Goal: Information Seeking & Learning: Find specific fact

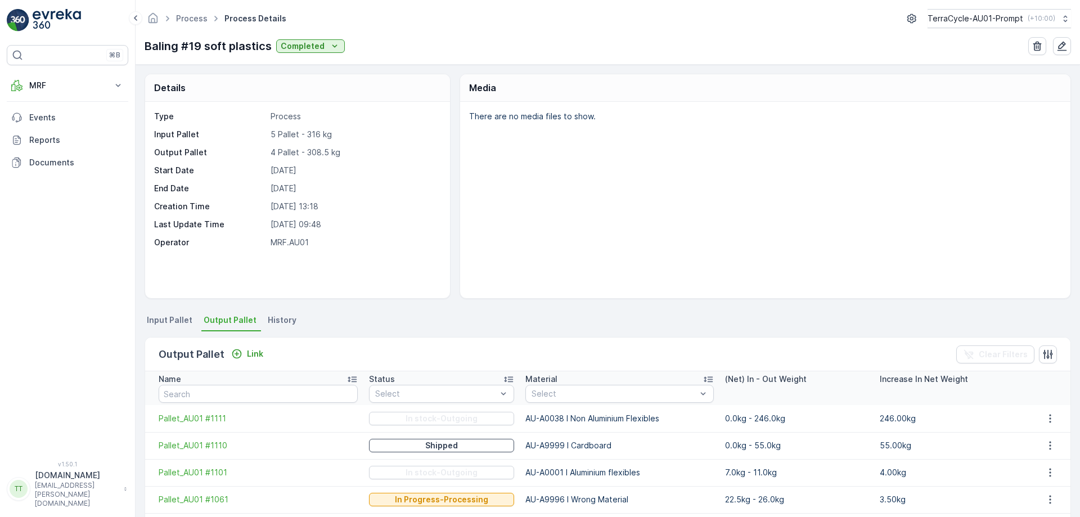
scroll to position [39, 0]
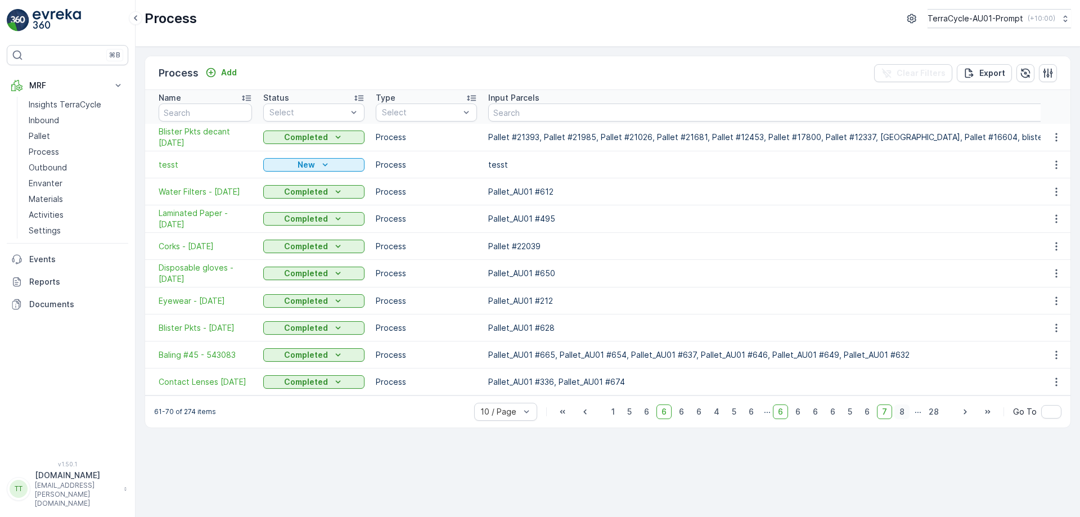
click at [906, 418] on span "8" at bounding box center [901, 411] width 15 height 15
click at [906, 418] on span "9" at bounding box center [901, 411] width 15 height 15
click at [906, 418] on span "10" at bounding box center [900, 411] width 19 height 15
click at [902, 416] on span "11" at bounding box center [901, 411] width 17 height 15
click at [902, 416] on span "12" at bounding box center [900, 411] width 19 height 15
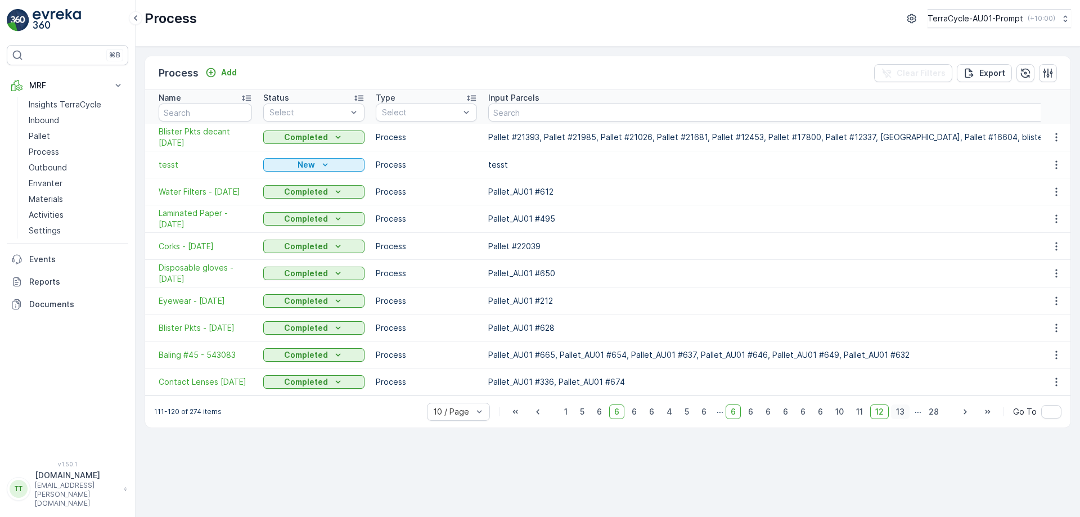
click at [902, 416] on span "13" at bounding box center [900, 411] width 19 height 15
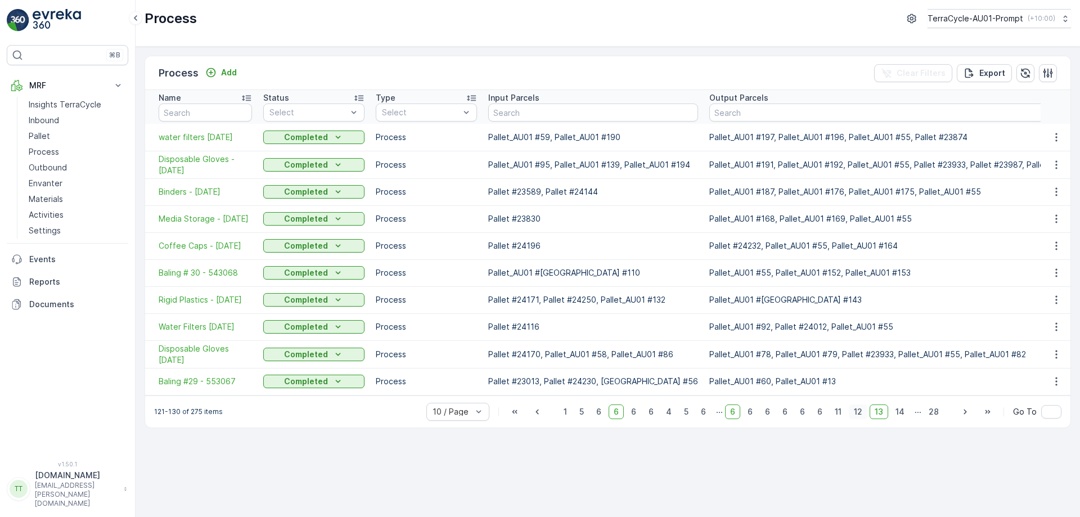
click at [863, 417] on span "12" at bounding box center [858, 411] width 19 height 15
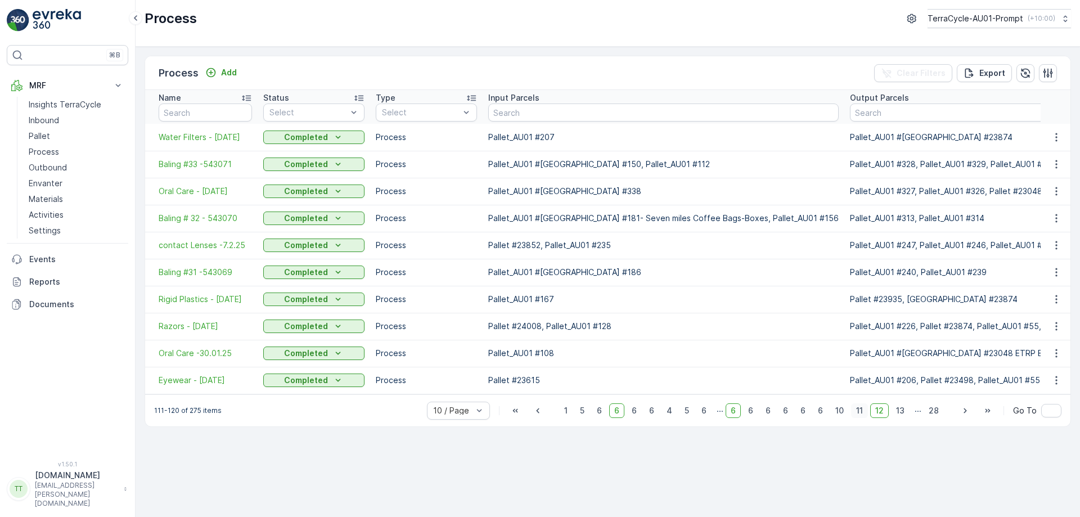
click at [860, 416] on span "11" at bounding box center [859, 410] width 17 height 15
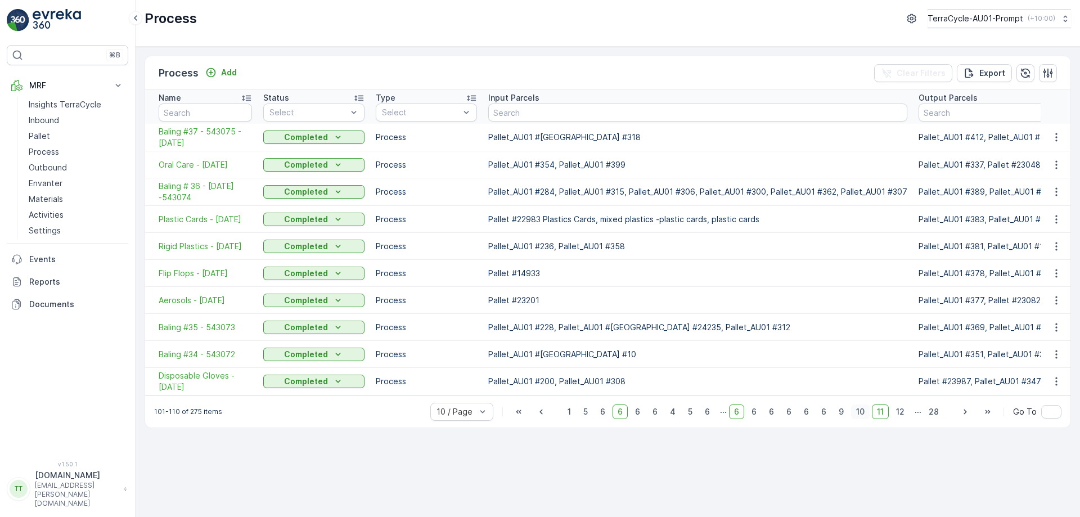
click at [864, 419] on span "10" at bounding box center [860, 411] width 19 height 15
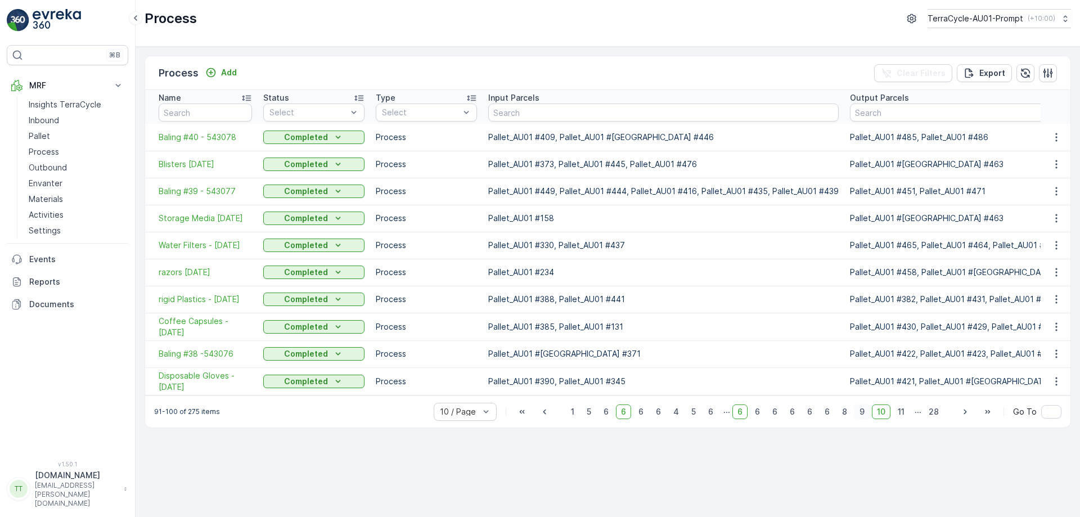
click at [862, 416] on span "9" at bounding box center [861, 411] width 15 height 15
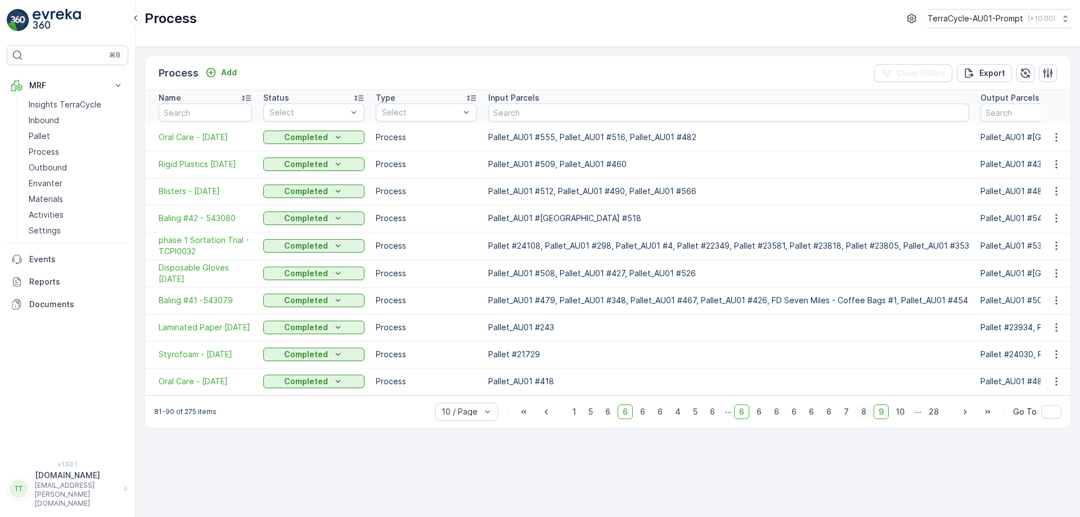
click at [865, 416] on span "8" at bounding box center [863, 411] width 15 height 15
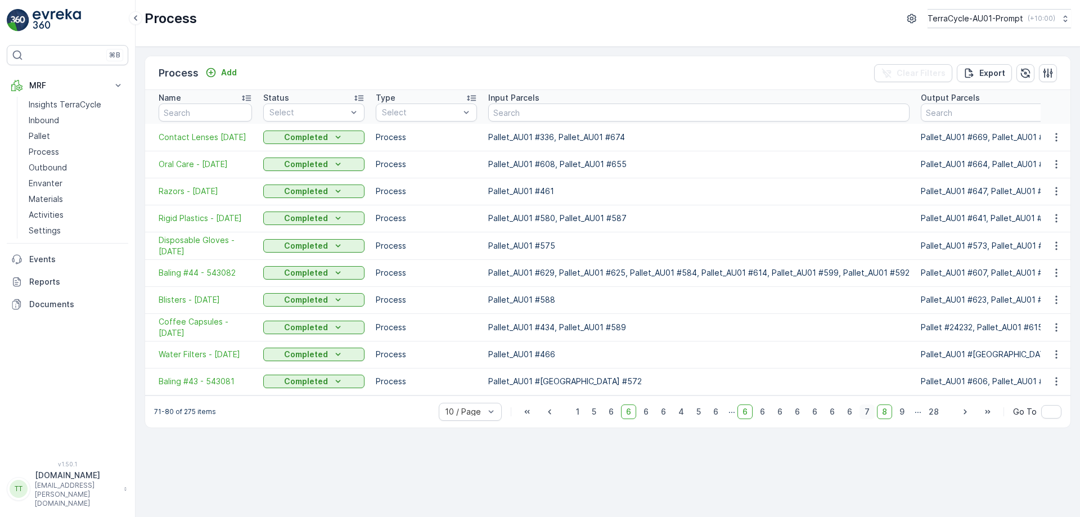
click at [869, 416] on span "7" at bounding box center [866, 411] width 15 height 15
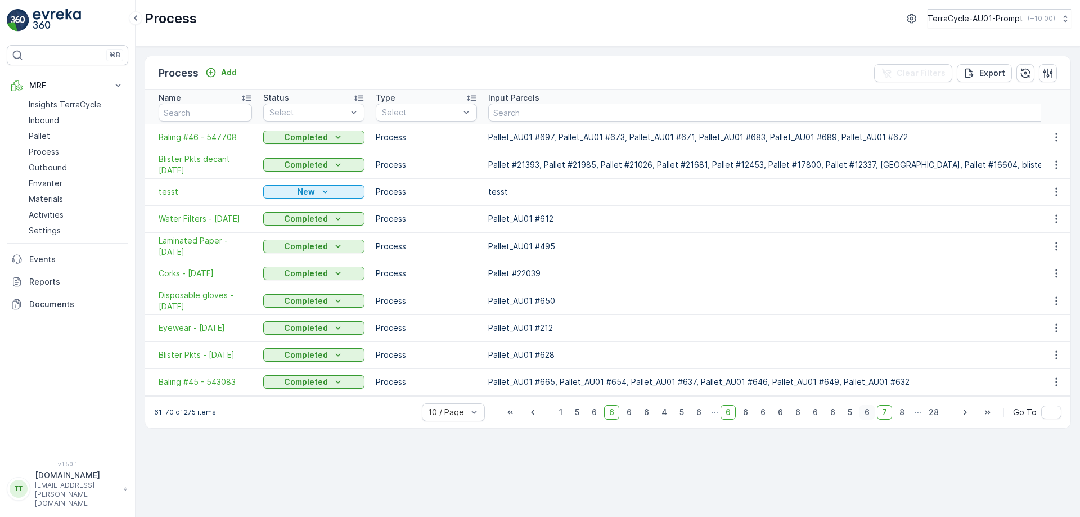
click at [870, 420] on span "6" at bounding box center [866, 412] width 15 height 15
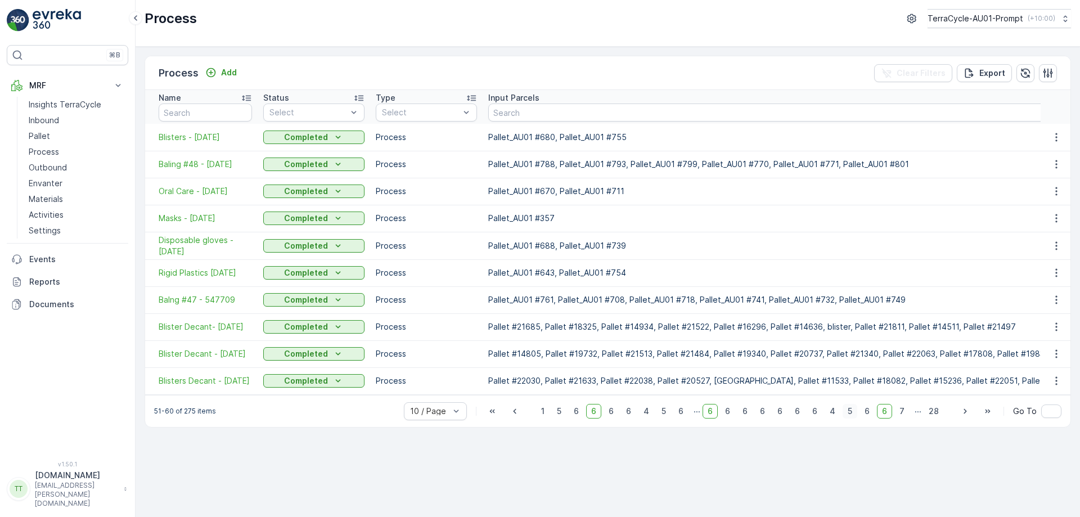
click at [852, 415] on span "5" at bounding box center [850, 411] width 15 height 15
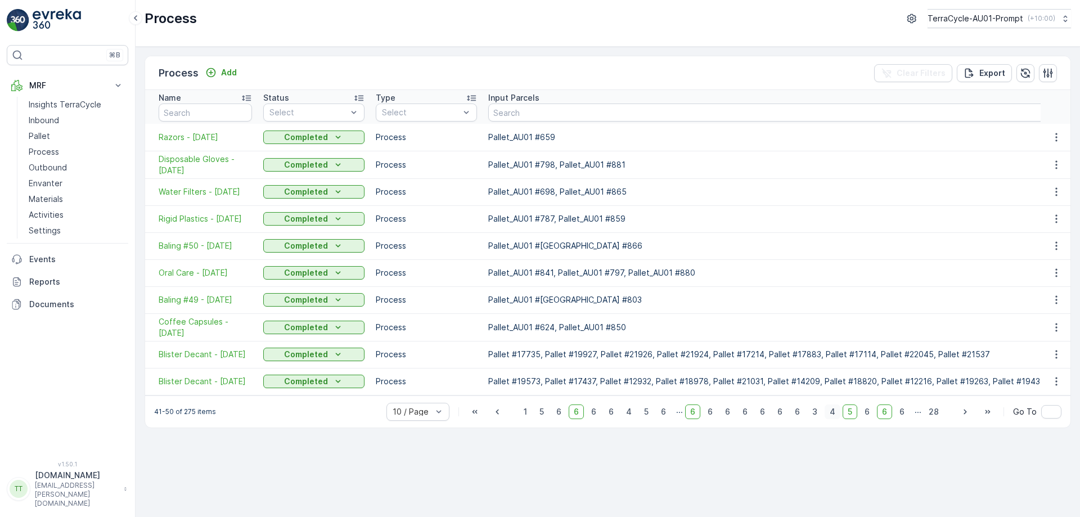
click at [838, 419] on span "4" at bounding box center [833, 411] width 16 height 15
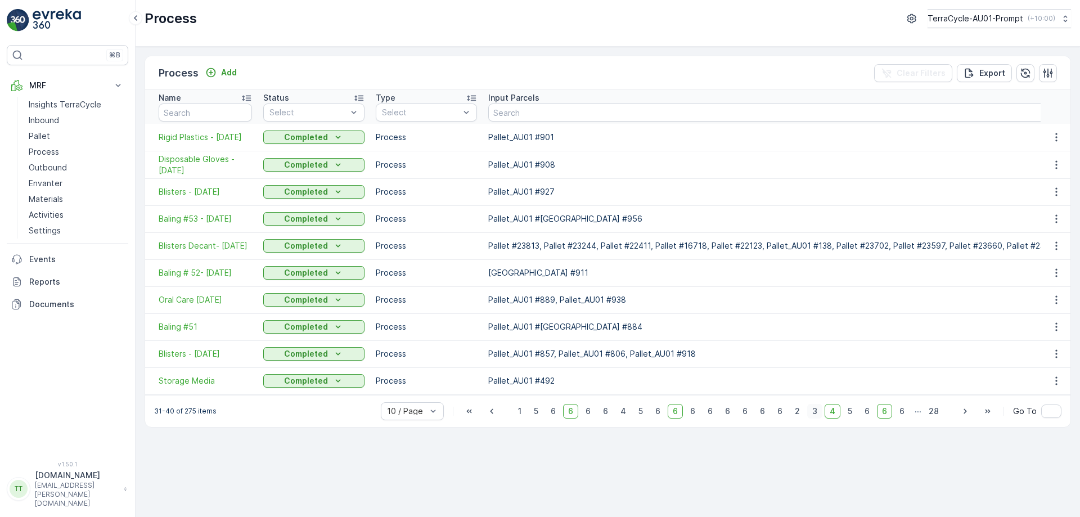
click at [820, 418] on span "3" at bounding box center [814, 411] width 15 height 15
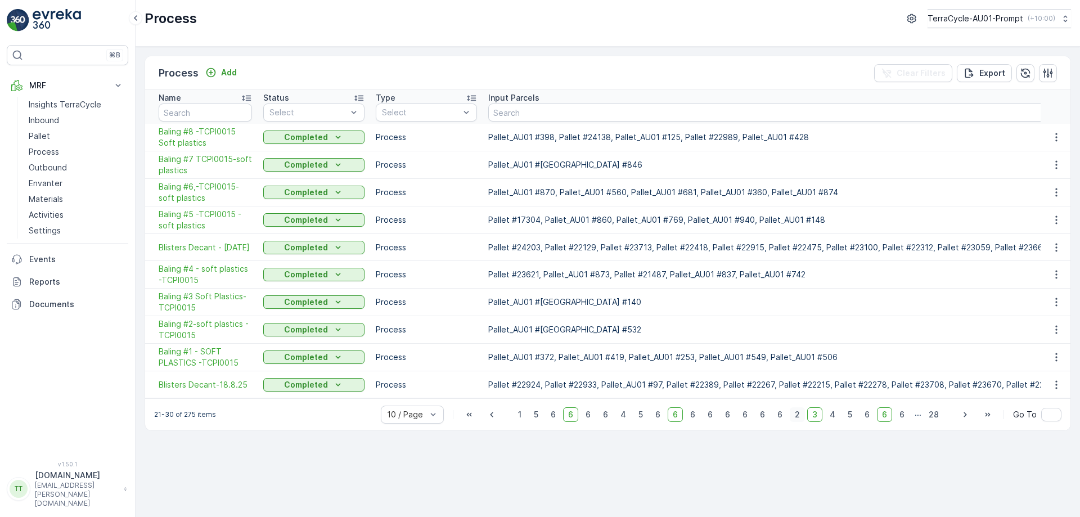
click at [798, 418] on span "2" at bounding box center [797, 414] width 15 height 15
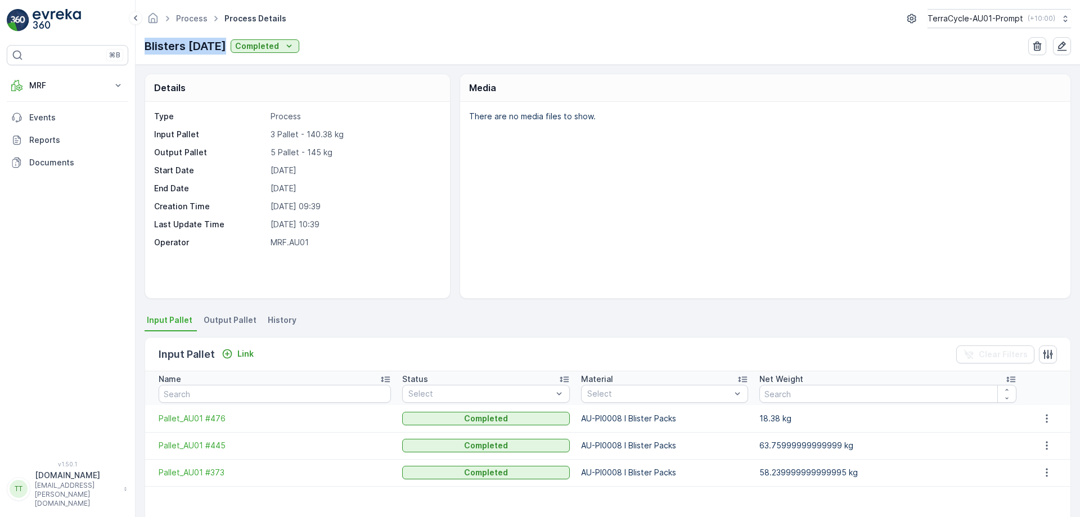
drag, startPoint x: 145, startPoint y: 46, endPoint x: 221, endPoint y: 49, distance: 76.6
click at [221, 49] on p "Blisters [DATE]" at bounding box center [186, 46] width 82 height 17
copy p "Blisters 7.4.25"
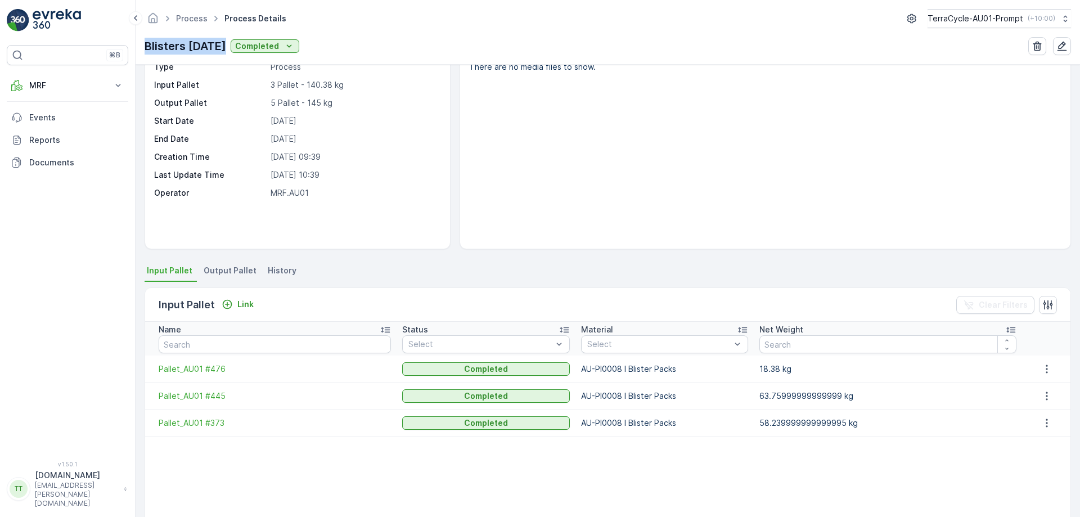
scroll to position [58, 0]
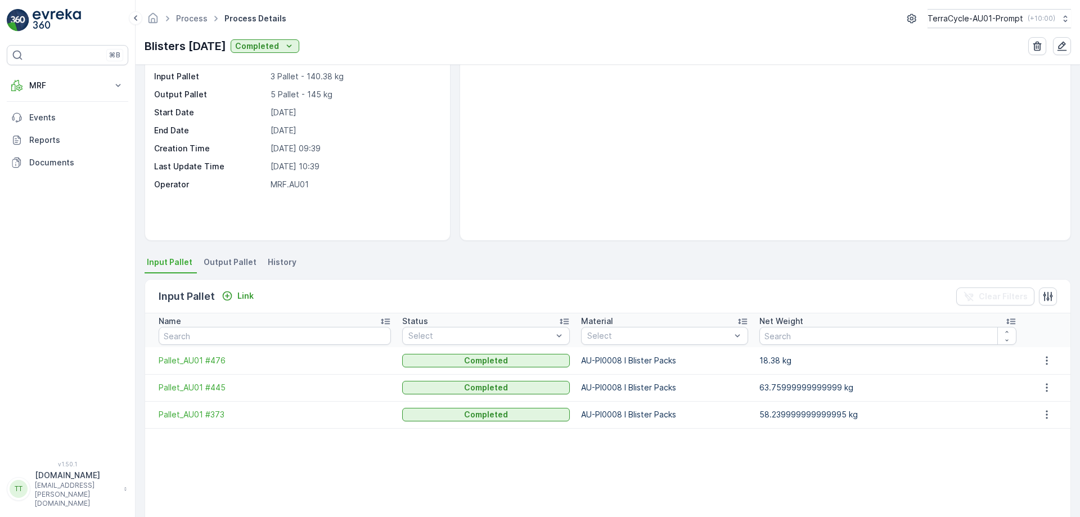
click at [221, 260] on span "Output Pallet" at bounding box center [230, 261] width 53 height 11
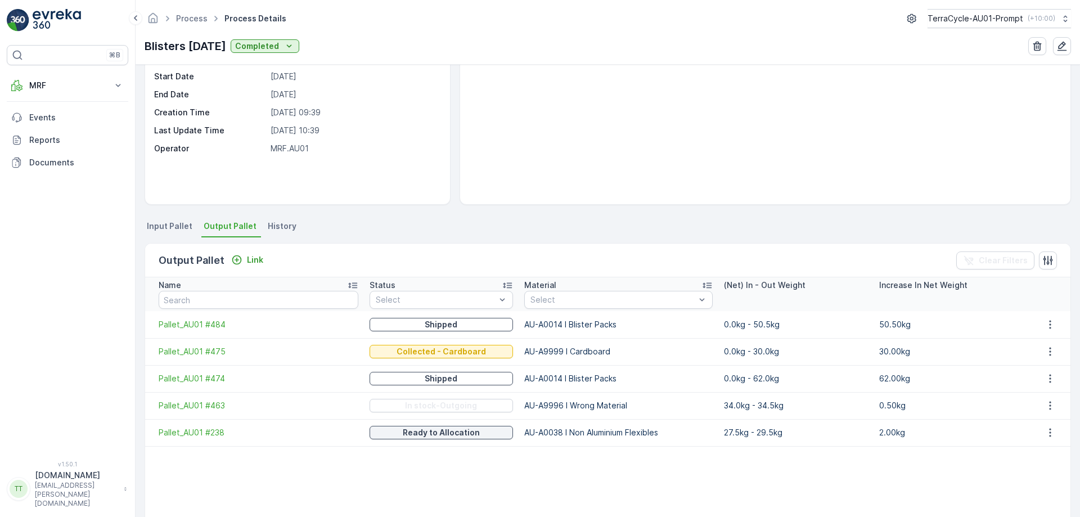
scroll to position [94, 0]
click at [173, 223] on span "Input Pallet" at bounding box center [170, 225] width 46 height 11
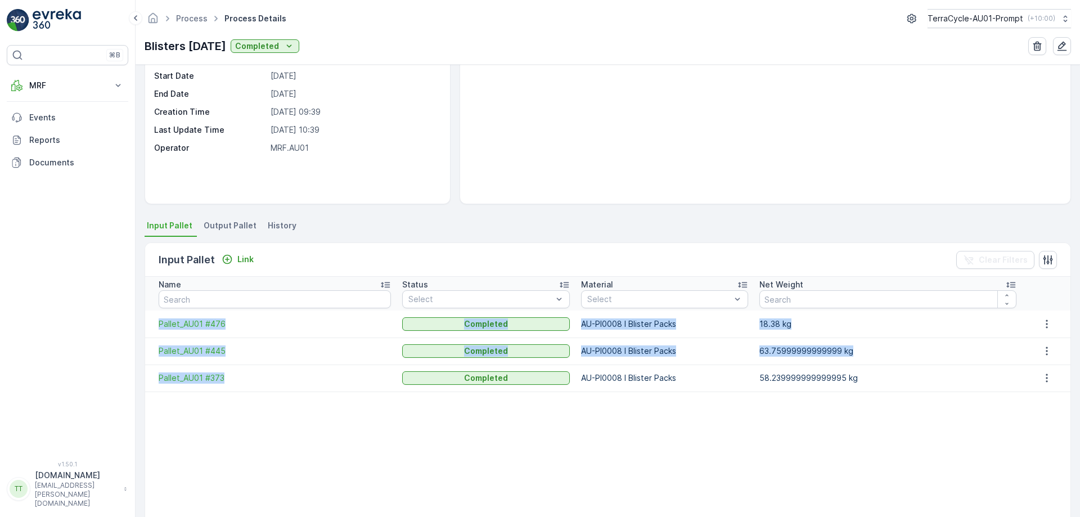
drag, startPoint x: 156, startPoint y: 322, endPoint x: 237, endPoint y: 370, distance: 94.5
click at [237, 370] on tbody "Pallet_AU01 #476 Completed AU-PI0008 I Blister Packs 18.38 kg Pallet_AU01 #445 …" at bounding box center [607, 433] width 925 height 246
copy tbody "Pallet_AU01 #476 Completed AU-PI0008 I Blister Packs 18.38 kg Pallet_AU01 #445 …"
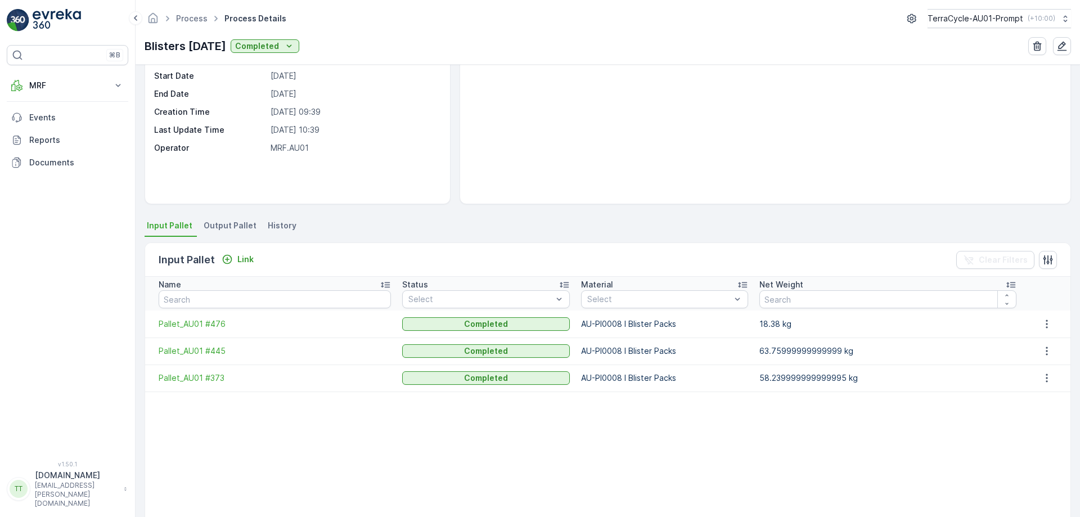
click at [319, 258] on div "Input Pallet Link Clear Filters" at bounding box center [607, 260] width 925 height 34
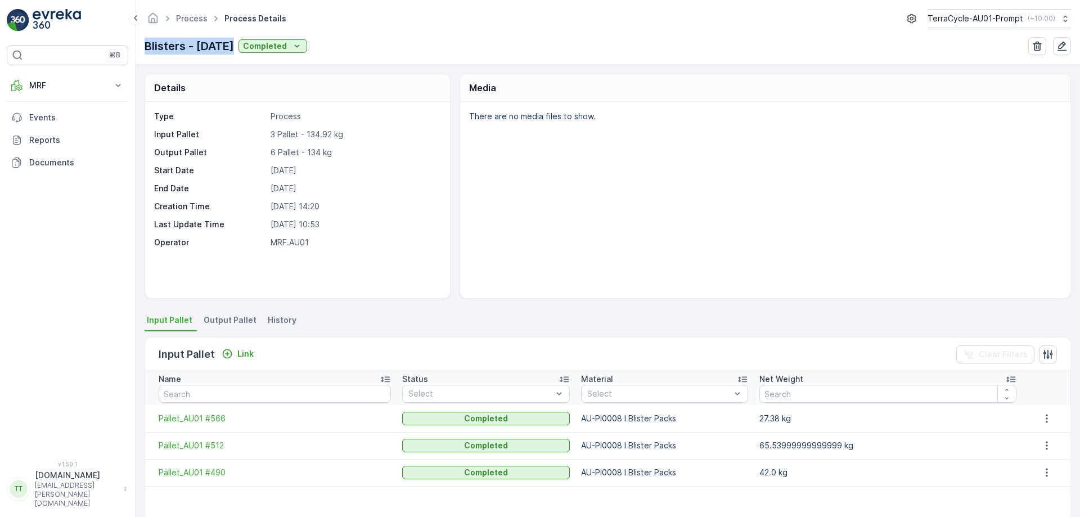
drag, startPoint x: 143, startPoint y: 43, endPoint x: 230, endPoint y: 52, distance: 87.6
click at [230, 52] on div "Process Process Details TerraCycle-AU01-Prompt ( +10:00 ) Blisters - 8.5.25 Com…" at bounding box center [608, 32] width 944 height 65
copy p "Blisters - [DATE]"
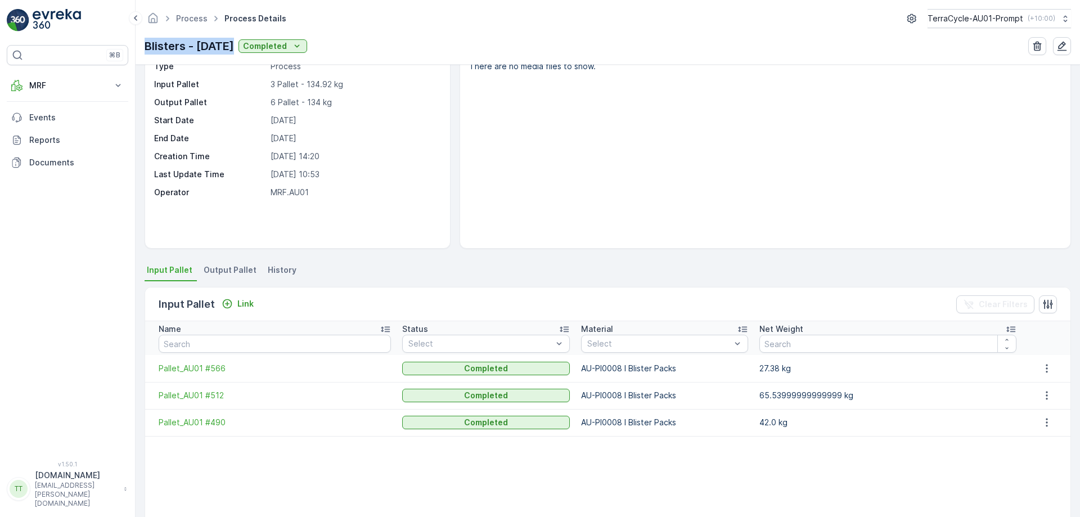
scroll to position [51, 0]
click at [386, 51] on div "Blisters - 8.5.25 Completed" at bounding box center [608, 46] width 926 height 18
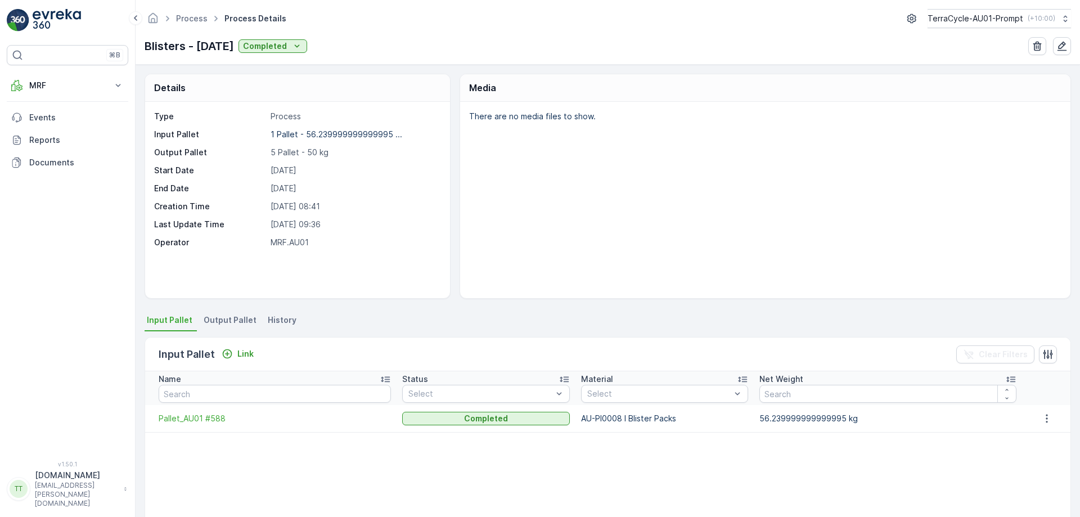
click at [143, 46] on div "Process Process Details TerraCycle-AU01-Prompt ( +10:00 ) Blisters - 16.5.25 Co…" at bounding box center [608, 32] width 944 height 65
copy p "Blisters - 16.5.25"
click at [183, 44] on p "Blister Pkts - 2.6.25" at bounding box center [200, 46] width 110 height 17
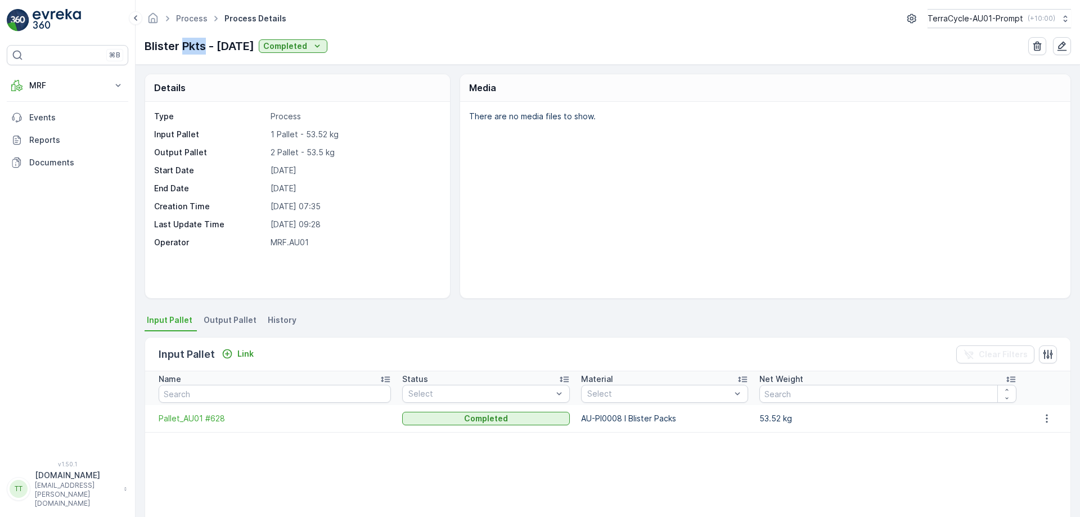
click at [183, 44] on p "Blister Pkts - 2.6.25" at bounding box center [200, 46] width 110 height 17
copy p "Blister Pkts - 2.6.25"
click at [386, 35] on div "Process Process Details TerraCycle-AU01-Prompt ( +10:00 ) Blister Pkts - 2.6.25…" at bounding box center [608, 32] width 944 height 65
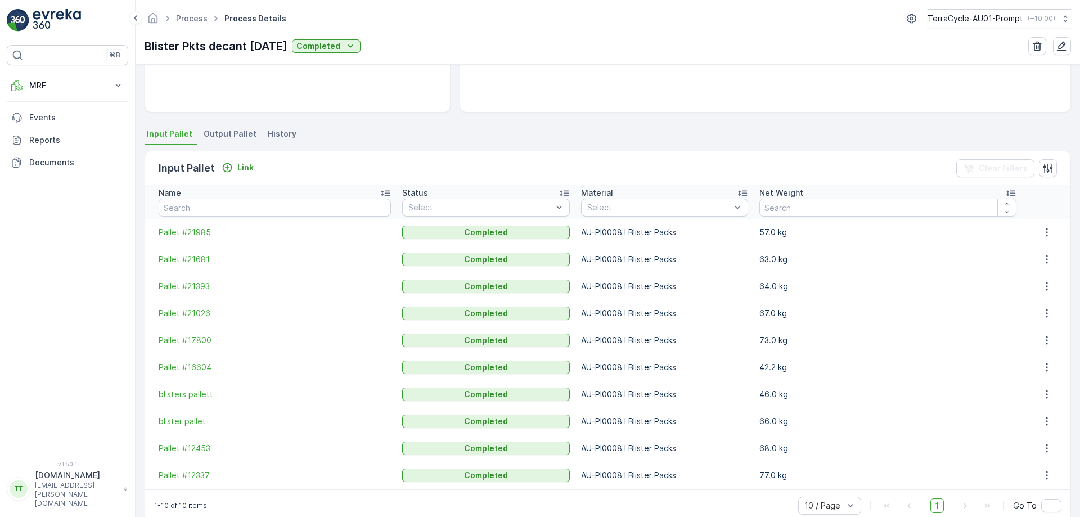
scroll to position [175, 0]
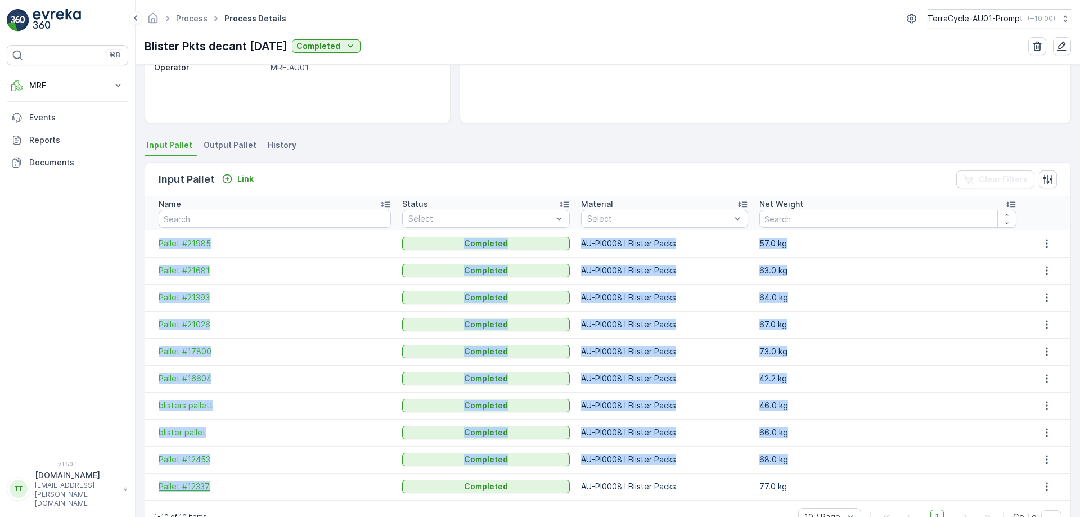
drag, startPoint x: 155, startPoint y: 241, endPoint x: 229, endPoint y: 492, distance: 261.5
click at [229, 492] on tbody "Pallet #21985 Completed AU-PI0008 I Blister Packs 57.0 kg Pallet #21681 Complet…" at bounding box center [607, 365] width 925 height 270
copy tbody "Pallet #21985 Completed AU-PI0008 I Blister Packs 57.0 kg Pallet #21681 Complet…"
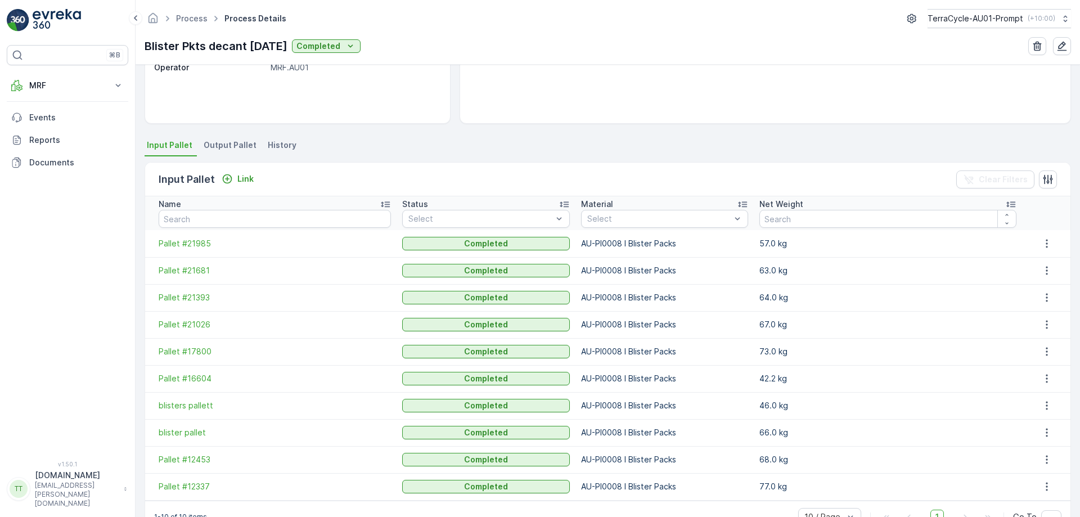
click at [227, 48] on p "Blister Pkts decant 6.6.25" at bounding box center [216, 46] width 143 height 17
copy p "Blister Pkts decant 6.6.25"
click at [227, 48] on p "Blister Pkts decant 6.6.25" at bounding box center [216, 46] width 143 height 17
click at [371, 13] on div "Process Process Details TerraCycle-AU01-Prompt ( +10:00 )" at bounding box center [608, 18] width 926 height 19
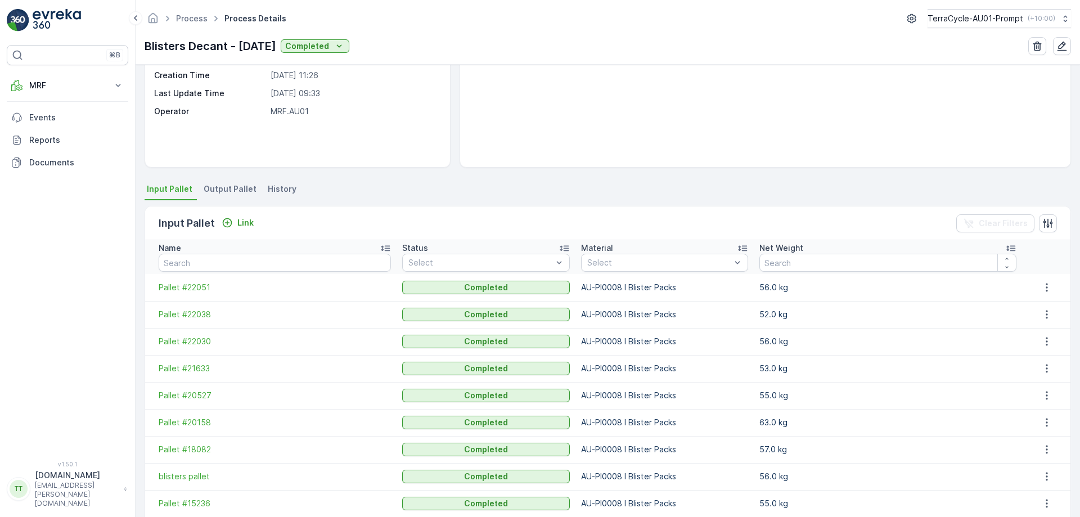
scroll to position [206, 0]
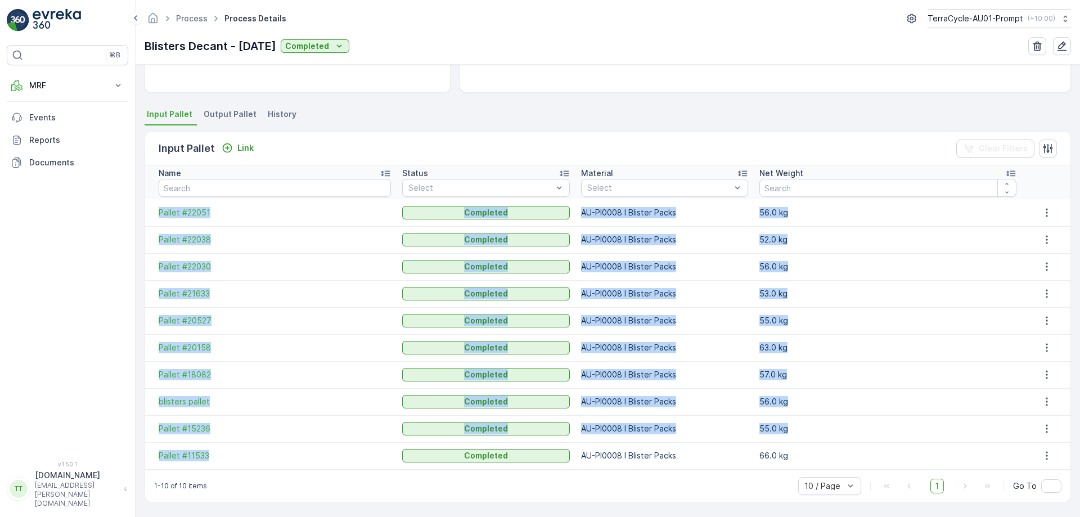
drag, startPoint x: 155, startPoint y: 210, endPoint x: 244, endPoint y: 448, distance: 254.7
click at [244, 448] on tbody "Pallet #22051 Completed AU-PI0008 I Blister Packs 56.0 kg Pallet #22038 Complet…" at bounding box center [607, 334] width 925 height 270
copy tbody "Pallet #22051 Completed AU-PI0008 I Blister Packs 56.0 kg Pallet #22038 Complet…"
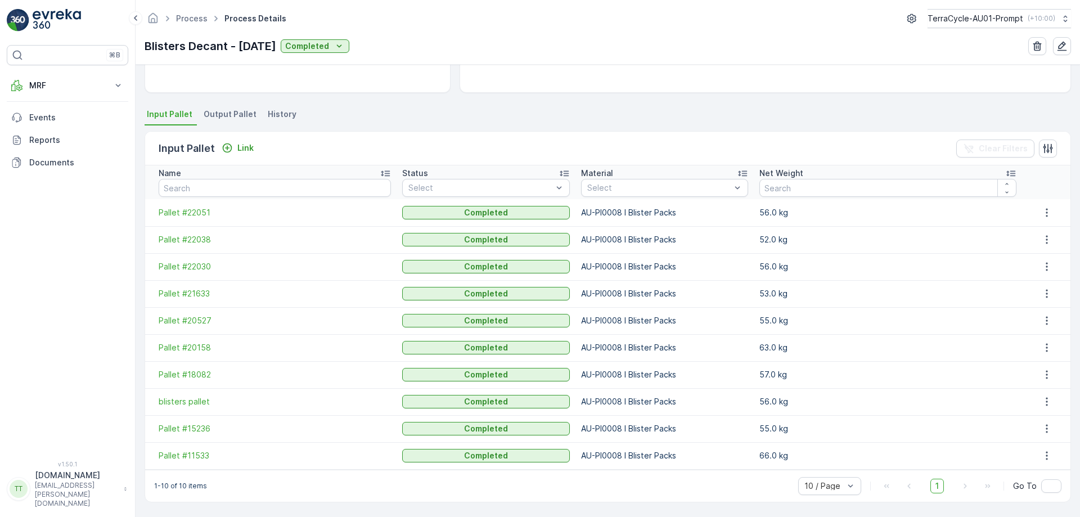
click at [183, 49] on p "Blisters Decant - 12.6.25" at bounding box center [211, 46] width 132 height 17
copy p "Blisters Decant - 12.6.25"
click at [437, 13] on div "Process Process Details TerraCycle-AU01-Prompt ( +10:00 )" at bounding box center [608, 18] width 926 height 19
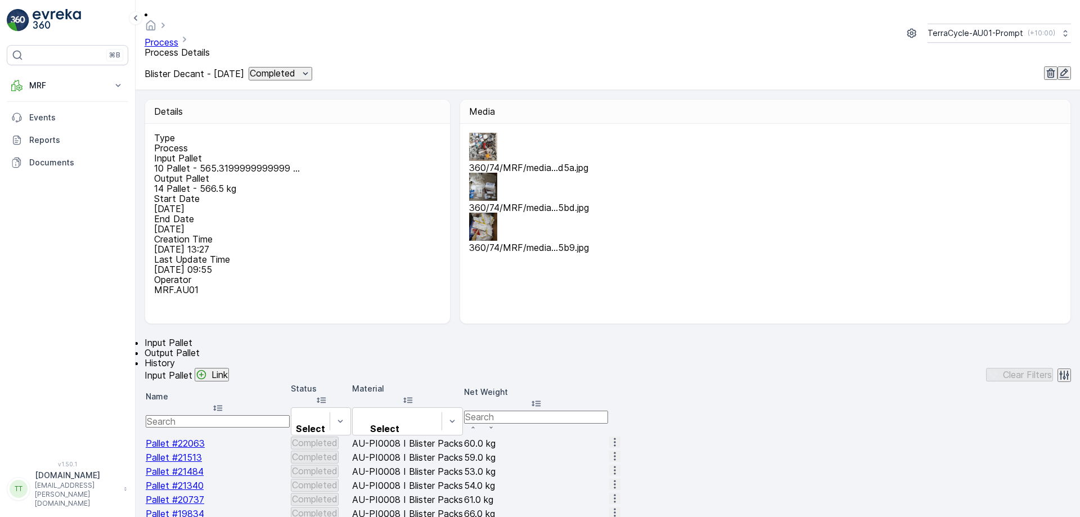
click at [191, 69] on p "Blister Decant - [DATE]" at bounding box center [195, 74] width 100 height 10
copy p "Blister Decant - [DATE]"
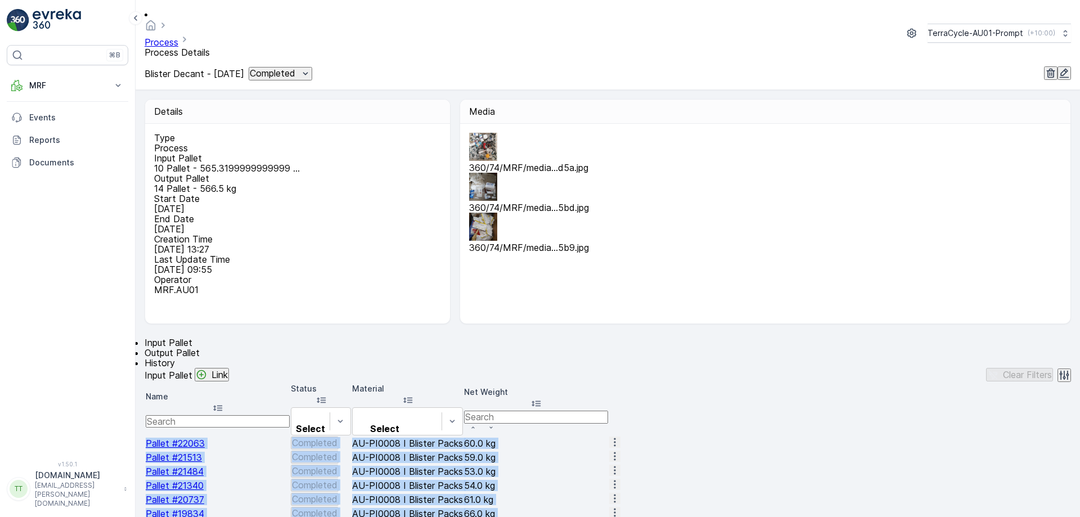
scroll to position [206, 0]
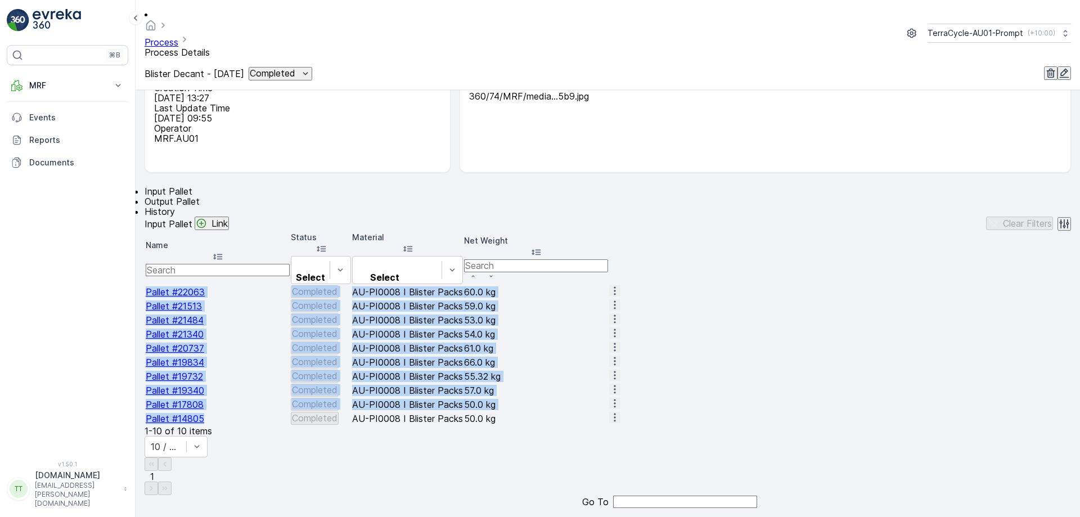
drag, startPoint x: 151, startPoint y: 417, endPoint x: 262, endPoint y: 460, distance: 118.8
click at [262, 425] on tbody "Pallet #22063 Completed AU-PI0008 I Blister Packs 60.0 kg Pallet #21513 Complet…" at bounding box center [383, 354] width 475 height 139
copy tbody "Pallet #22063 Completed AU-PI0008 I Blister Packs 60.0 kg Pallet #21513 Complet…"
click at [280, 285] on td "Pallet #22063" at bounding box center [218, 291] width 144 height 13
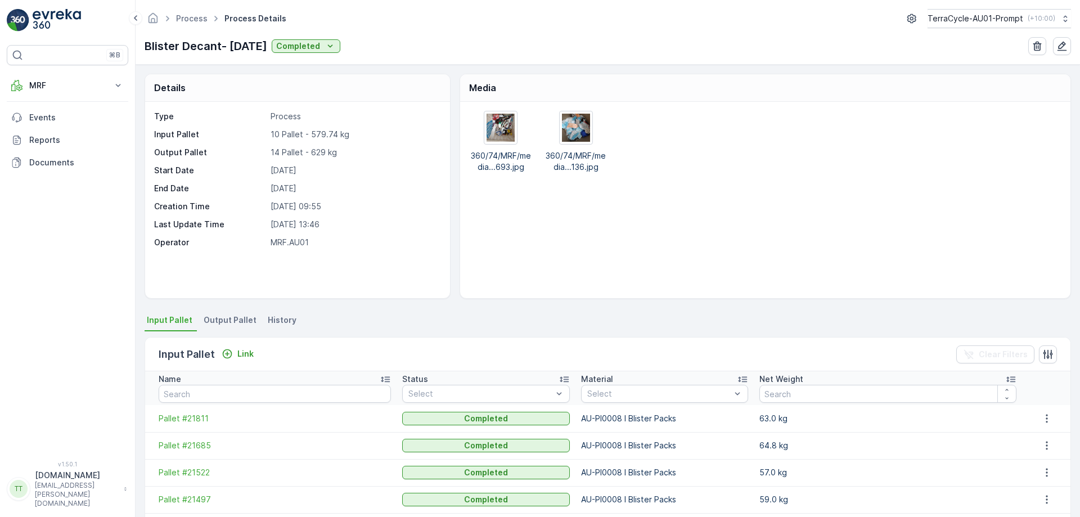
click at [199, 48] on p "Blister Decant- [DATE]" at bounding box center [206, 46] width 123 height 17
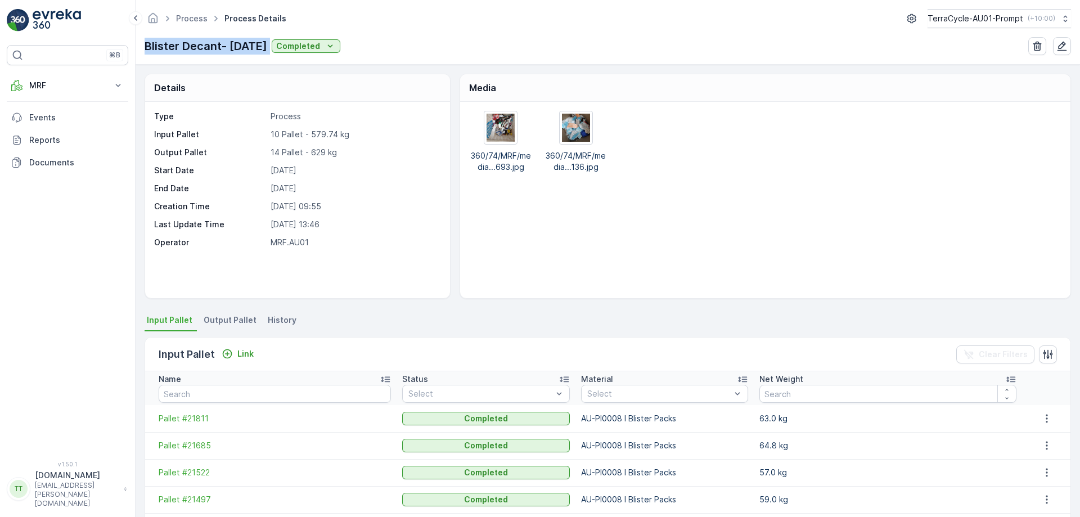
copy p "Blister Decant- [DATE]"
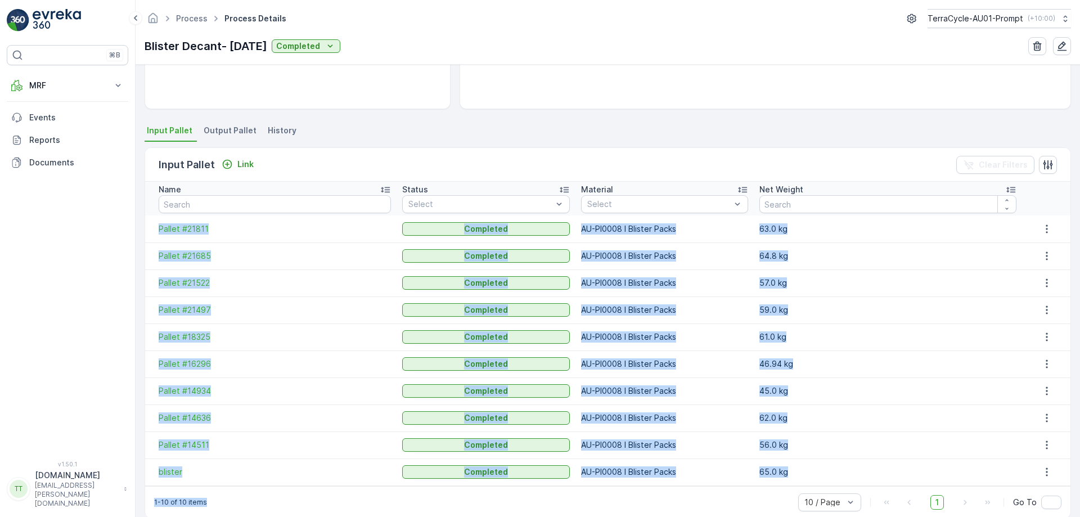
scroll to position [206, 0]
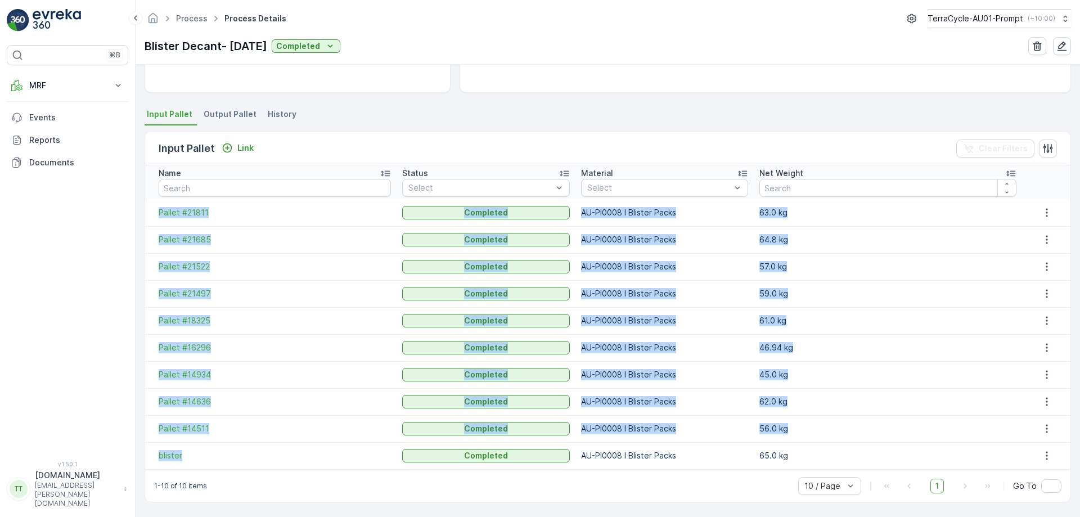
drag, startPoint x: 150, startPoint y: 324, endPoint x: 246, endPoint y: 448, distance: 156.7
click at [246, 448] on tbody "Pallet #21811 Completed AU-PI0008 I Blister Packs 63.0 kg Pallet #21685 Complet…" at bounding box center [607, 334] width 925 height 270
copy tbody "Pallet #21811 Completed AU-PI0008 I Blister Packs 63.0 kg Pallet #21685 Complet…"
click at [259, 232] on td "Pallet #21685" at bounding box center [270, 239] width 251 height 27
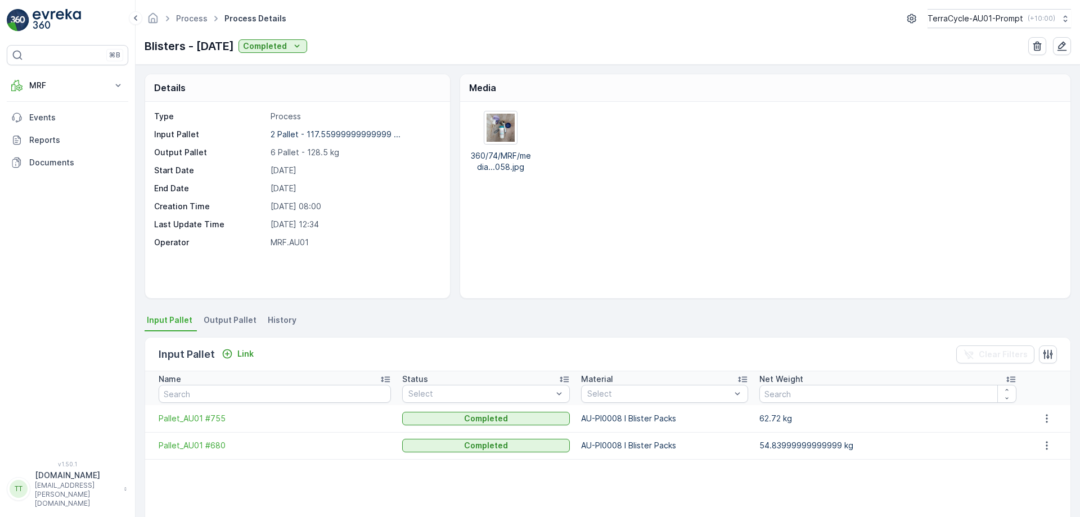
click at [201, 50] on p "Blisters - 2.7.25" at bounding box center [189, 46] width 89 height 17
copy p "2.7.25"
click at [201, 50] on p "Blisters - 2.7.25" at bounding box center [189, 46] width 89 height 17
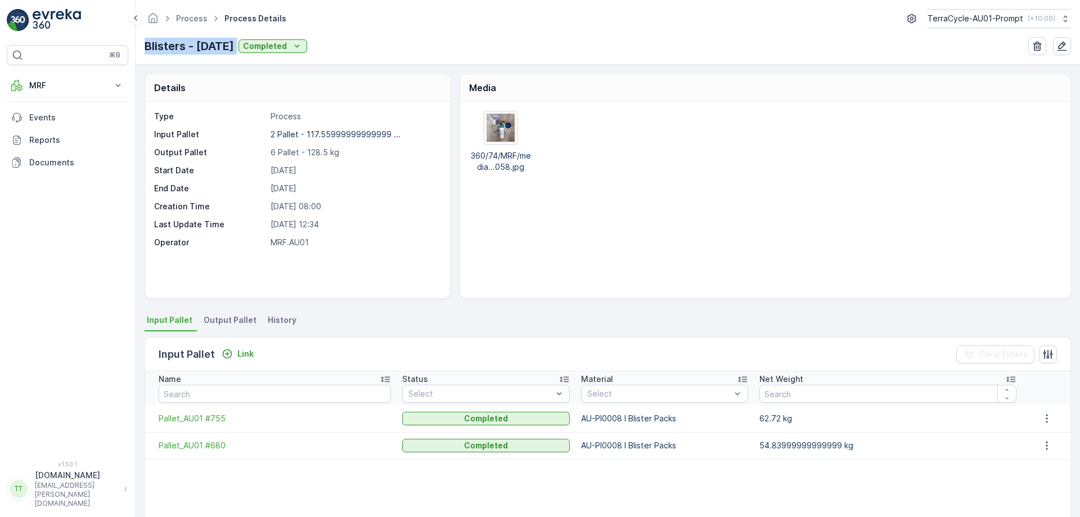
click at [201, 50] on p "Blisters - 2.7.25" at bounding box center [189, 46] width 89 height 17
copy p "Blisters - 2.7.25"
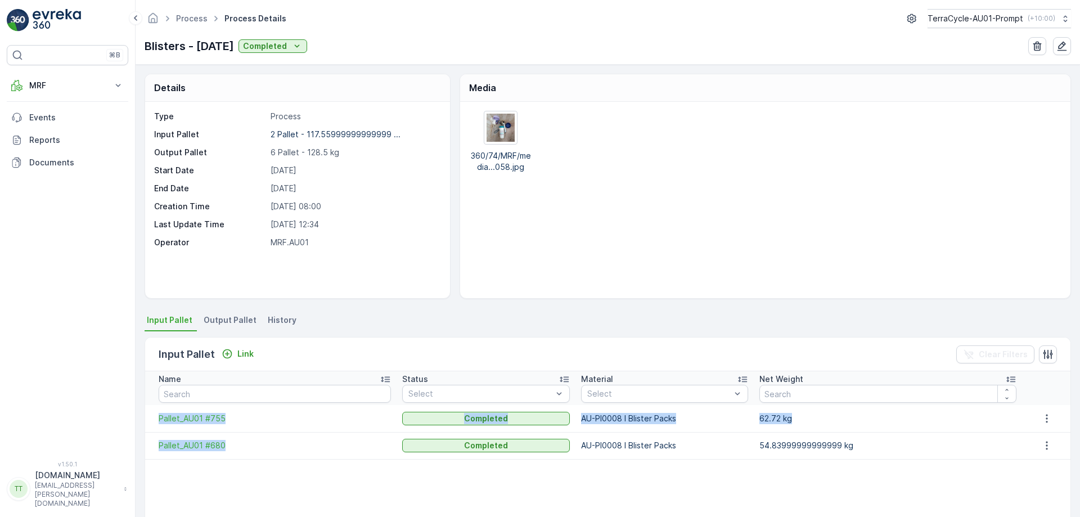
drag, startPoint x: 151, startPoint y: 417, endPoint x: 244, endPoint y: 456, distance: 100.6
click at [244, 456] on tbody "Pallet_AU01 #755 Completed AU-PI0008 I Blister Packs 62.72 kg Pallet_AU01 #680 …" at bounding box center [607, 526] width 925 height 243
copy tbody "Pallet_AU01 #755 Completed AU-PI0008 I Blister Packs 62.72 kg Pallet_AU01 #680"
click at [272, 416] on span "Pallet_AU01 #755" at bounding box center [275, 418] width 232 height 11
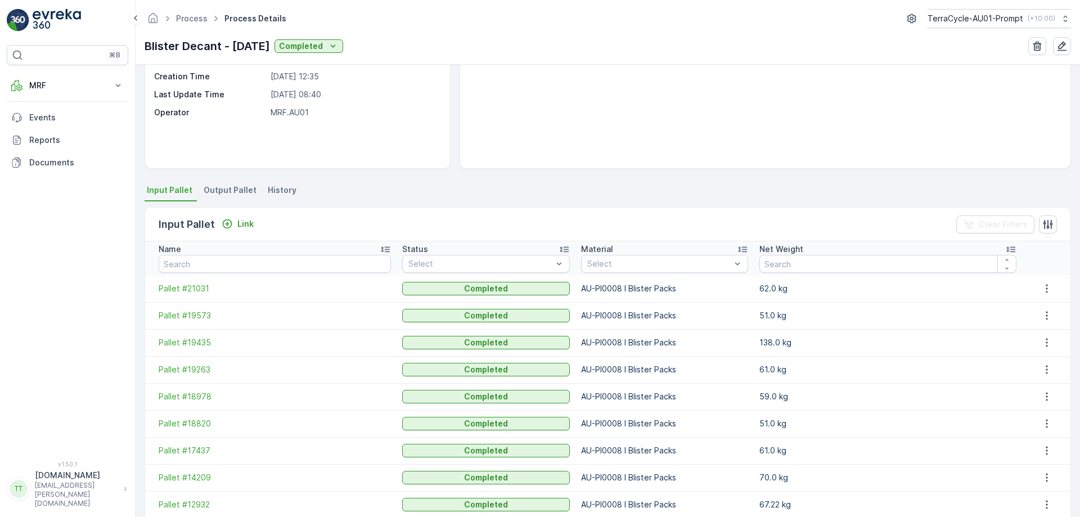
scroll to position [130, 0]
click at [248, 49] on p "Blister Decant - [DATE]" at bounding box center [207, 46] width 125 height 17
copy p "Blister Decant - [DATE]"
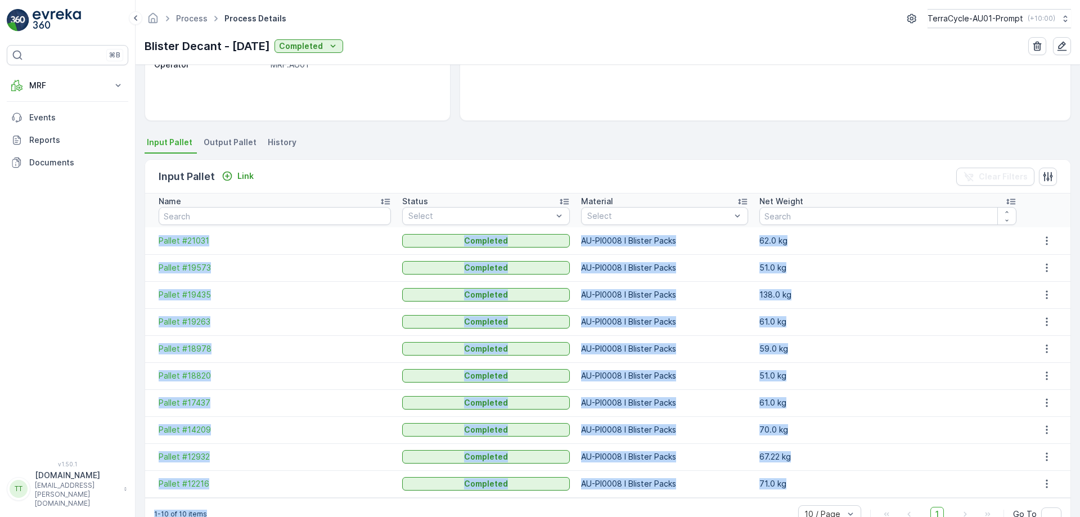
scroll to position [206, 0]
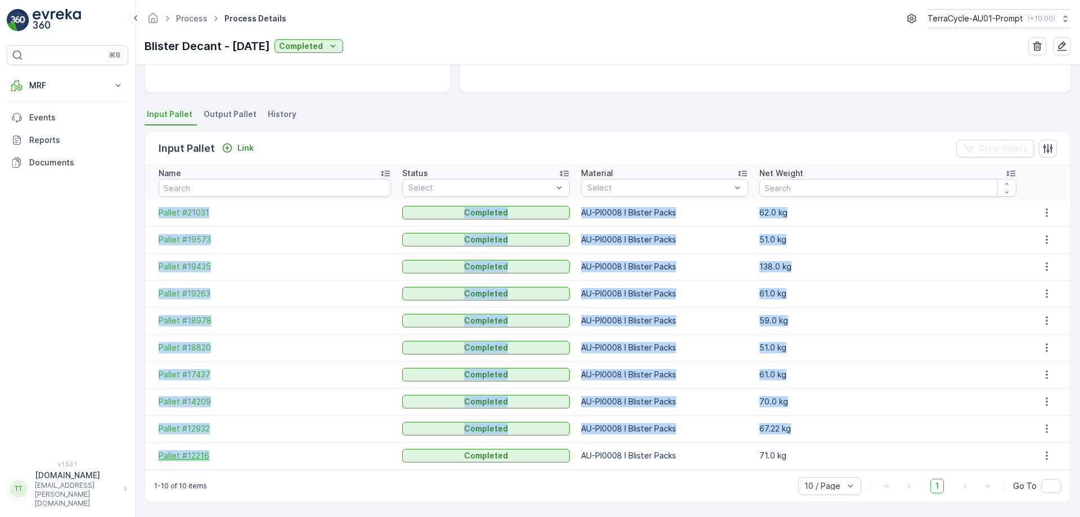
drag, startPoint x: 152, startPoint y: 288, endPoint x: 249, endPoint y: 460, distance: 197.4
click at [249, 460] on tbody "Pallet #21031 Completed AU-PI0008 I Blister Packs 62.0 kg Pallet #19573 Complet…" at bounding box center [607, 334] width 925 height 270
copy tbody "Pallet #21031 Completed AU-PI0008 I Blister Packs 62.0 kg Pallet #19573 Complet…"
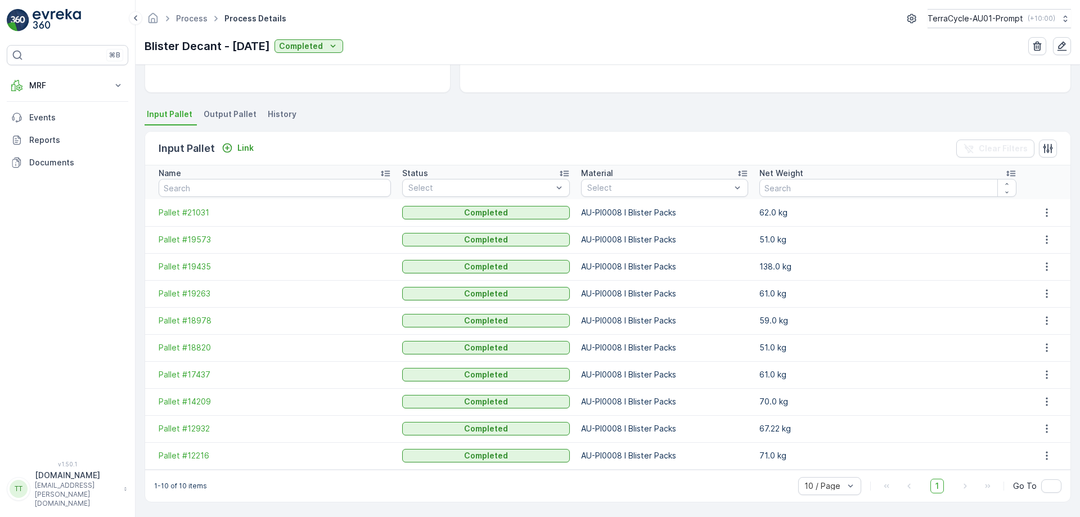
click at [311, 154] on div "Input Pallet Link Clear Filters" at bounding box center [607, 149] width 925 height 34
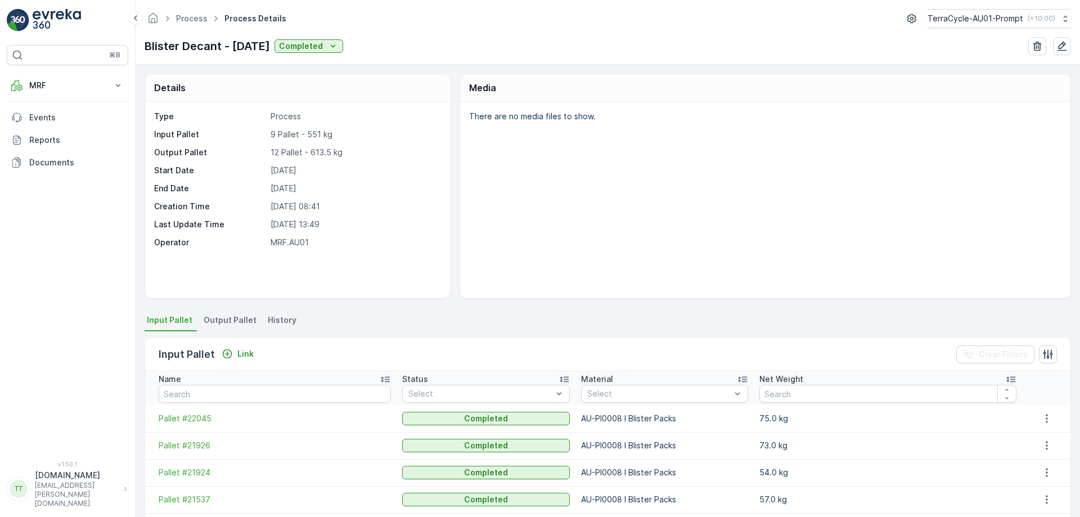
click at [219, 50] on p "Blister Decant - [DATE]" at bounding box center [207, 46] width 125 height 17
copy p "Blister Decant - [DATE]"
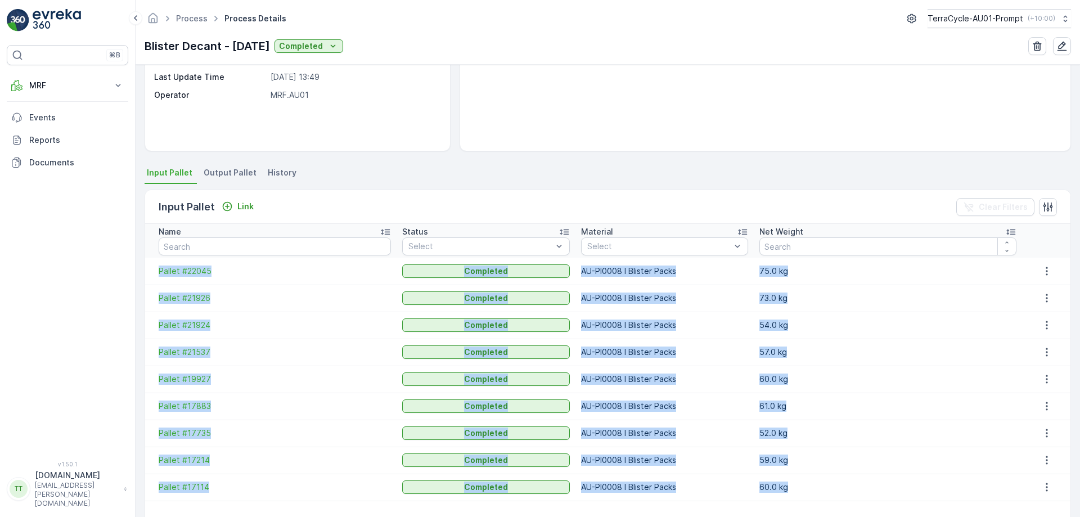
scroll to position [202, 0]
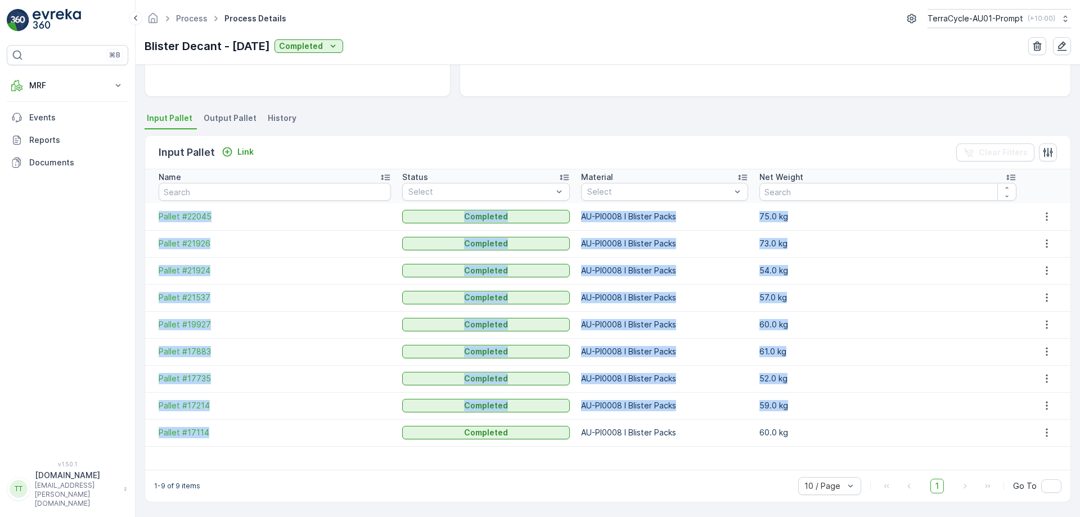
drag, startPoint x: 150, startPoint y: 271, endPoint x: 296, endPoint y: 444, distance: 225.9
click at [296, 444] on tbody "Pallet #22045 Completed AU-PI0008 I Blister Packs 75.0 kg Pallet #21926 Complet…" at bounding box center [607, 336] width 925 height 267
copy tbody "Pallet #22045 Completed AU-PI0008 I Blister Packs 75.0 kg Pallet #21926 Complet…"
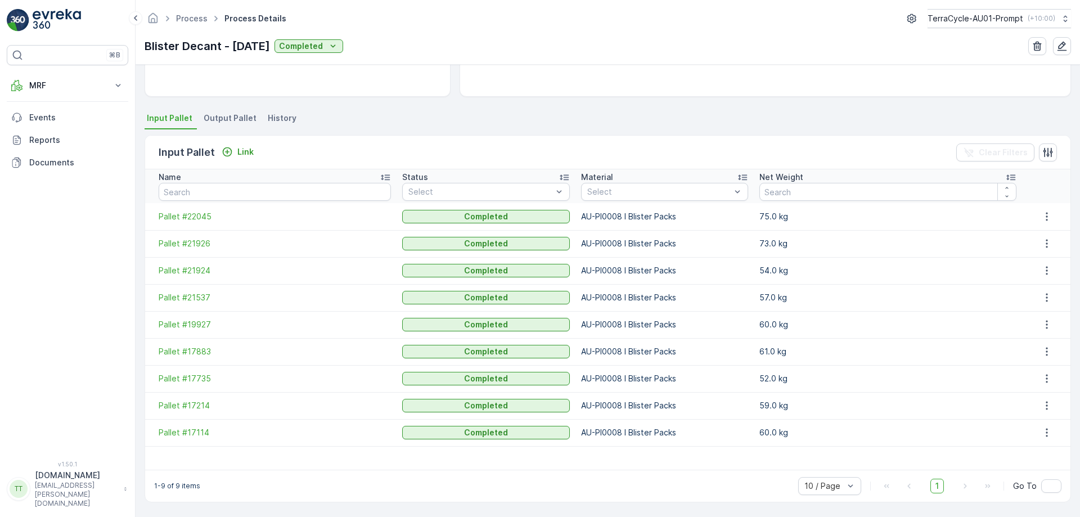
click at [362, 142] on div "Input Pallet Link Clear Filters" at bounding box center [607, 153] width 925 height 34
drag, startPoint x: 183, startPoint y: 386, endPoint x: 173, endPoint y: 380, distance: 11.4
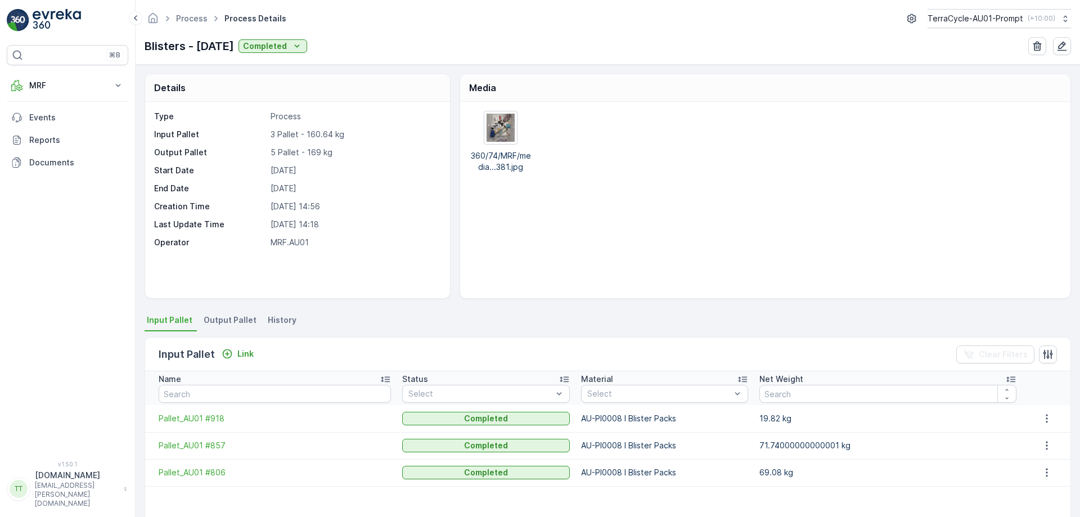
click at [180, 46] on p "Blisters - 29.7.25" at bounding box center [189, 46] width 89 height 17
copy p "Blisters - 29.7.25"
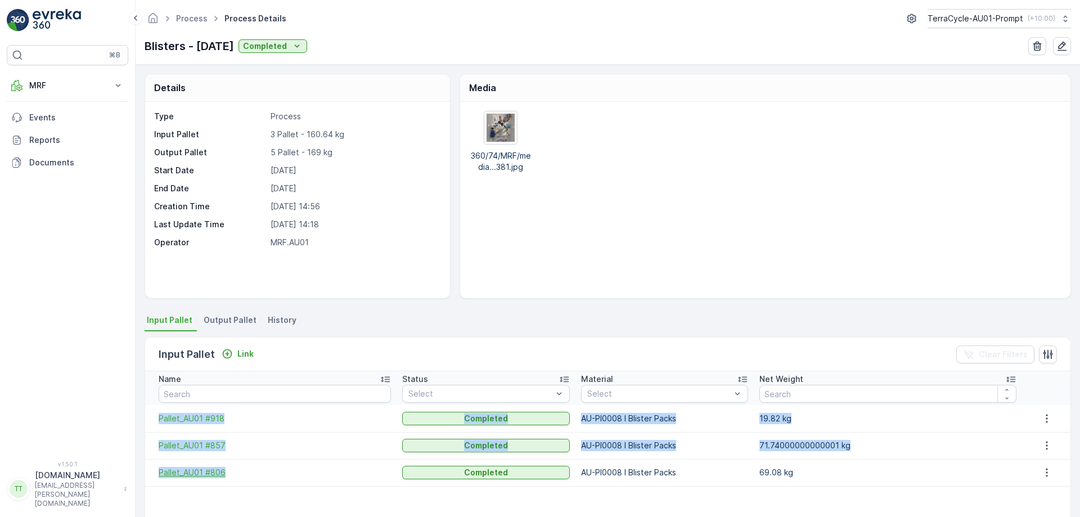
drag, startPoint x: 148, startPoint y: 421, endPoint x: 233, endPoint y: 478, distance: 101.7
copy tbody "Pallet_AU01 #918 Completed AU-PI0008 I Blister Packs 19.82 kg Pallet_AU01 #857 …"
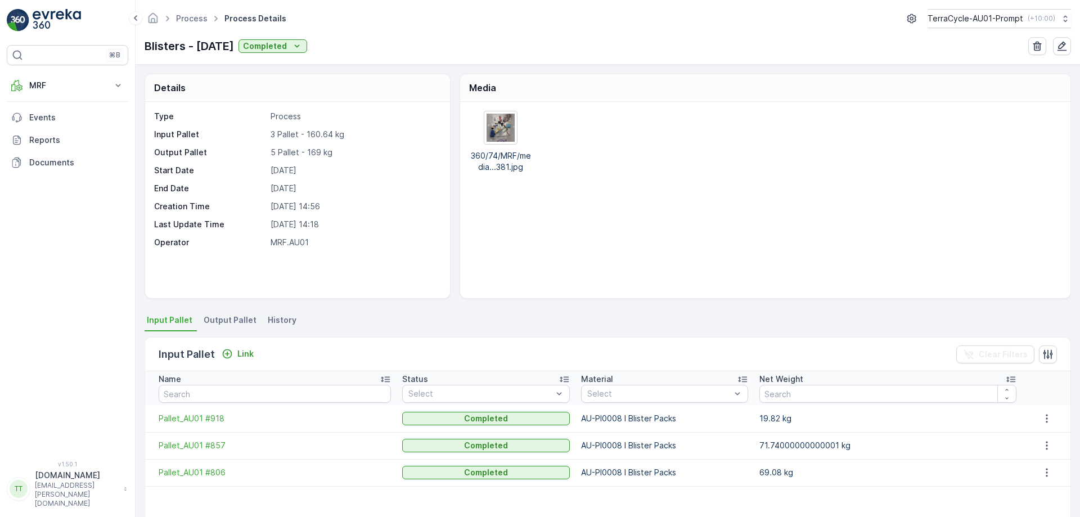
click at [722, 21] on div "Process Process Details TerraCycle-AU01-Prompt ( +10:00 )" at bounding box center [608, 18] width 926 height 19
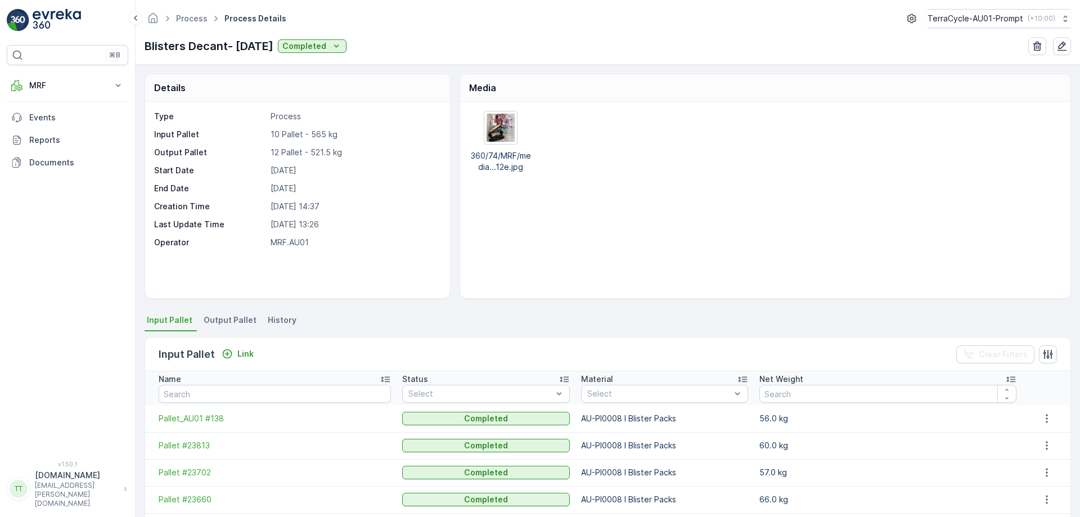
click at [206, 46] on p "Blisters Decant- [DATE]" at bounding box center [209, 46] width 129 height 17
copy p "Blisters Decant- [DATE]"
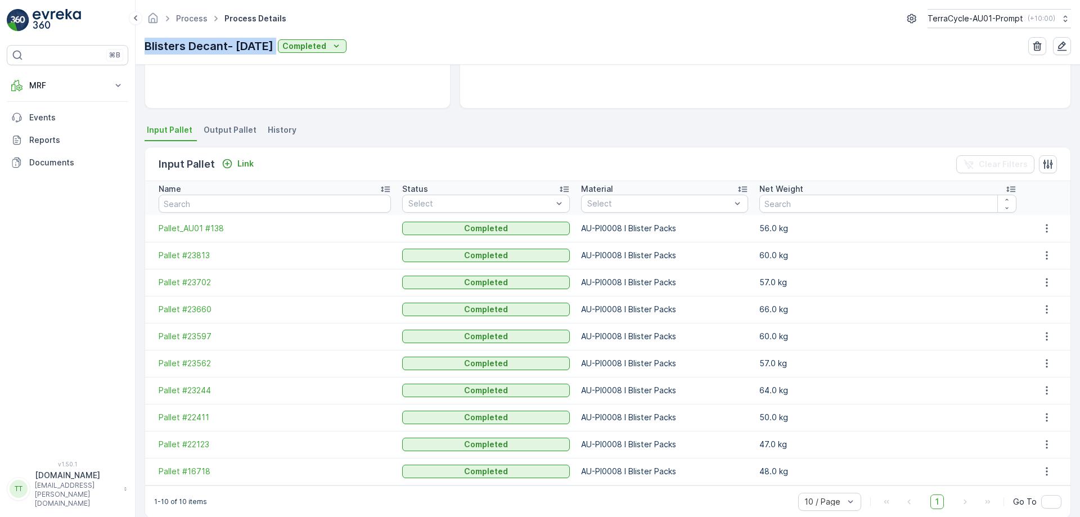
scroll to position [206, 0]
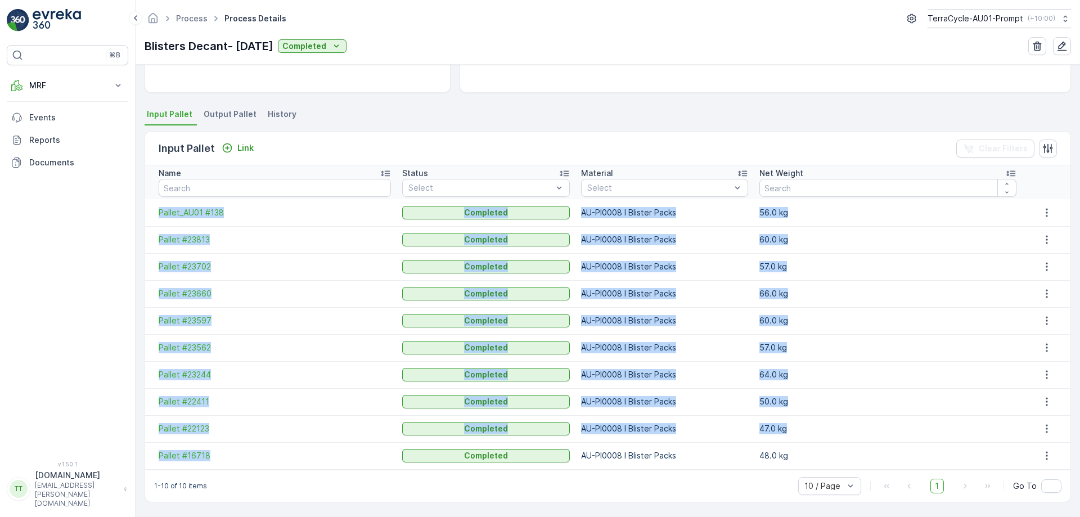
drag, startPoint x: 155, startPoint y: 212, endPoint x: 276, endPoint y: 445, distance: 262.6
click at [276, 445] on tbody "Pallet_AU01 #138 Completed AU-PI0008 I Blister Packs 56.0 kg Pallet #23813 Comp…" at bounding box center [607, 334] width 925 height 270
copy tbody "Pallet_AU01 #138 Completed AU-PI0008 I Blister Packs 56.0 kg Pallet #23813 Comp…"
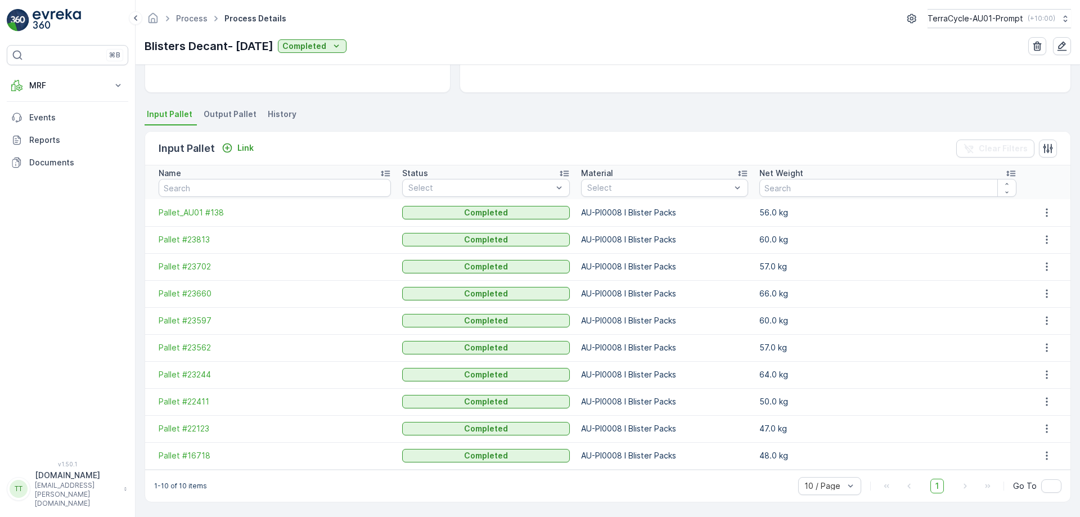
click at [431, 125] on ul "Input Pallet Output Pallet History" at bounding box center [608, 115] width 926 height 19
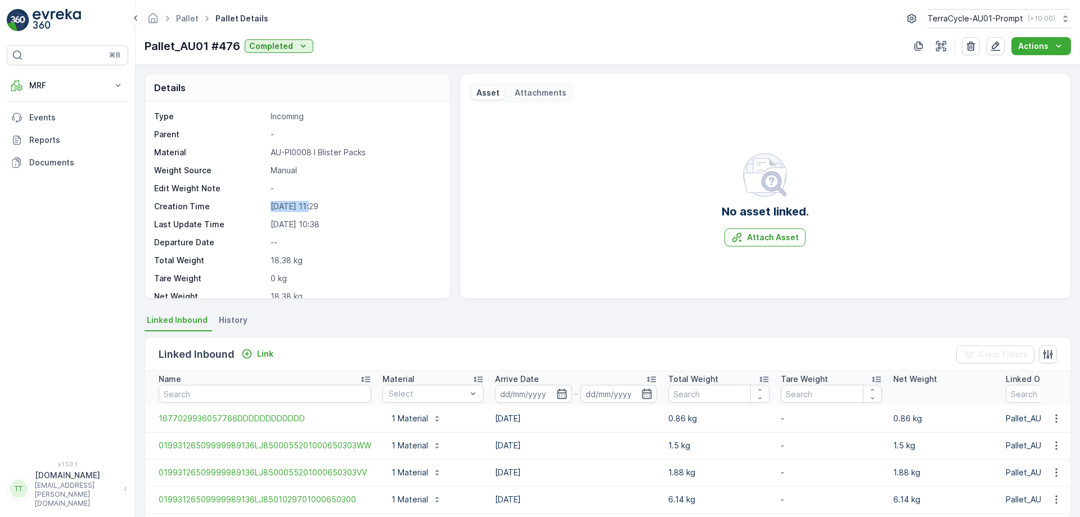
drag, startPoint x: 269, startPoint y: 205, endPoint x: 310, endPoint y: 208, distance: 41.2
click at [310, 208] on div "Creation Time 07.04.2025 11:29" at bounding box center [296, 206] width 284 height 11
copy p "07.04.2025"
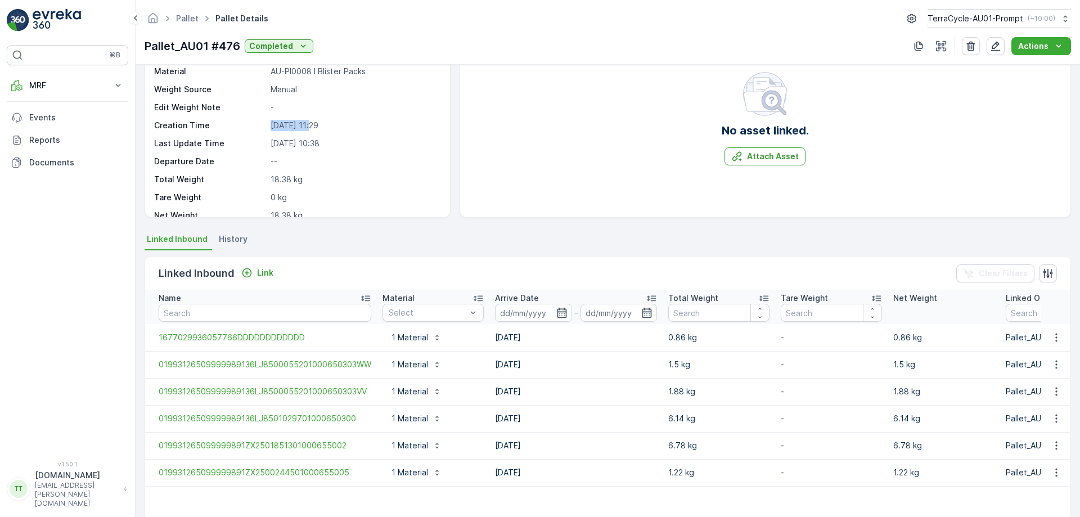
scroll to position [73, 0]
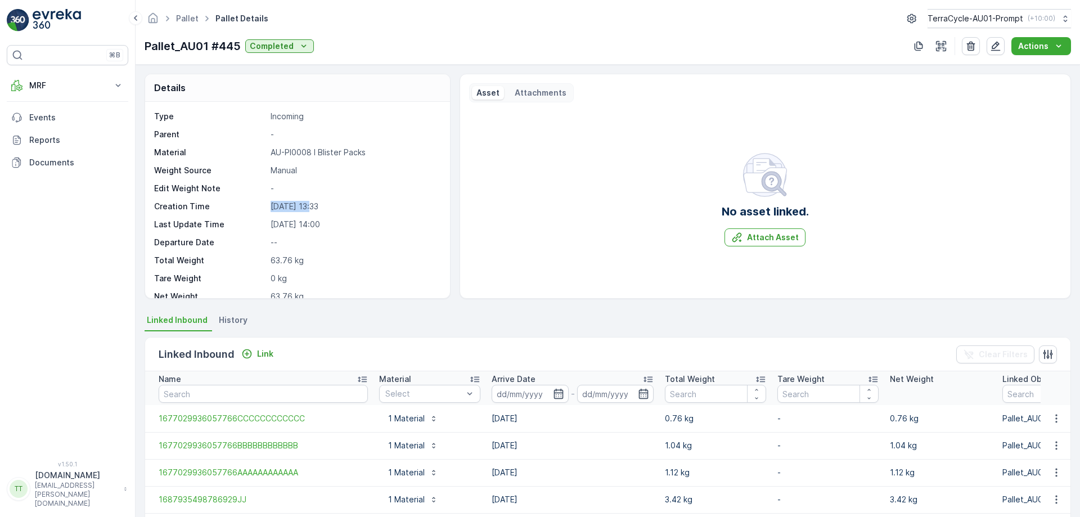
drag, startPoint x: 270, startPoint y: 210, endPoint x: 310, endPoint y: 210, distance: 40.5
click at [310, 210] on p "[DATE] 13:33" at bounding box center [355, 206] width 168 height 11
copy p "[DATE]"
drag, startPoint x: 271, startPoint y: 202, endPoint x: 309, endPoint y: 207, distance: 38.5
click at [309, 207] on p "[DATE] 11:02" at bounding box center [355, 206] width 168 height 11
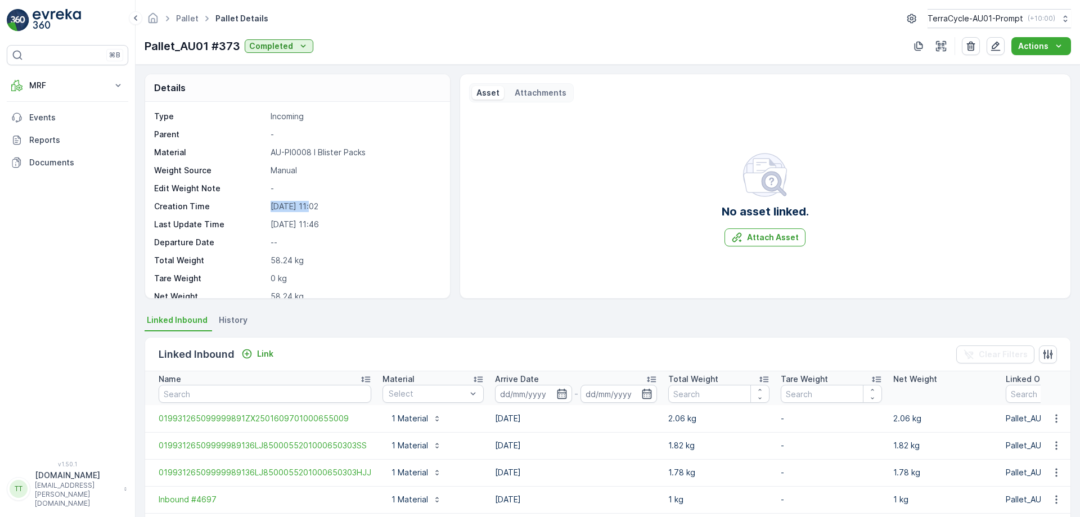
copy p "[DATE]"
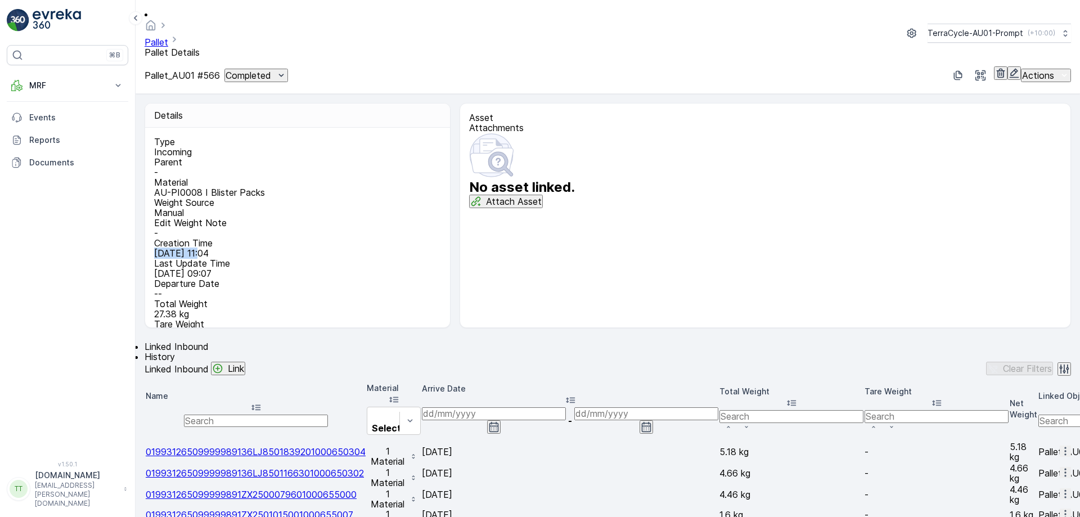
drag, startPoint x: 267, startPoint y: 206, endPoint x: 310, endPoint y: 208, distance: 43.3
click at [310, 238] on div "Creation Time 06.05.2025 11:04" at bounding box center [296, 248] width 284 height 20
copy div "06.05.2025"
click at [310, 248] on p "06.05.2025 11:04" at bounding box center [296, 253] width 284 height 10
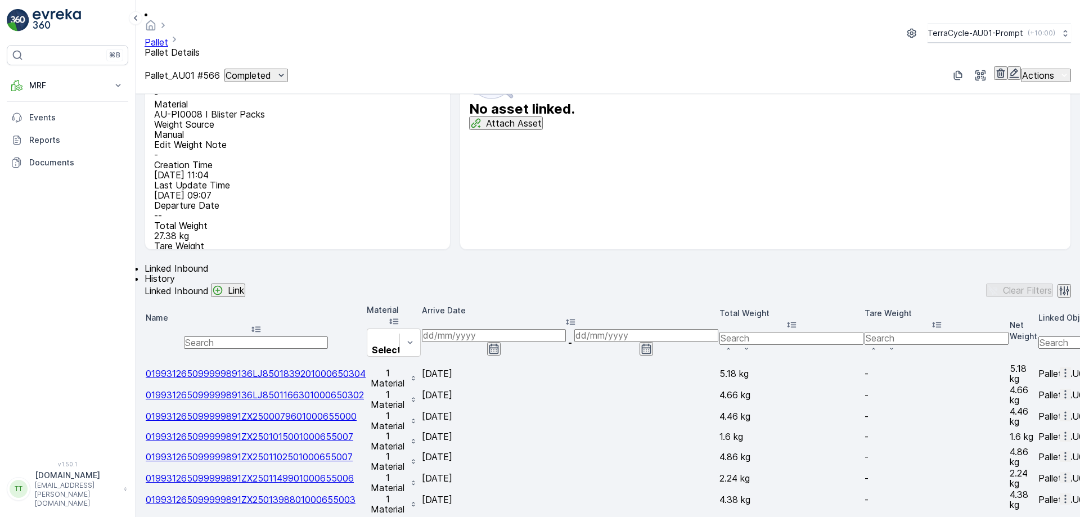
scroll to position [79, 0]
drag, startPoint x: 145, startPoint y: 47, endPoint x: 242, endPoint y: 64, distance: 98.1
click at [242, 64] on div "Pallet Pallet Details TerraCycle-AU01-Prompt ( +10:00 ) Pallet_AU01 #566 Comple…" at bounding box center [608, 47] width 944 height 94
copy p "Pallet_AU01 #566"
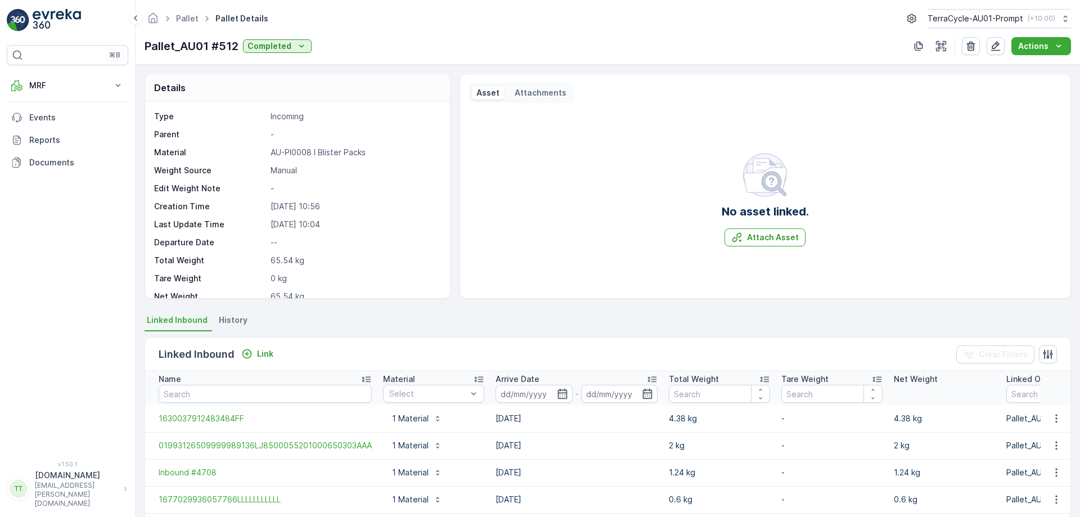
click at [160, 44] on p "Pallet_AU01 #512" at bounding box center [192, 46] width 94 height 17
copy p "Pallet_AU01 #512"
drag, startPoint x: 269, startPoint y: 209, endPoint x: 313, endPoint y: 209, distance: 43.9
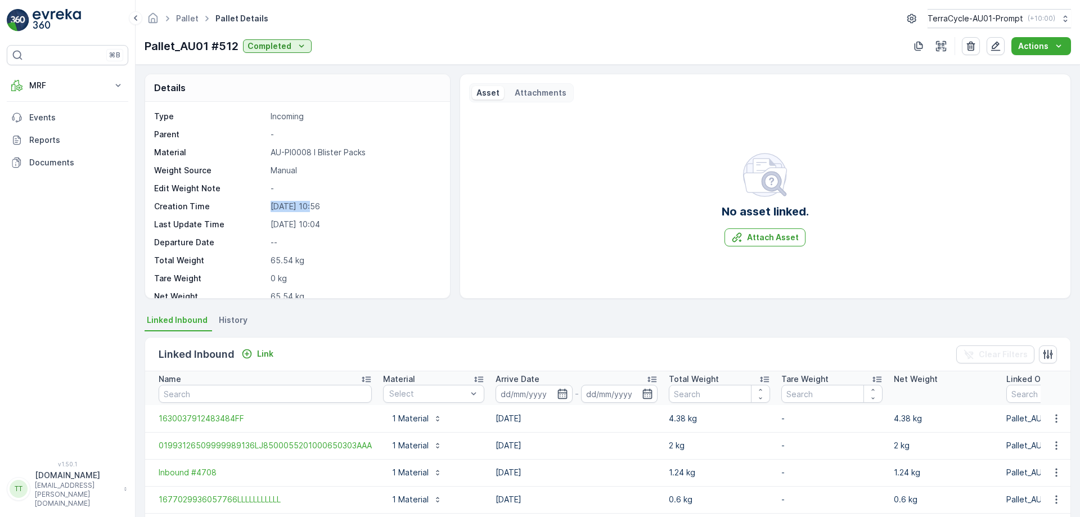
click at [313, 209] on div "Creation Time [DATE] 10:56" at bounding box center [296, 206] width 284 height 11
copy p "[DATE]"
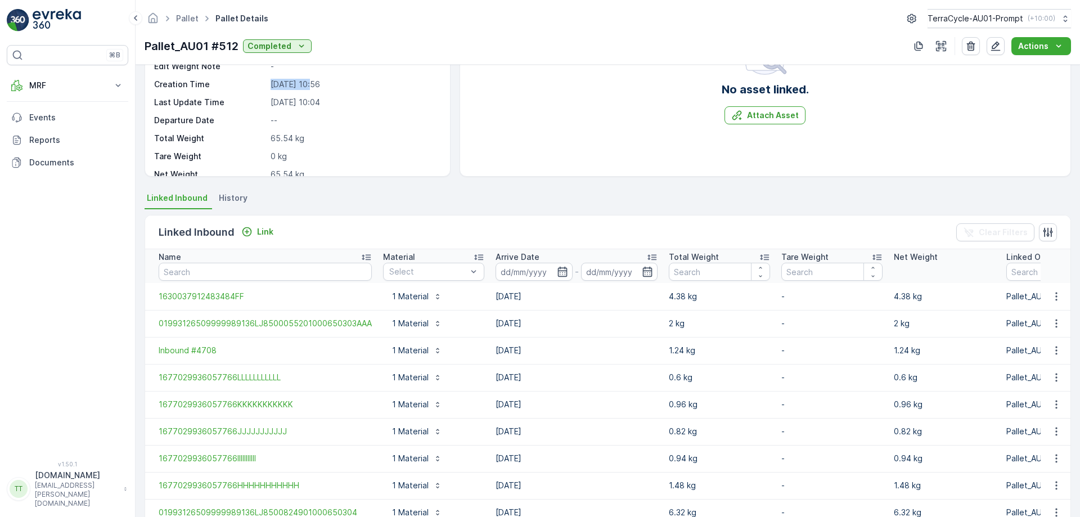
scroll to position [123, 0]
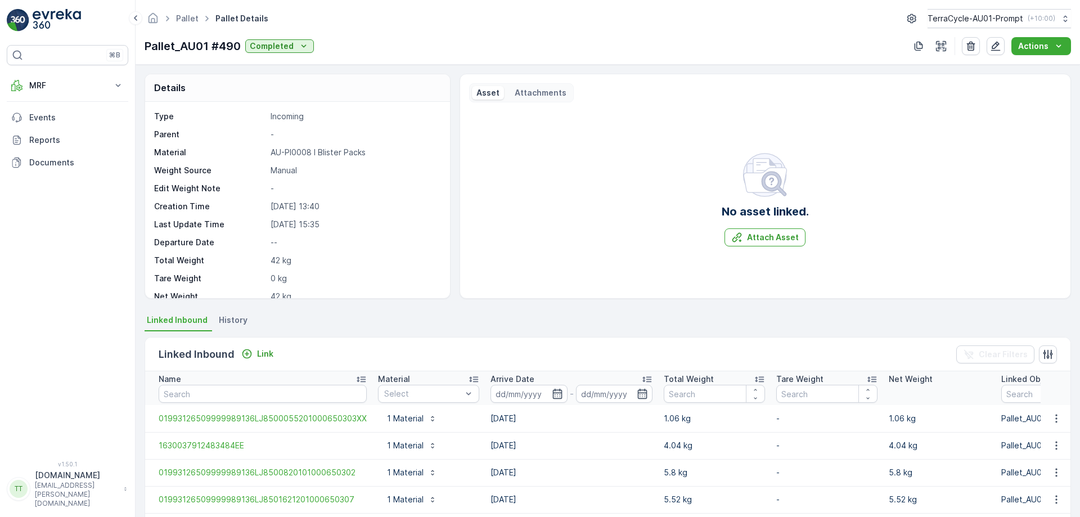
click at [164, 42] on p "Pallet_AU01 #490" at bounding box center [193, 46] width 96 height 17
copy p "Pallet_AU01 #490"
drag, startPoint x: 268, startPoint y: 206, endPoint x: 312, endPoint y: 211, distance: 43.6
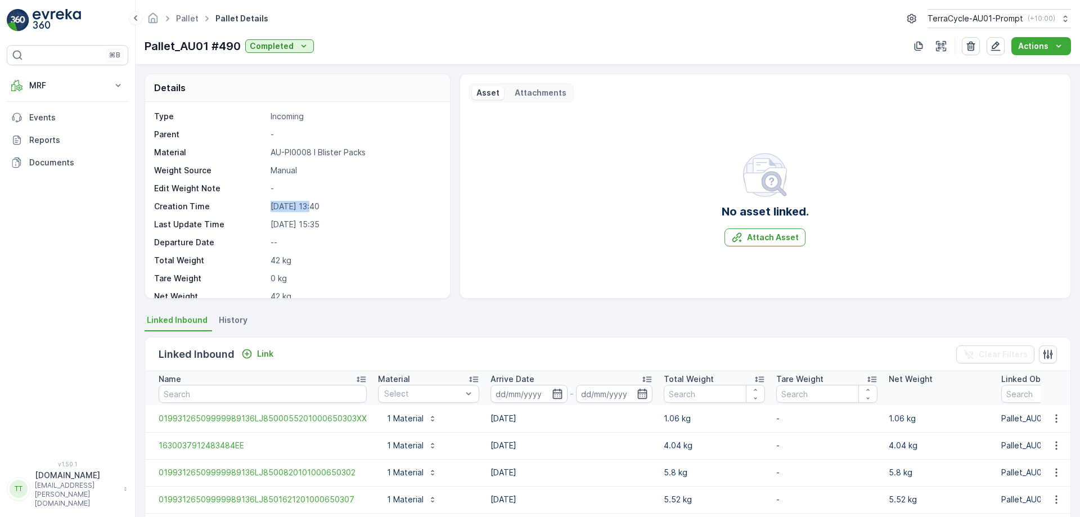
click at [312, 211] on div "Creation Time 09.04.2025 13:40" at bounding box center [296, 206] width 284 height 11
copy p "09.04.2025"
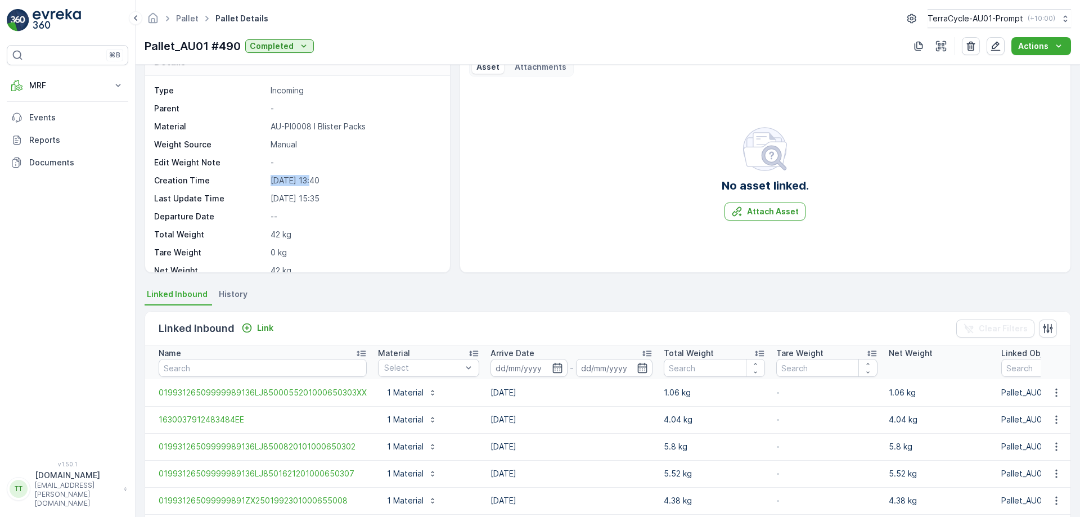
scroll to position [26, 0]
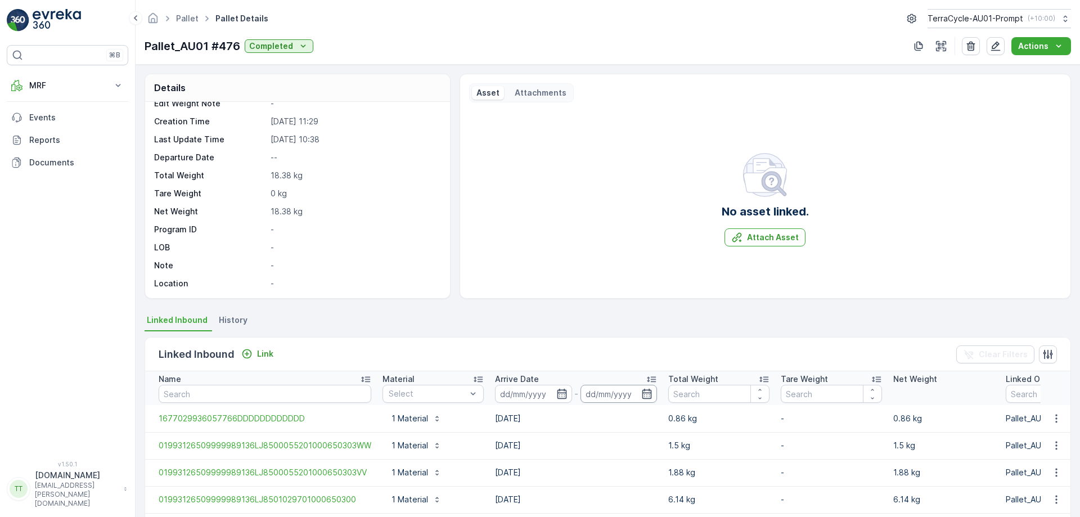
scroll to position [197, 0]
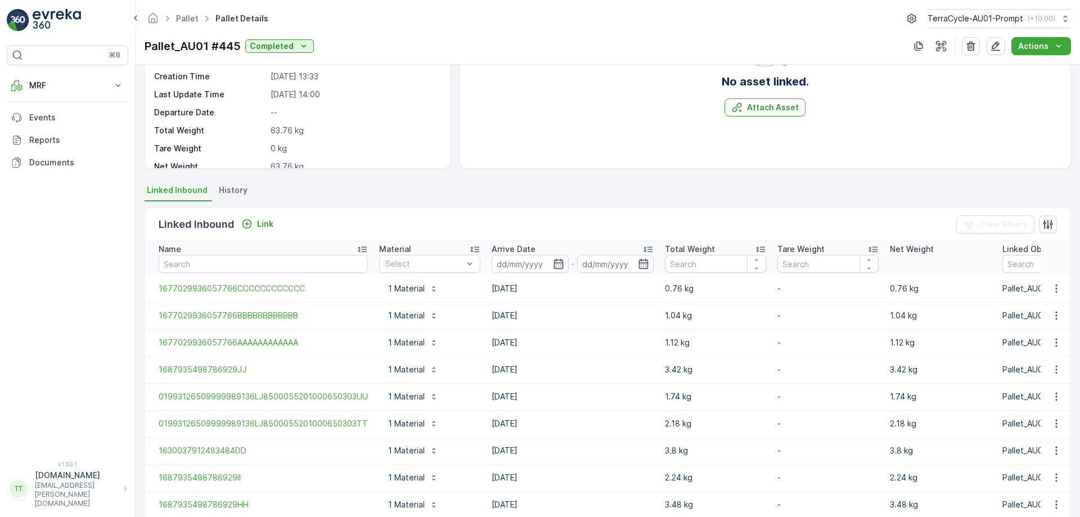
scroll to position [211, 0]
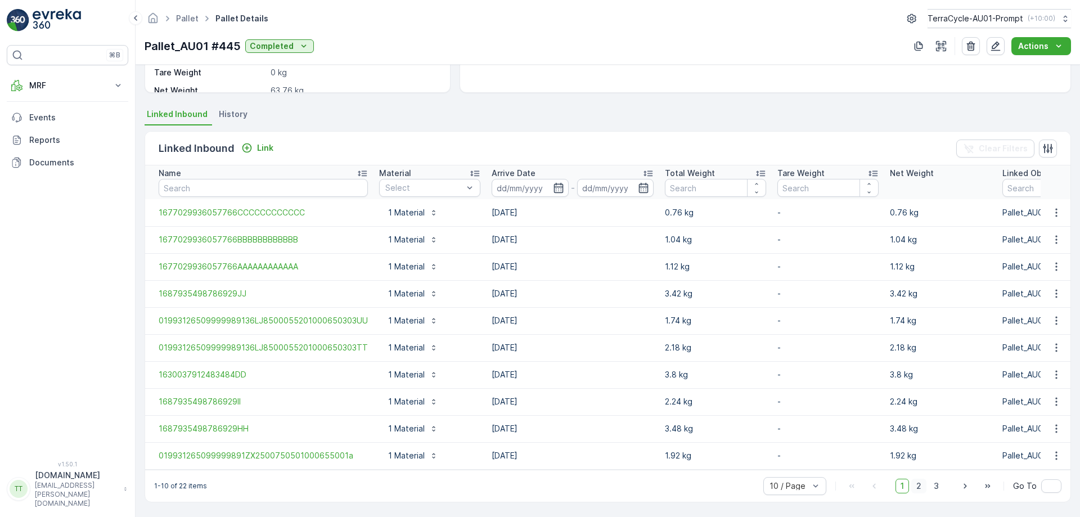
click at [919, 486] on span "2" at bounding box center [918, 486] width 15 height 15
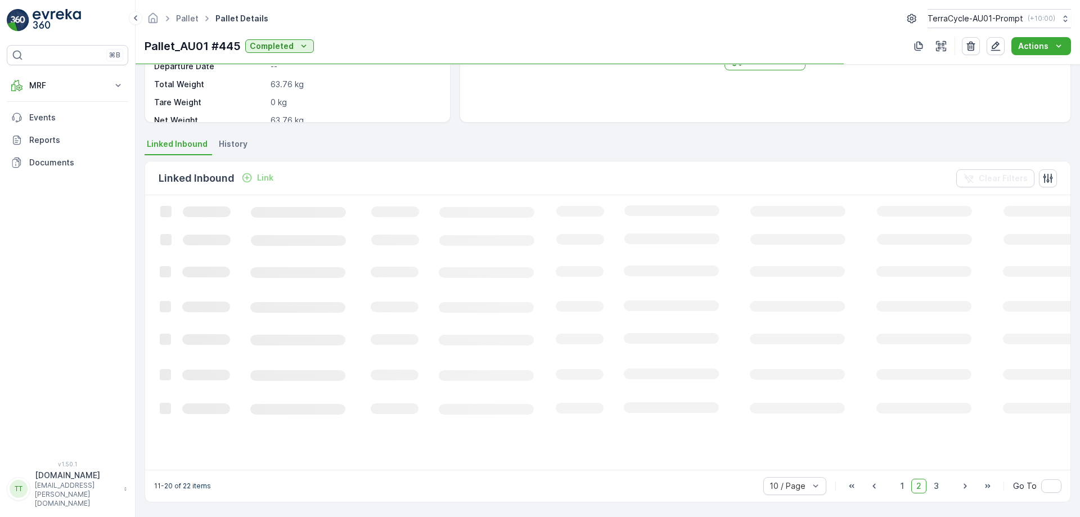
scroll to position [176, 0]
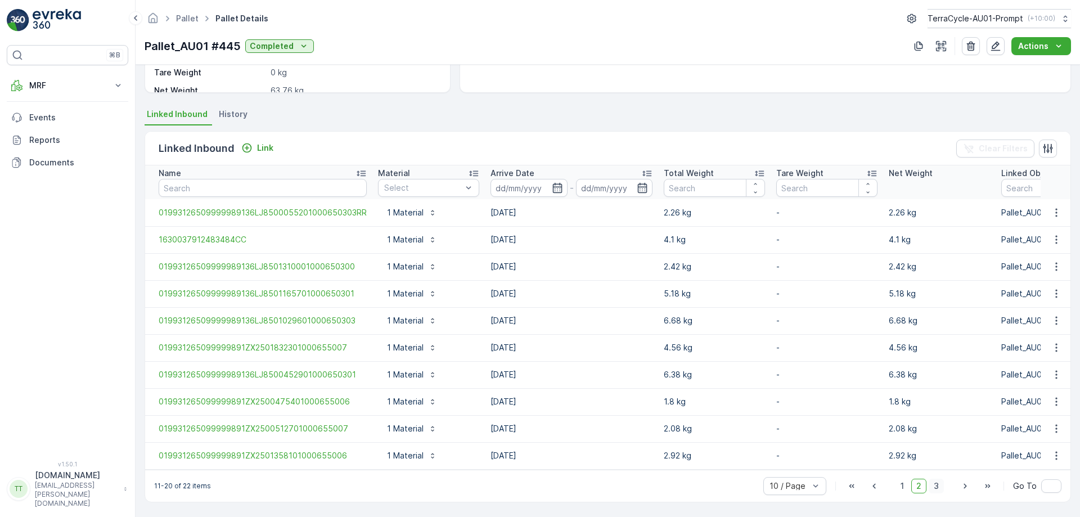
click at [938, 485] on span "3" at bounding box center [936, 486] width 15 height 15
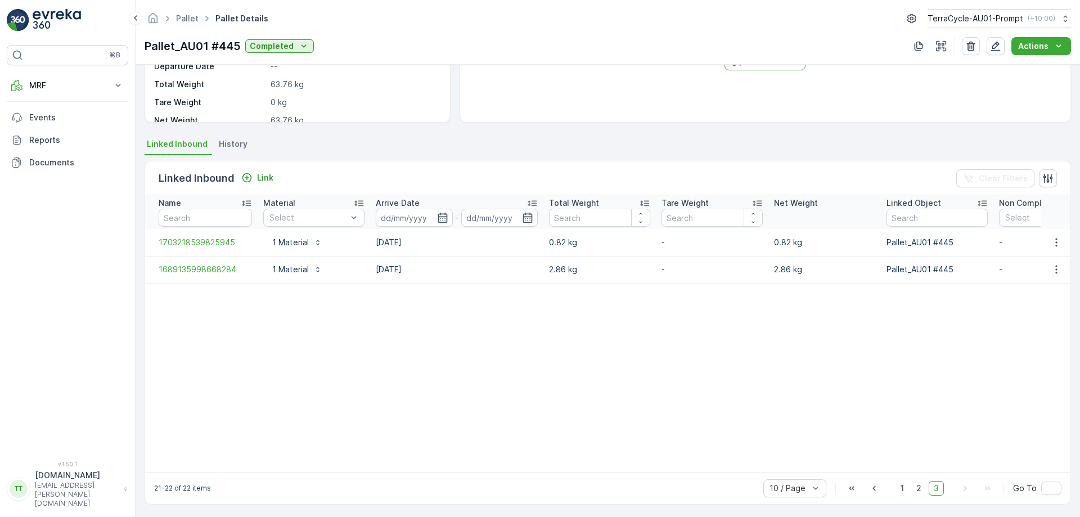
scroll to position [184, 0]
click at [920, 487] on span "2" at bounding box center [918, 486] width 15 height 15
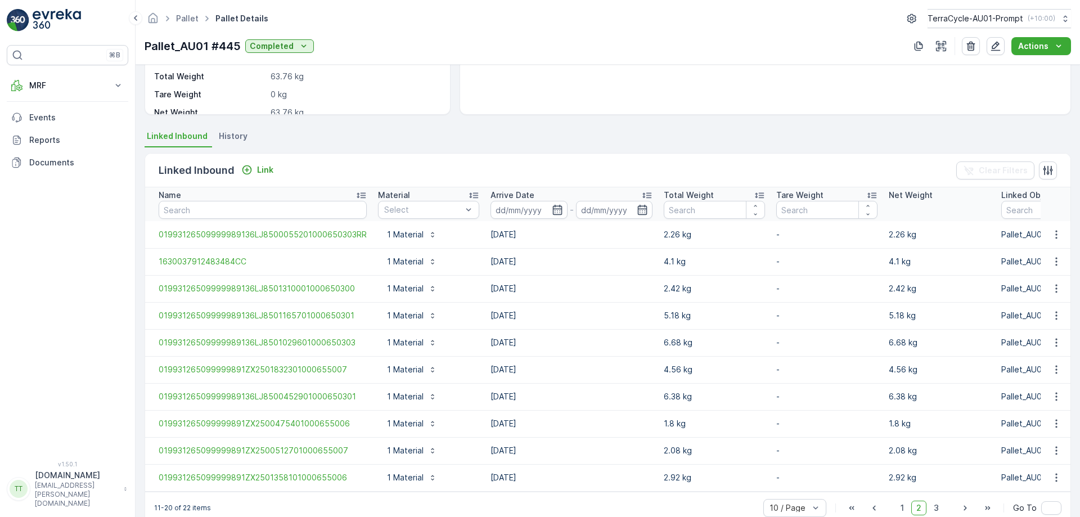
scroll to position [211, 0]
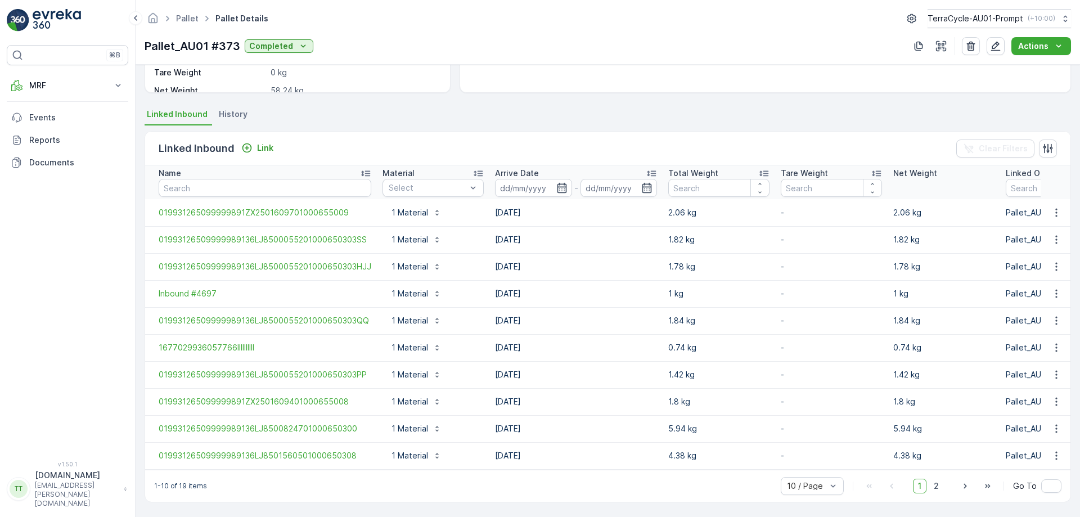
scroll to position [211, 0]
click at [931, 479] on span "2" at bounding box center [936, 486] width 15 height 15
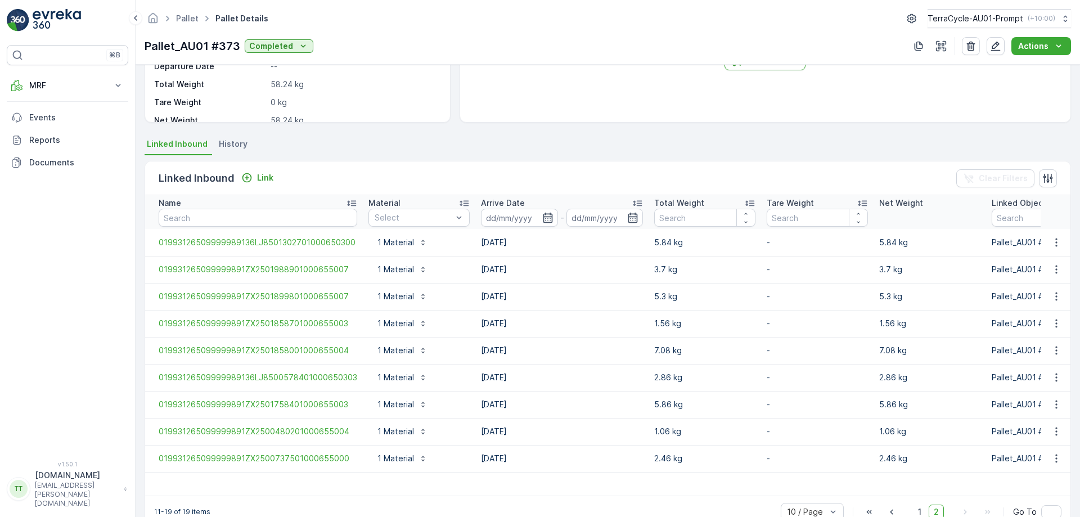
scroll to position [208, 0]
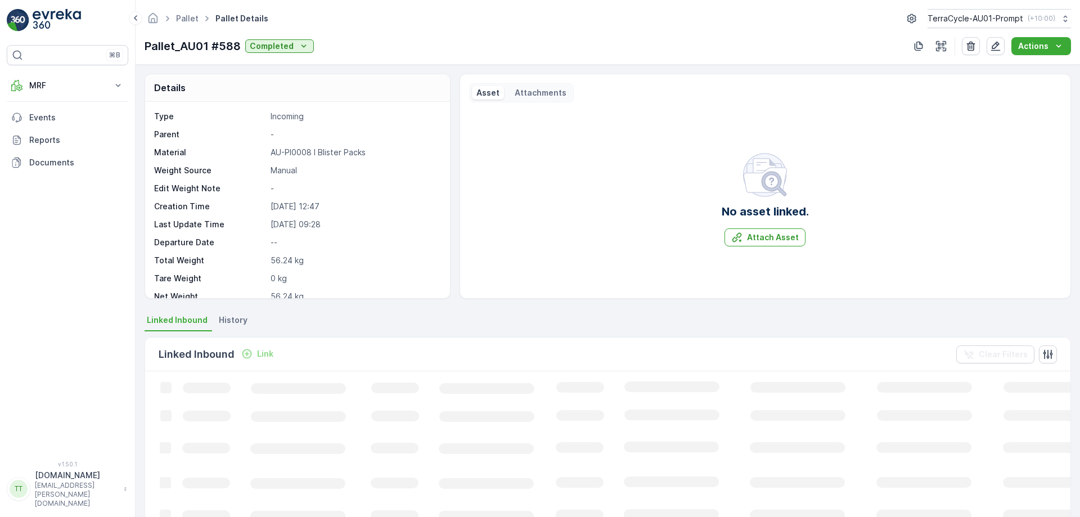
click at [179, 47] on p "Pallet_AU01 #588" at bounding box center [193, 46] width 96 height 17
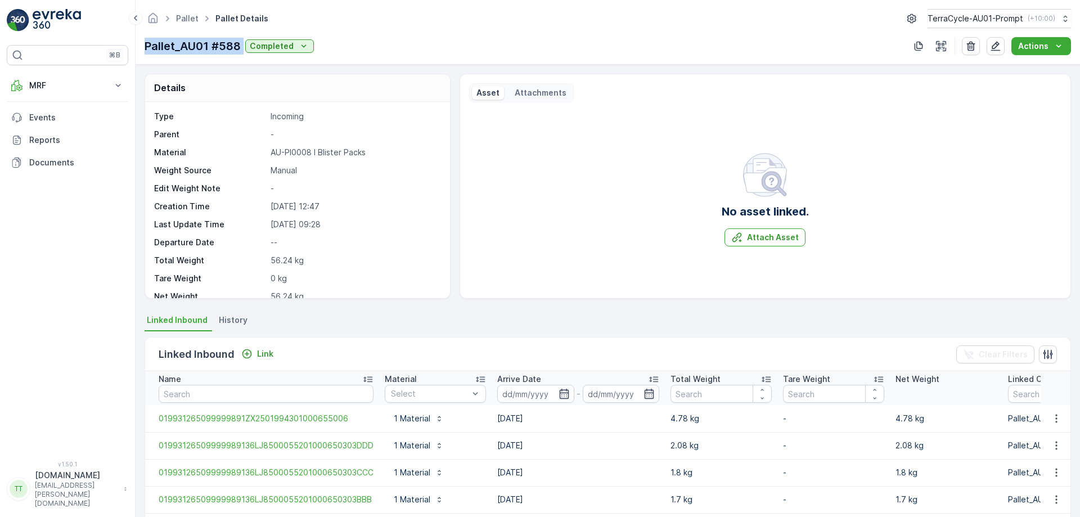
copy p "Pallet_AU01 #588"
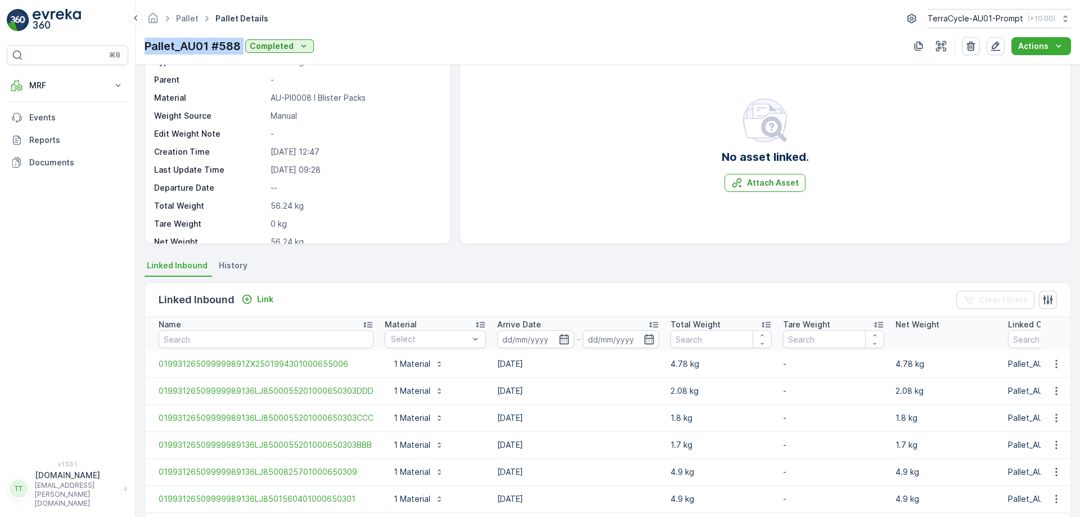
scroll to position [50, 0]
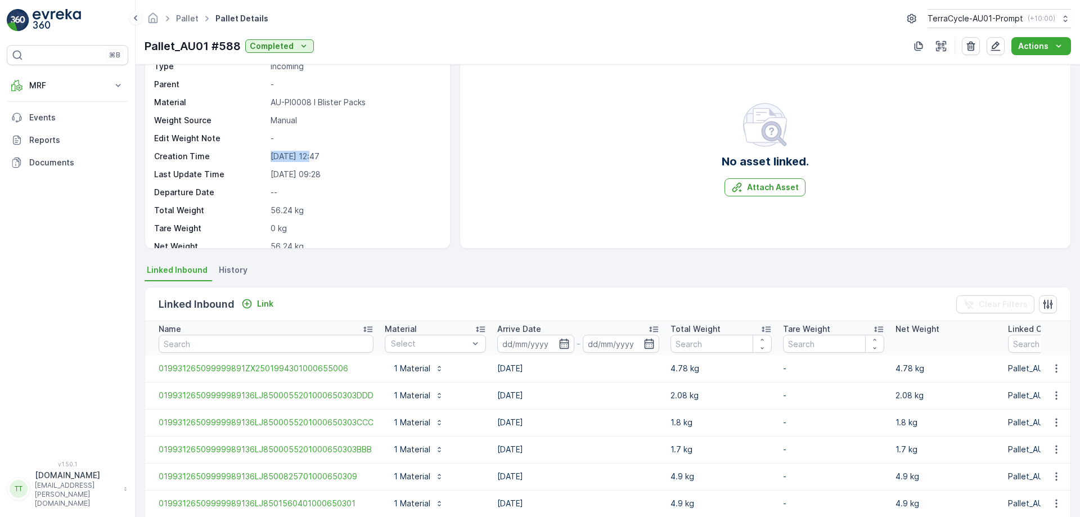
drag, startPoint x: 267, startPoint y: 158, endPoint x: 310, endPoint y: 159, distance: 42.8
click at [310, 159] on div "Creation Time 12.05.2025 12:47" at bounding box center [296, 156] width 284 height 11
copy div "12.05.2025"
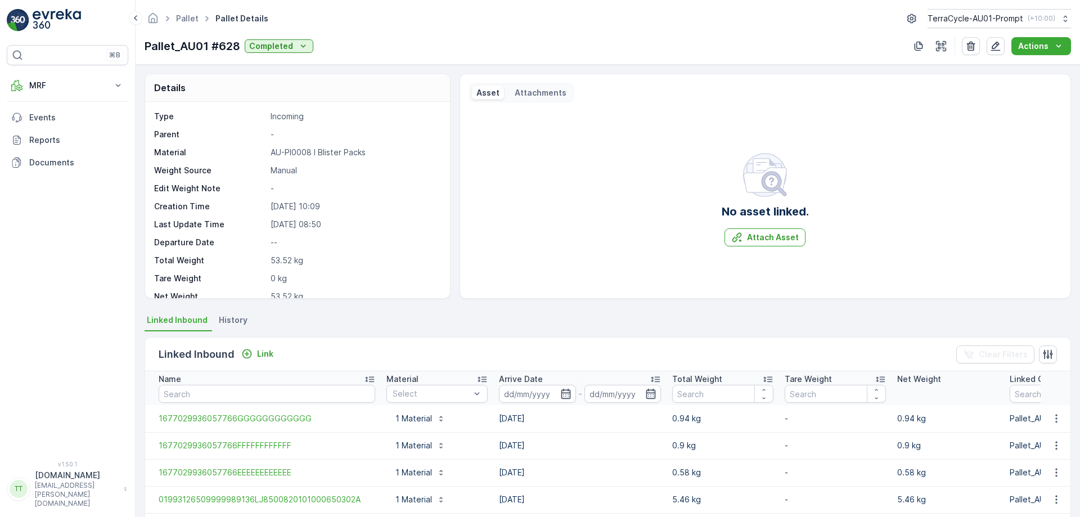
click at [220, 48] on p "Pallet_AU01 #628" at bounding box center [193, 46] width 96 height 17
copy p "Pallet_AU01 #628"
drag, startPoint x: 268, startPoint y: 206, endPoint x: 311, endPoint y: 208, distance: 43.4
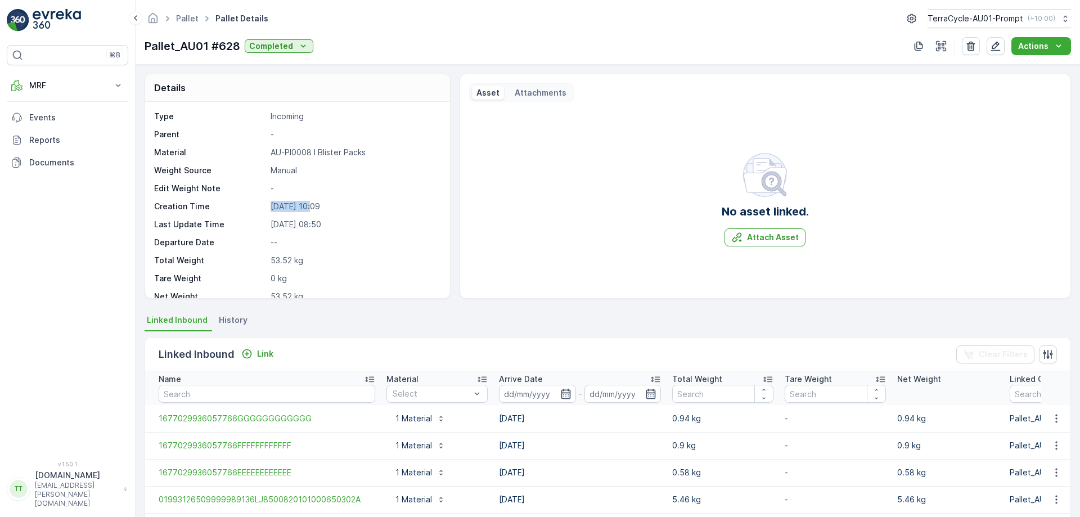
click at [311, 208] on div "Creation Time 19.05.2025 10:09" at bounding box center [296, 206] width 284 height 11
copy p "19.05.2025"
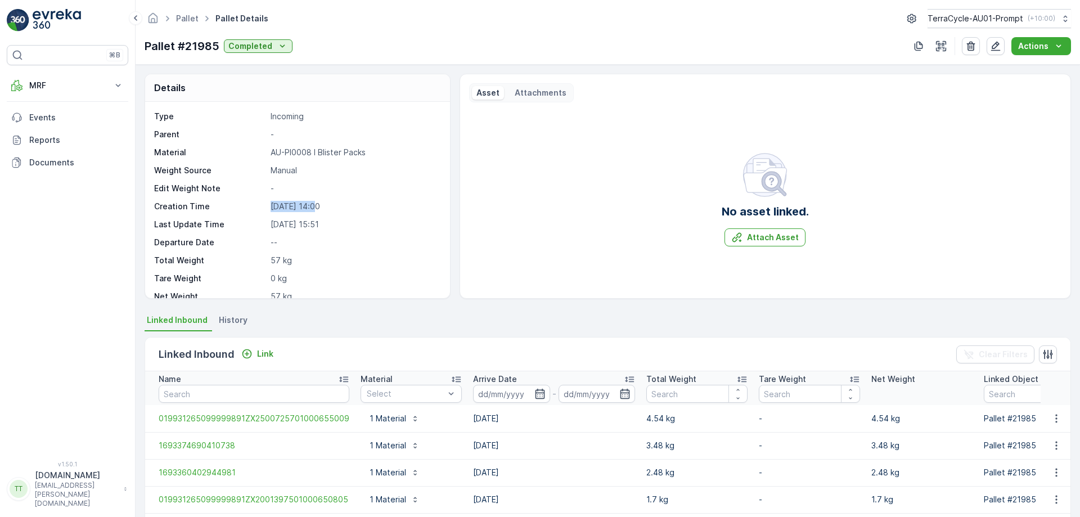
drag, startPoint x: 272, startPoint y: 209, endPoint x: 313, endPoint y: 209, distance: 41.1
click at [313, 209] on p "[DATE] 14:00" at bounding box center [355, 206] width 168 height 11
copy p "[DATE]"
click at [276, 205] on p "[DATE] 09:53" at bounding box center [355, 206] width 168 height 11
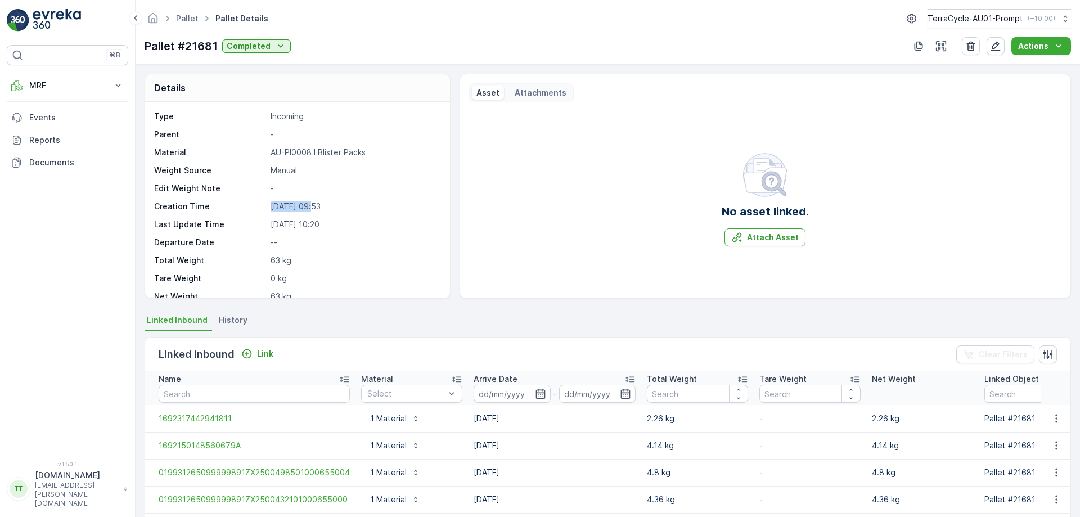
copy p "[DATE]"
click at [278, 201] on p "[DATE] 10:53" at bounding box center [355, 206] width 168 height 11
click at [278, 201] on p "28.07.2023 10:53" at bounding box center [355, 206] width 168 height 11
copy p "28.07.2023 10:53"
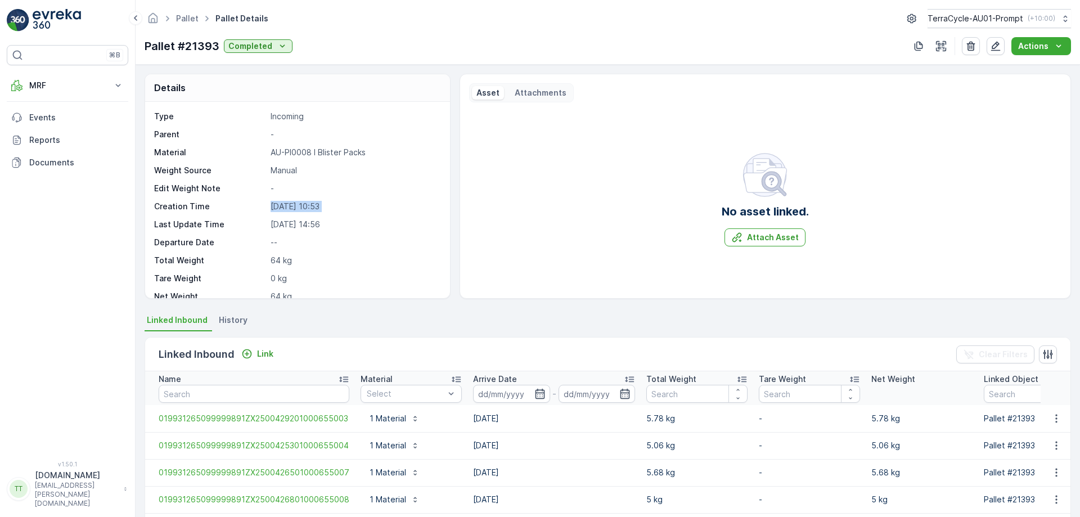
click at [278, 201] on p "28.07.2023 10:53" at bounding box center [355, 206] width 168 height 11
copy p "28.07.2023"
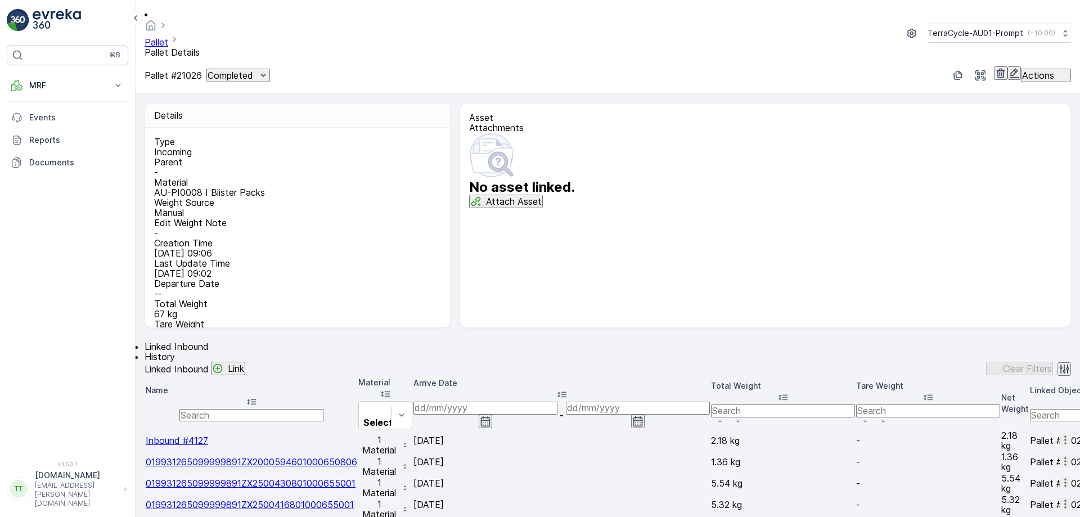
click at [281, 248] on p "24.07.2023 09:06" at bounding box center [296, 253] width 284 height 10
copy p "24.07.2023"
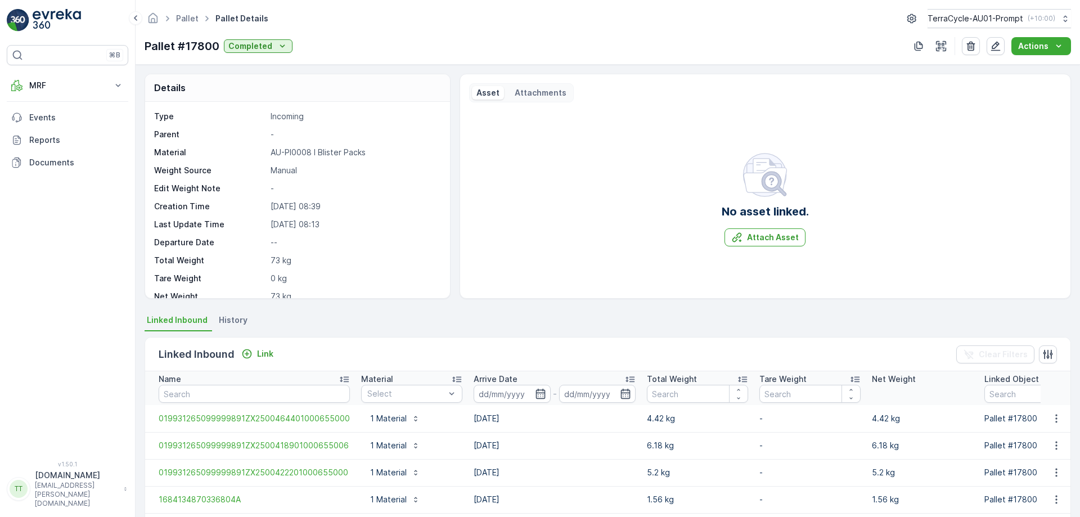
click at [286, 206] on p "31.05.2023 08:39" at bounding box center [355, 206] width 168 height 11
copy p "31.05.2023"
click at [285, 203] on p "[DATE] 07:33" at bounding box center [355, 206] width 168 height 11
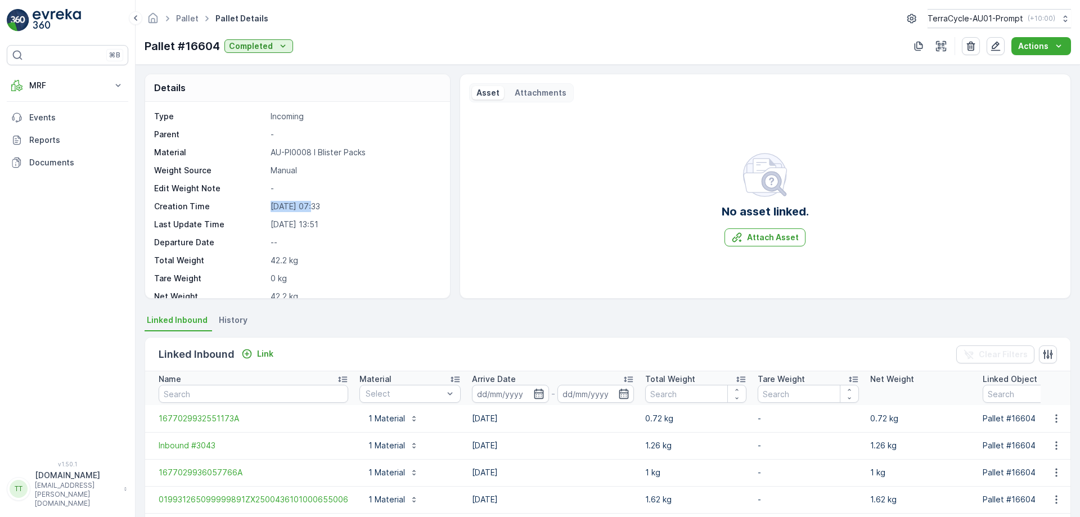
copy p "[DATE]"
click at [274, 204] on p "04.05.2023 11:24" at bounding box center [355, 206] width 168 height 11
copy p "04.05.2023"
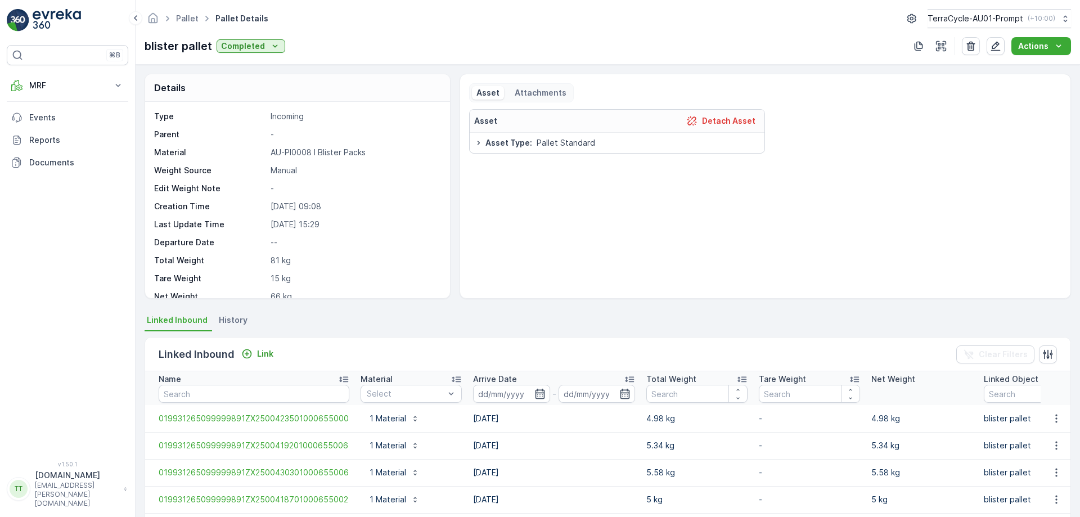
click at [284, 202] on p "[DATE] 09:08" at bounding box center [355, 206] width 168 height 11
click at [284, 202] on p "03.05.2023 09:08" at bounding box center [355, 206] width 168 height 11
copy p "03.05.2023"
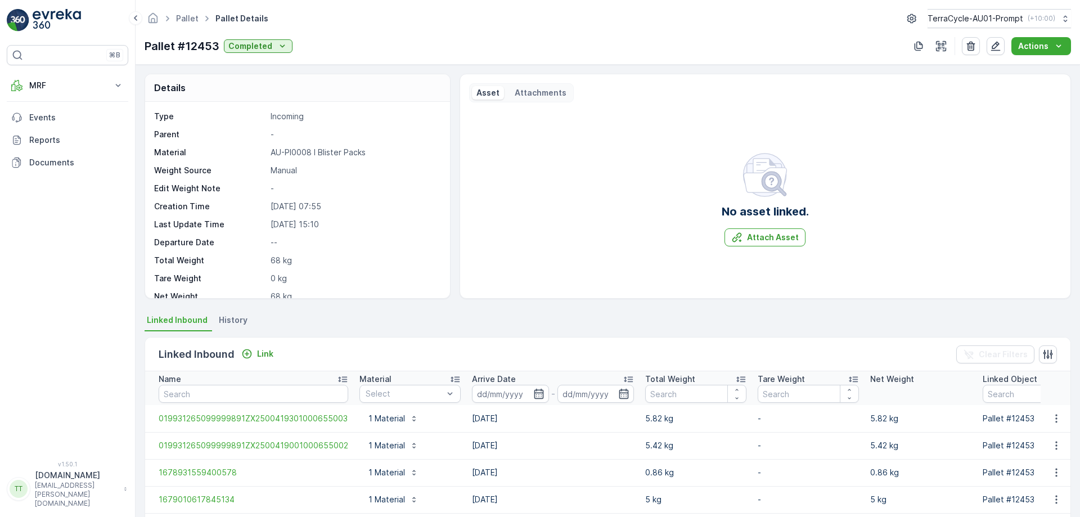
click at [277, 206] on p "20.03.2023 07:55" at bounding box center [355, 206] width 168 height 11
copy p "20.03.2023"
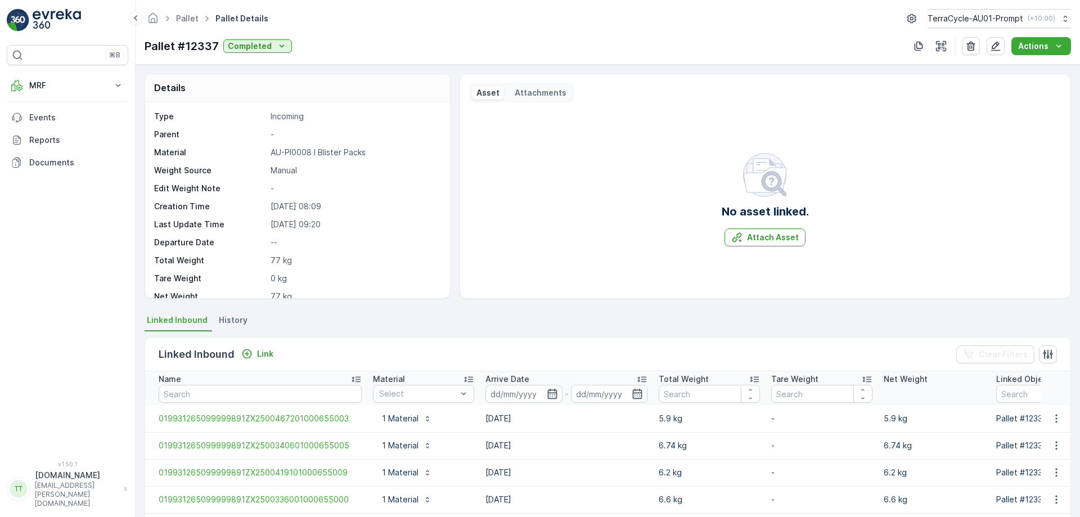
click at [281, 203] on p "17.03.2023 08:09" at bounding box center [355, 206] width 168 height 11
copy p "17.03.2023"
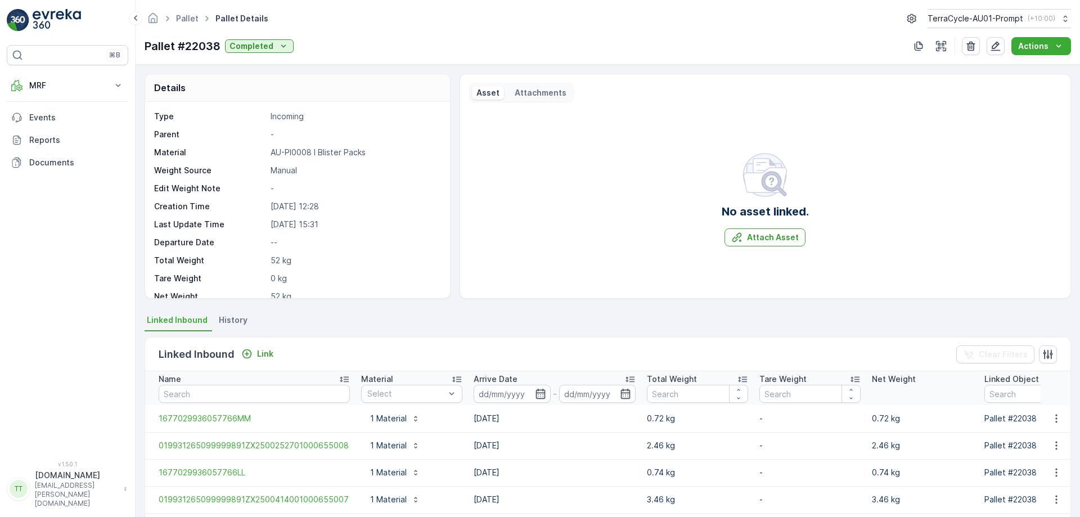
click at [278, 208] on p "[DATE] 12:28" at bounding box center [355, 206] width 168 height 11
copy p "[DATE]"
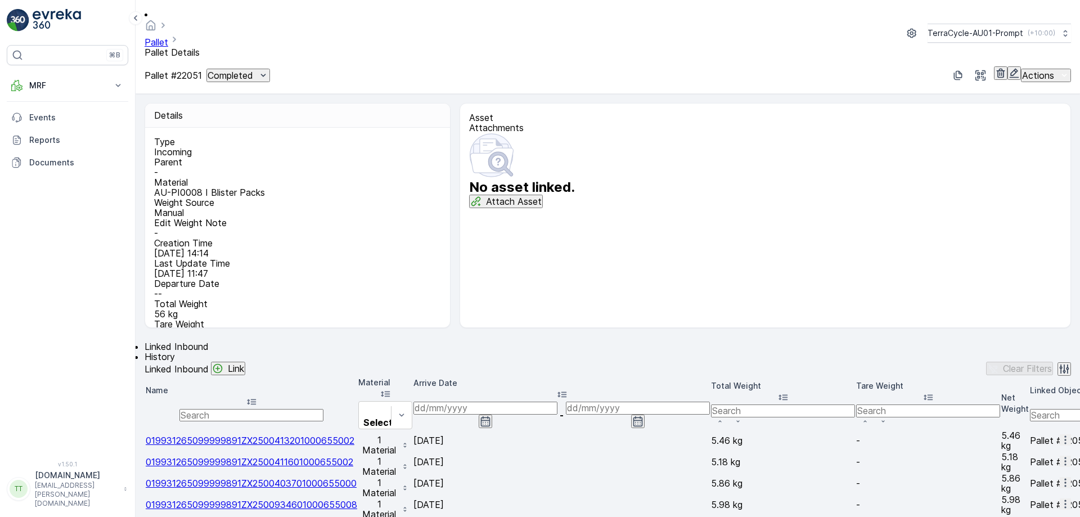
click at [282, 248] on p "08.09.2023 14:14" at bounding box center [296, 253] width 284 height 10
copy p "08.09.2023"
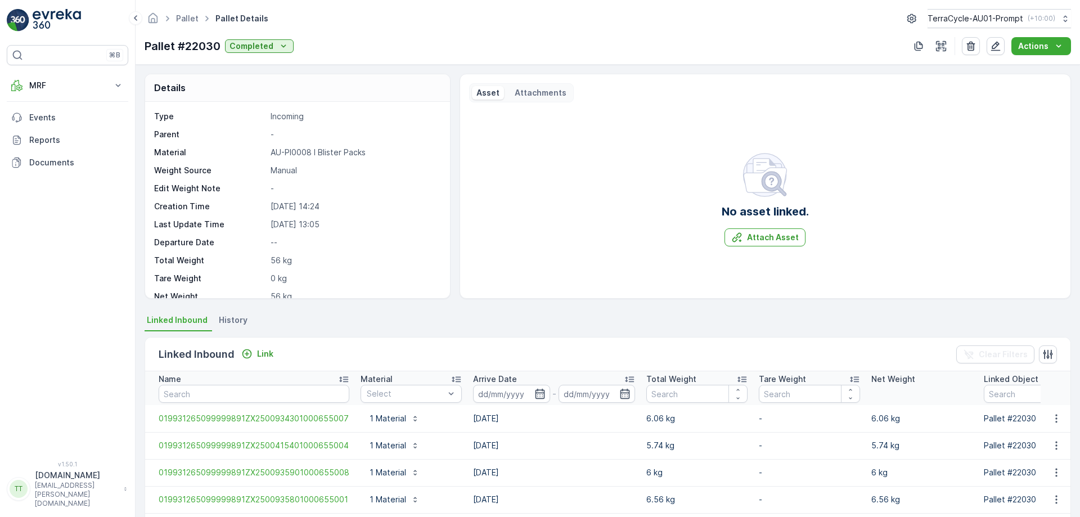
click at [276, 202] on p "[DATE] 14:24" at bounding box center [355, 206] width 168 height 11
click at [276, 202] on p "01.09.2023 14:24" at bounding box center [355, 206] width 168 height 11
copy p "01.09.2023"
click at [276, 202] on p "[DATE] 08:36" at bounding box center [355, 206] width 168 height 11
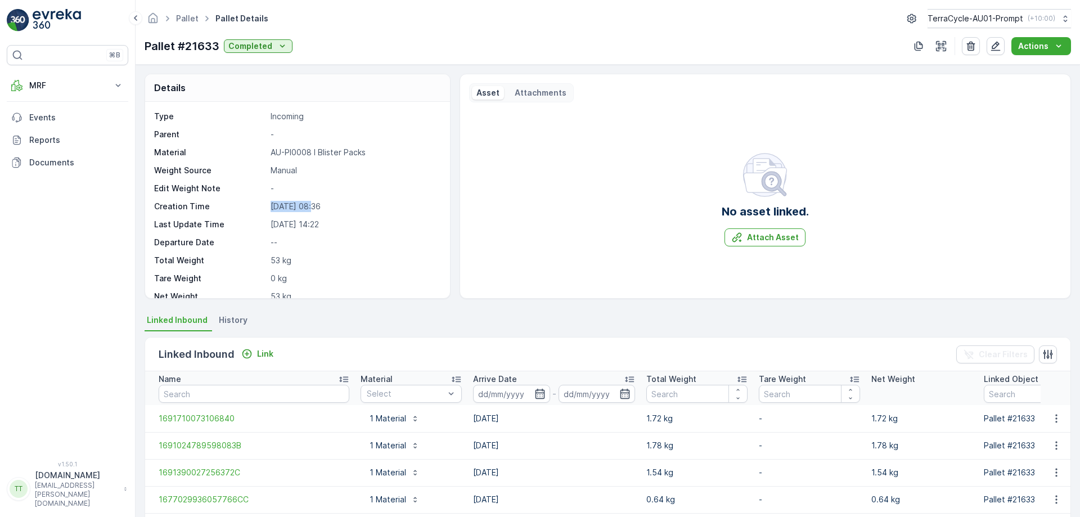
click at [276, 202] on p "[DATE] 08:36" at bounding box center [355, 206] width 168 height 11
copy p "[DATE]"
click at [276, 205] on p "14.07.2023 10:30" at bounding box center [355, 206] width 168 height 11
copy p "14.07.2023"
click at [276, 205] on p "14.07.2023 10:30" at bounding box center [355, 206] width 168 height 11
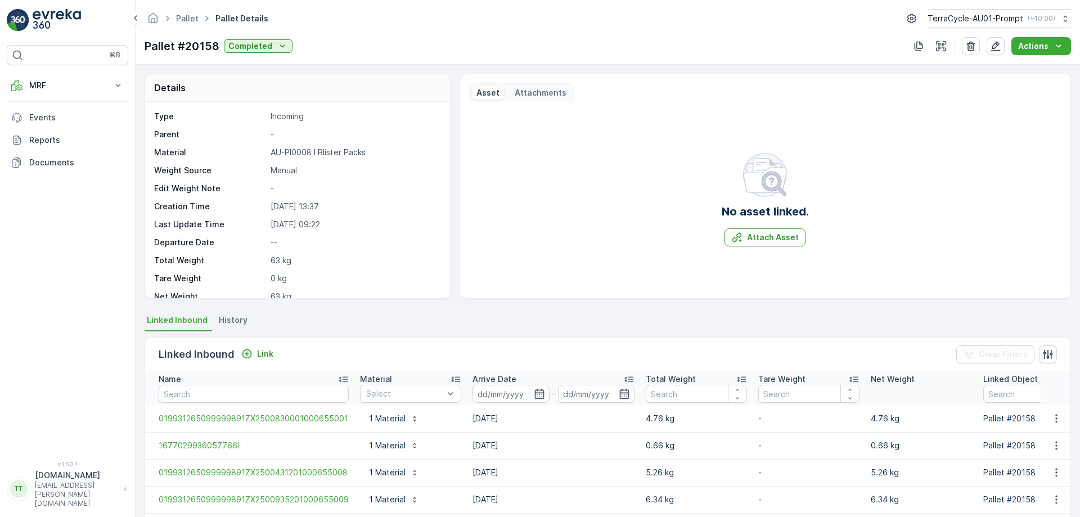
click at [294, 208] on p "[DATE] 13:37" at bounding box center [355, 206] width 168 height 11
copy p "[DATE]"
click at [274, 204] on p "[DATE] 13:14" at bounding box center [355, 206] width 168 height 11
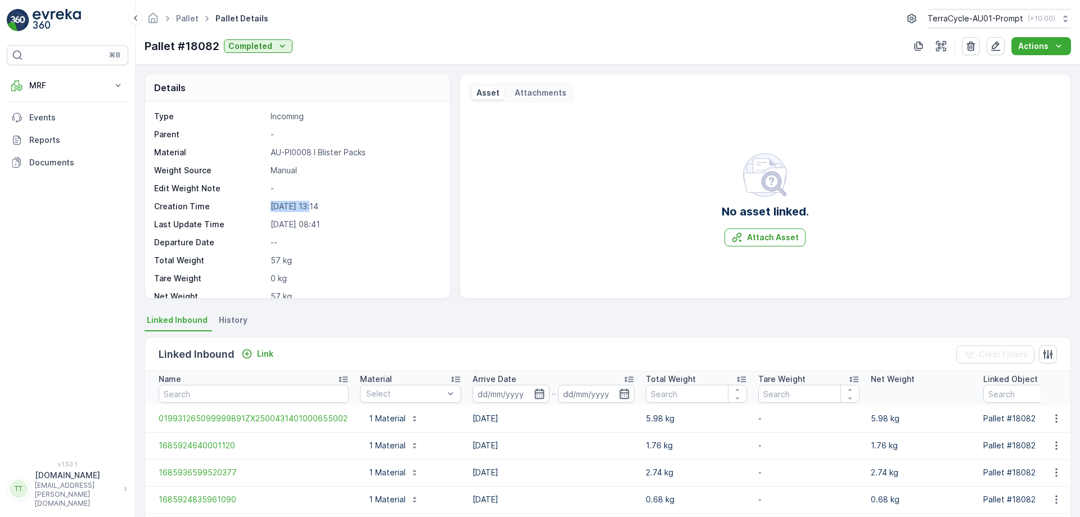
copy p "[DATE]"
click at [274, 204] on p "03.05.2023 14:44" at bounding box center [355, 206] width 168 height 11
copy p "03.05.2023"
click at [274, 204] on p "03.05.2023 14:44" at bounding box center [355, 206] width 168 height 11
click at [287, 208] on p "27.04.2023 08:34" at bounding box center [355, 206] width 168 height 11
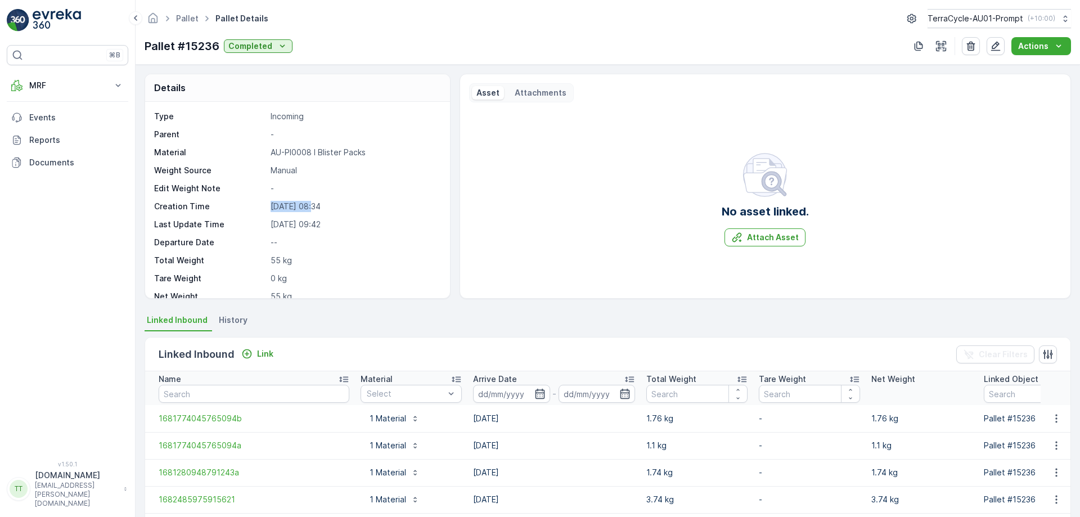
click at [287, 208] on p "27.04.2023 08:34" at bounding box center [355, 206] width 168 height 11
copy p "27.04.2023"
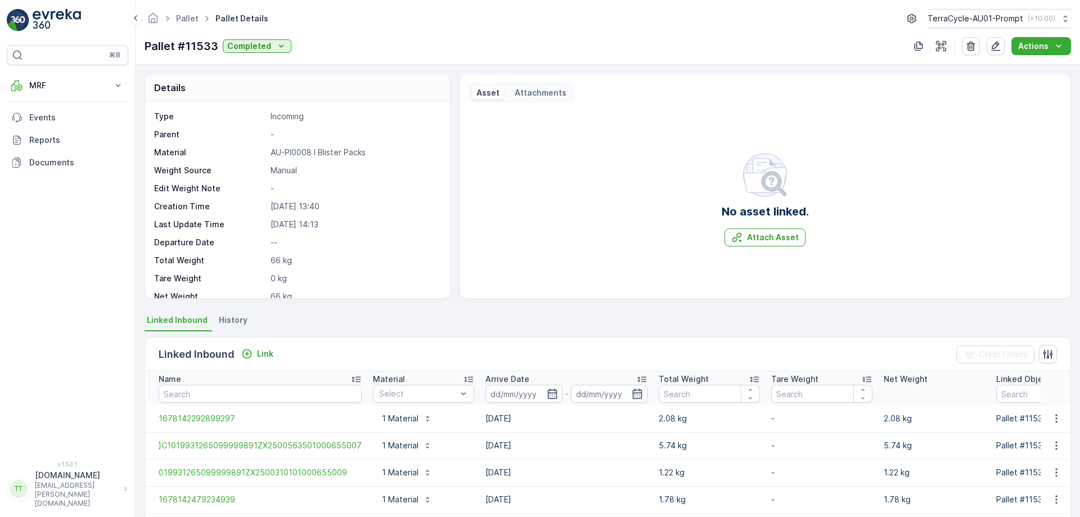
click at [284, 204] on p "[DATE] 13:40" at bounding box center [355, 206] width 168 height 11
copy p "[DATE]"
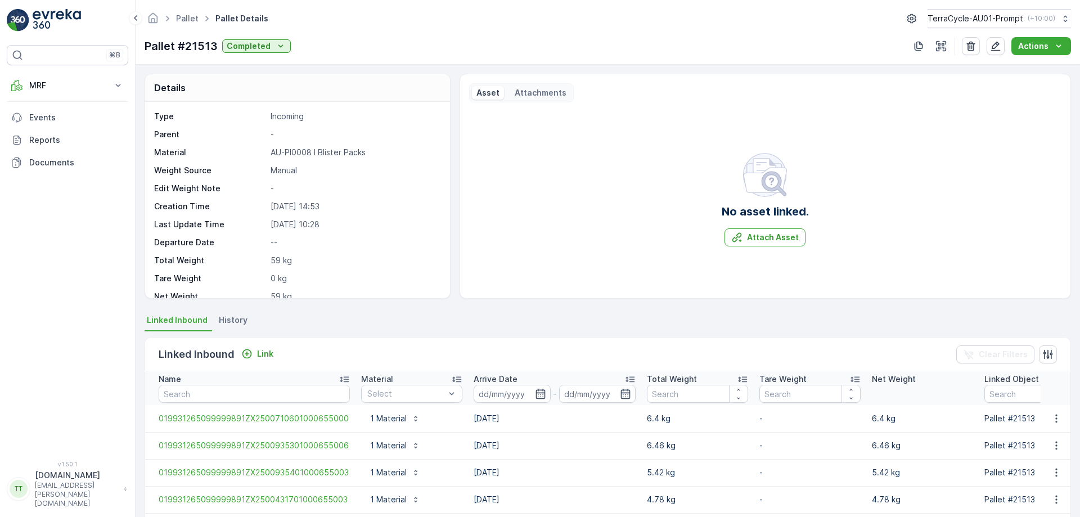
click at [287, 205] on p "[DATE] 14:53" at bounding box center [355, 206] width 168 height 11
copy p "[DATE]"
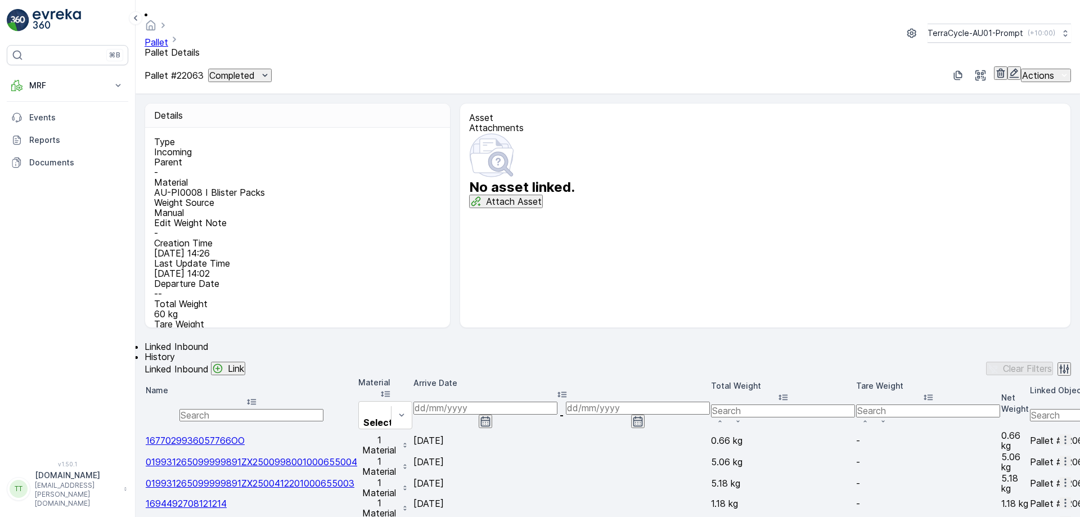
click at [271, 248] on p "12.09.2023 14:26" at bounding box center [296, 253] width 284 height 10
copy p "12.09.2023"
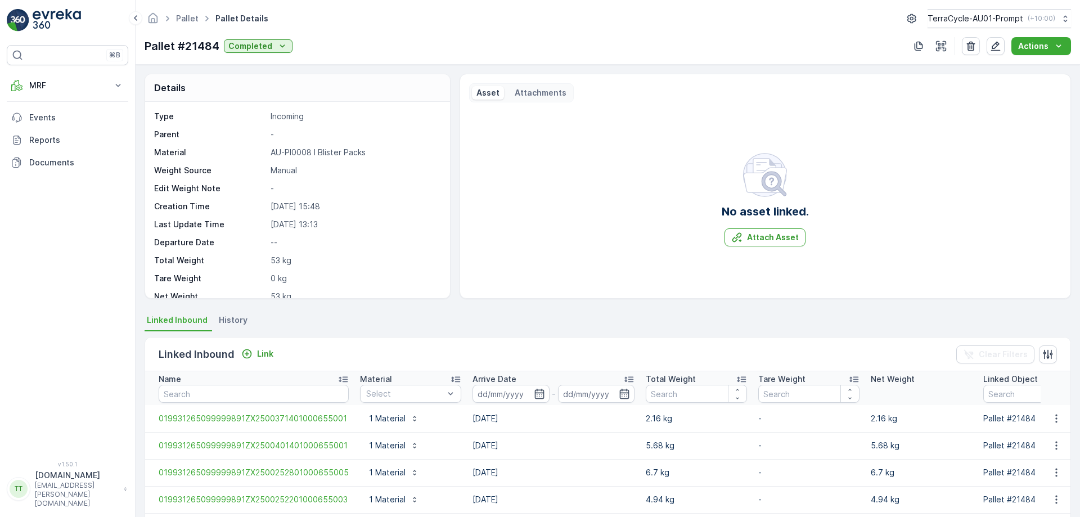
click at [274, 203] on p "[DATE] 15:48" at bounding box center [355, 206] width 168 height 11
copy p "[DATE]"
click at [274, 203] on p "31.07.2023 15:48" at bounding box center [355, 206] width 168 height 11
click at [283, 207] on p "[DATE] 10:25" at bounding box center [355, 206] width 168 height 11
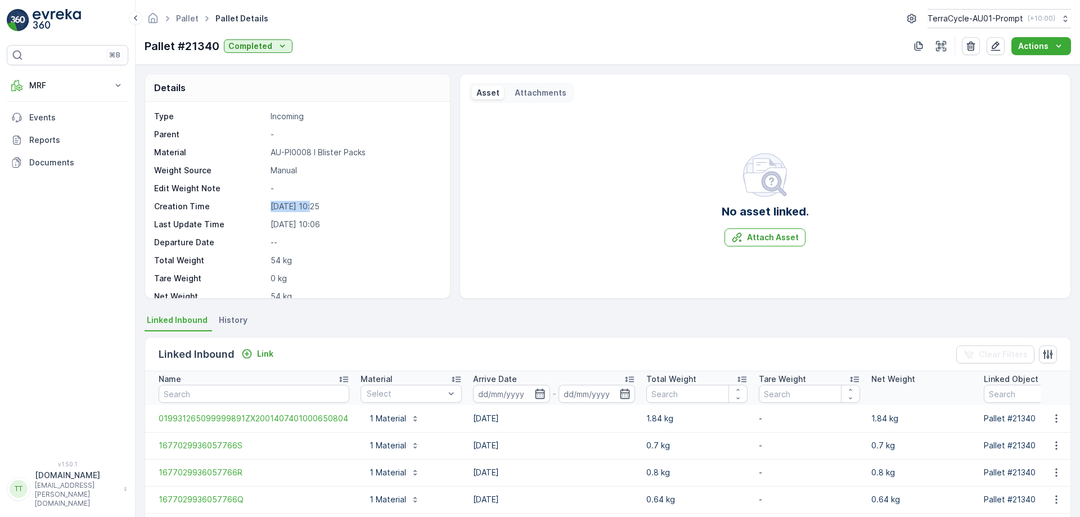
copy p "[DATE]"
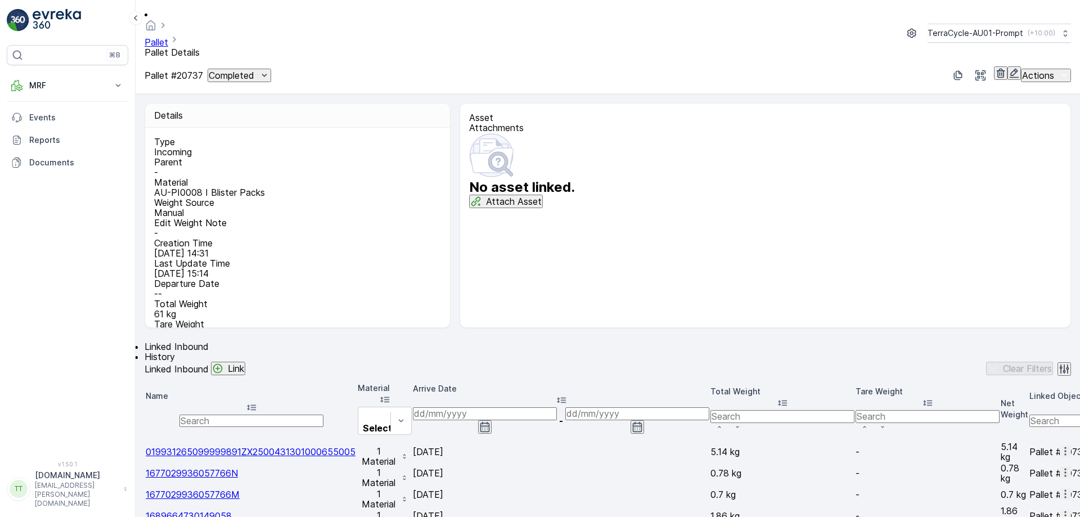
click at [274, 248] on p "18.07.2023 14:31" at bounding box center [296, 253] width 284 height 10
copy p "18.07.2023"
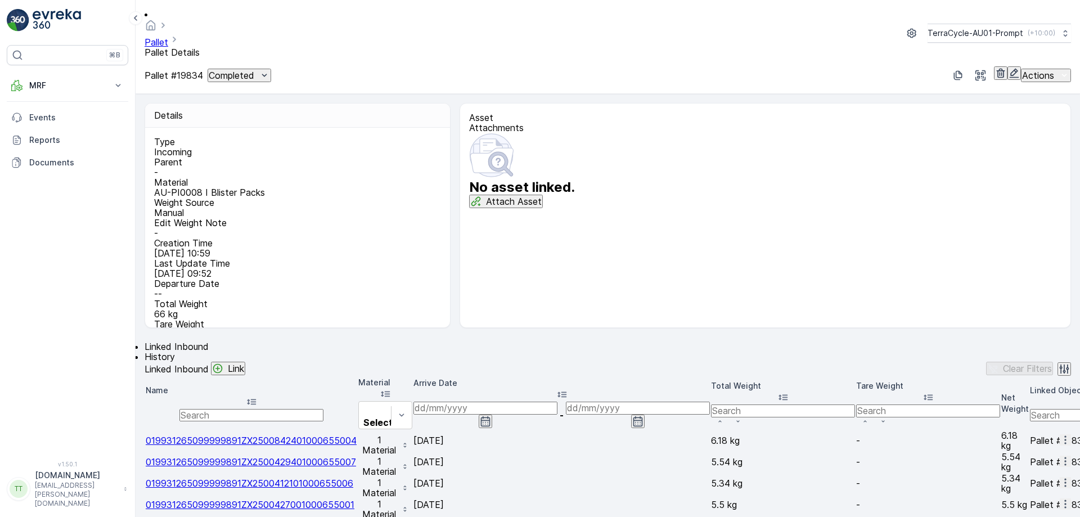
click at [283, 248] on p "[DATE] 10:59" at bounding box center [296, 253] width 284 height 10
copy p "[DATE]"
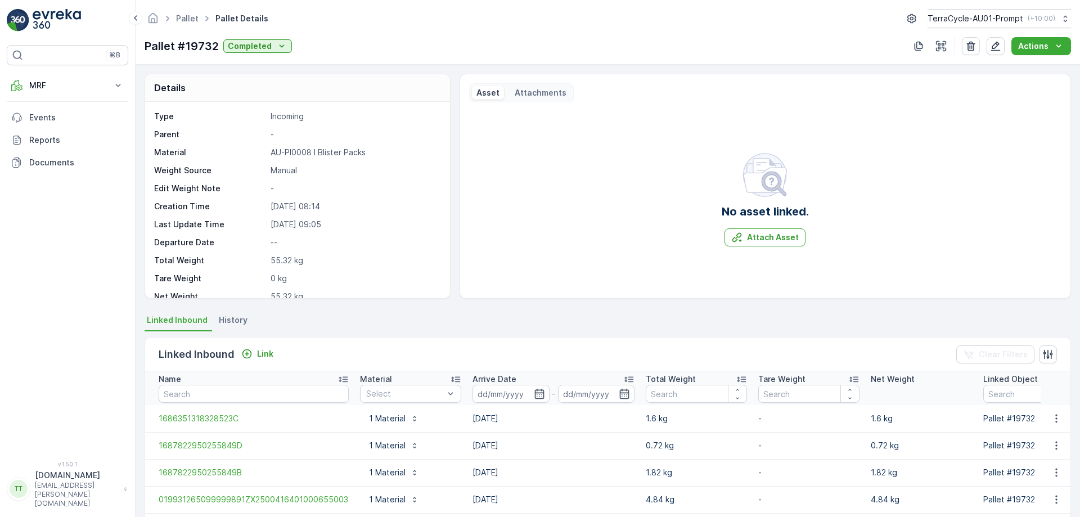
click at [283, 202] on p "03.07.2023 08:14" at bounding box center [355, 206] width 168 height 11
copy p "03.07.2023"
click at [283, 202] on p "03.07.2023 08:14" at bounding box center [355, 206] width 168 height 11
click at [277, 205] on p "26.06.2023 15:25" at bounding box center [355, 206] width 168 height 11
copy p "26.06.2023"
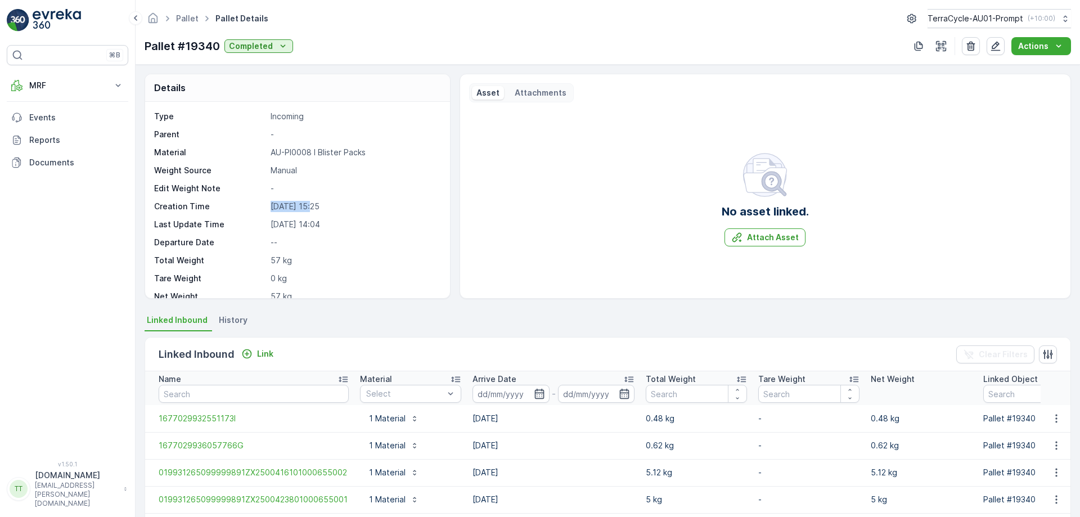
click at [277, 205] on p "26.06.2023 15:25" at bounding box center [355, 206] width 168 height 11
click at [280, 204] on p "31.05.2023 11:59" at bounding box center [355, 206] width 168 height 11
copy p "31.05.2023"
click at [280, 204] on p "31.05.2023 11:59" at bounding box center [355, 206] width 168 height 11
click at [283, 202] on p "21.04.2023 14:02" at bounding box center [355, 206] width 168 height 11
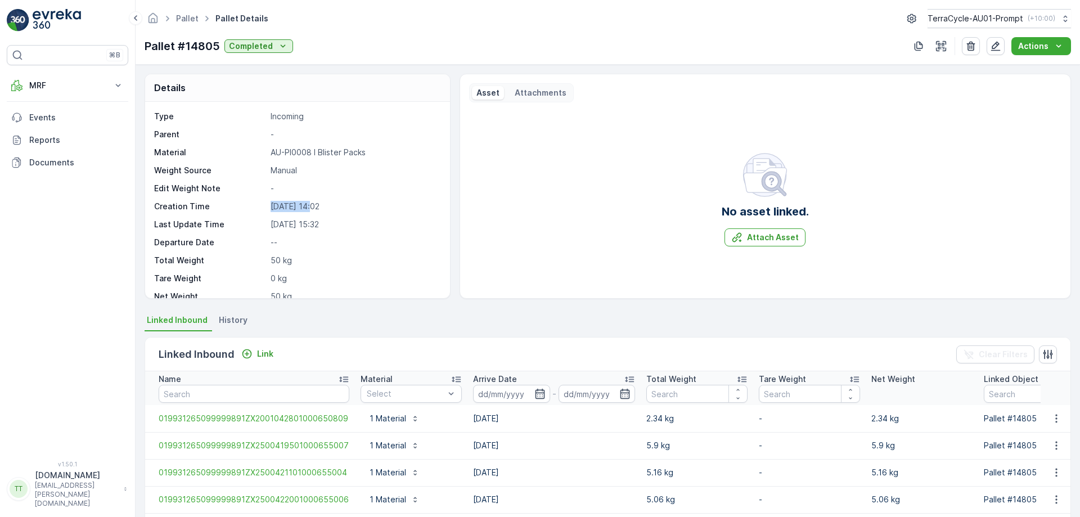
click at [283, 202] on p "21.04.2023 14:02" at bounding box center [355, 206] width 168 height 11
copy p "21.04.2023"
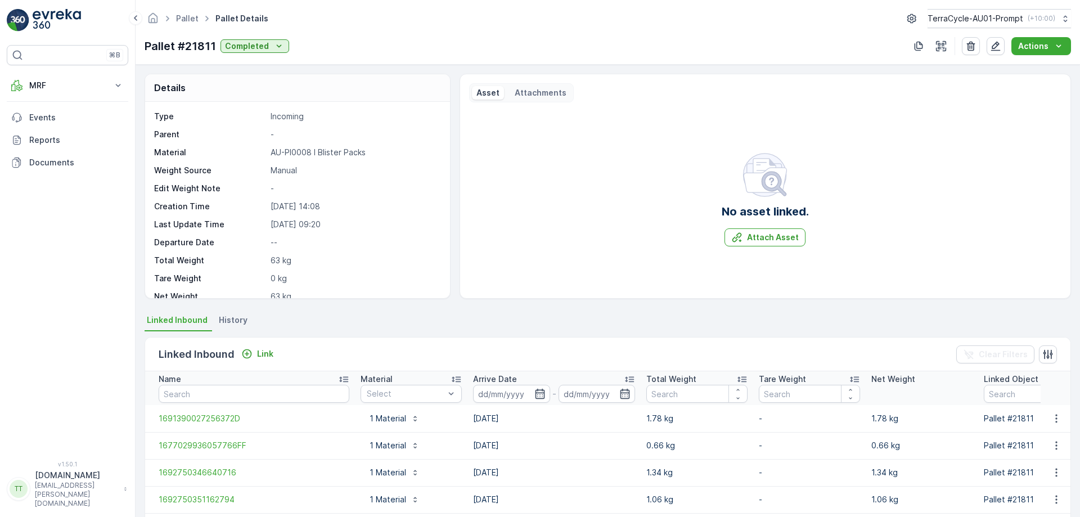
click at [276, 201] on p "24.08.2023 14:08" at bounding box center [355, 206] width 168 height 11
copy p "[DATE]"
click at [281, 205] on p "[DATE] 13:06" at bounding box center [355, 206] width 168 height 11
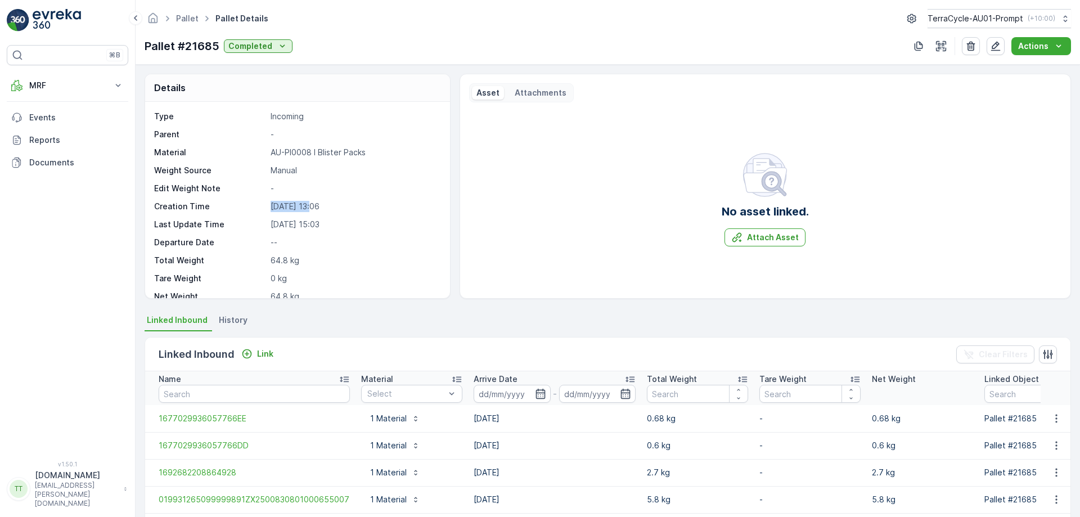
copy p "[DATE]"
click at [281, 206] on p "07.08.2023 15:43" at bounding box center [355, 206] width 168 height 11
copy p "07.08.2023"
click at [283, 204] on p "[DATE] 13:30" at bounding box center [355, 206] width 168 height 11
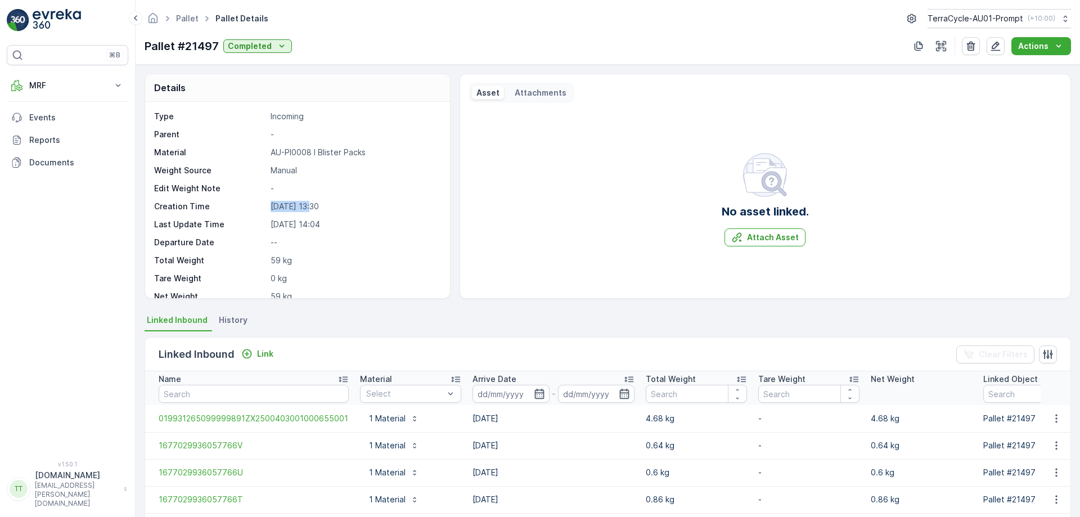
click at [283, 204] on p "[DATE] 13:30" at bounding box center [355, 206] width 168 height 11
copy p "[DATE]"
click at [290, 202] on p "[DATE] 14:17" at bounding box center [355, 206] width 168 height 11
copy p "[DATE]"
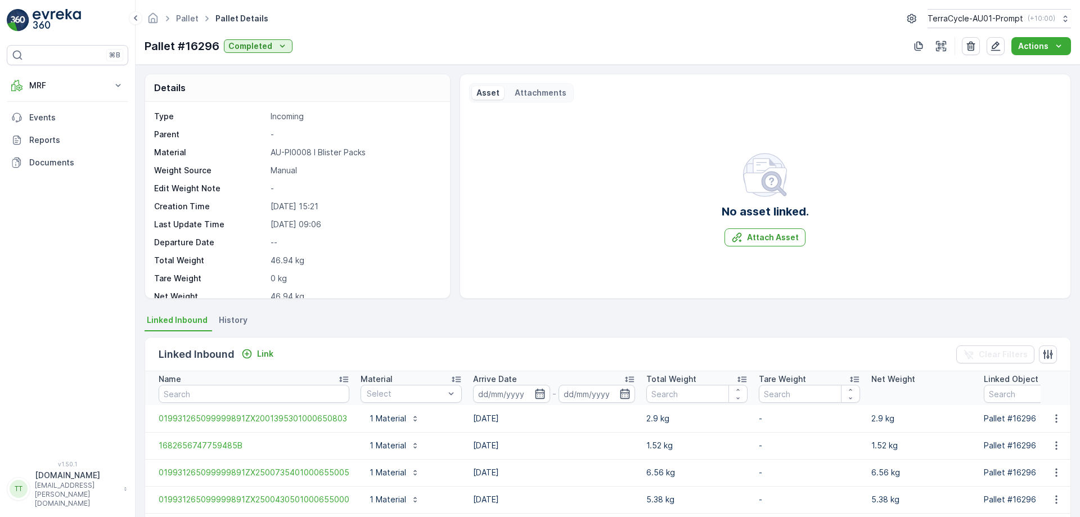
click at [277, 208] on p "10.05.2023 15:21" at bounding box center [355, 206] width 168 height 11
copy p "10.05.2023"
click at [278, 207] on p "24.04.2023 10:37" at bounding box center [355, 206] width 168 height 11
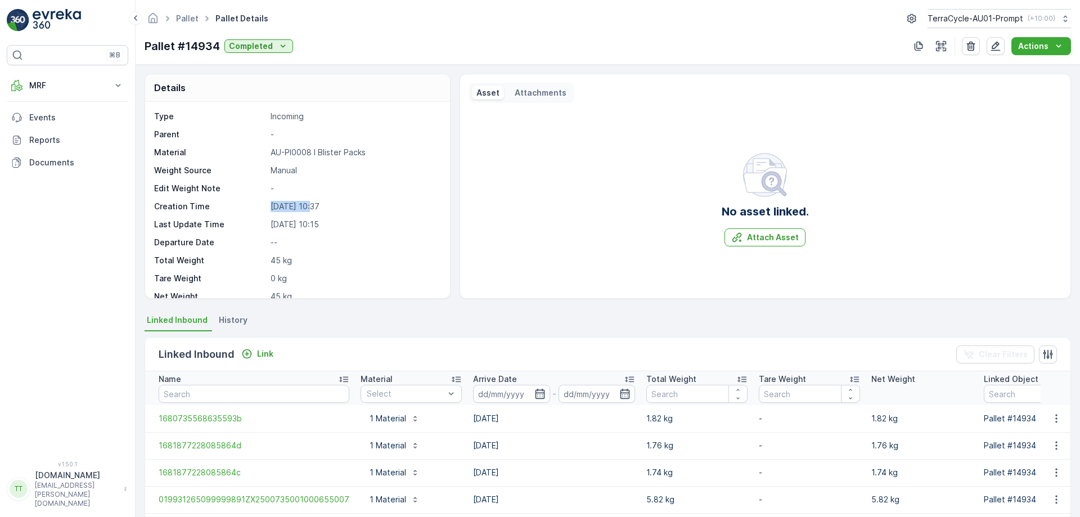
copy p "24.04.2023"
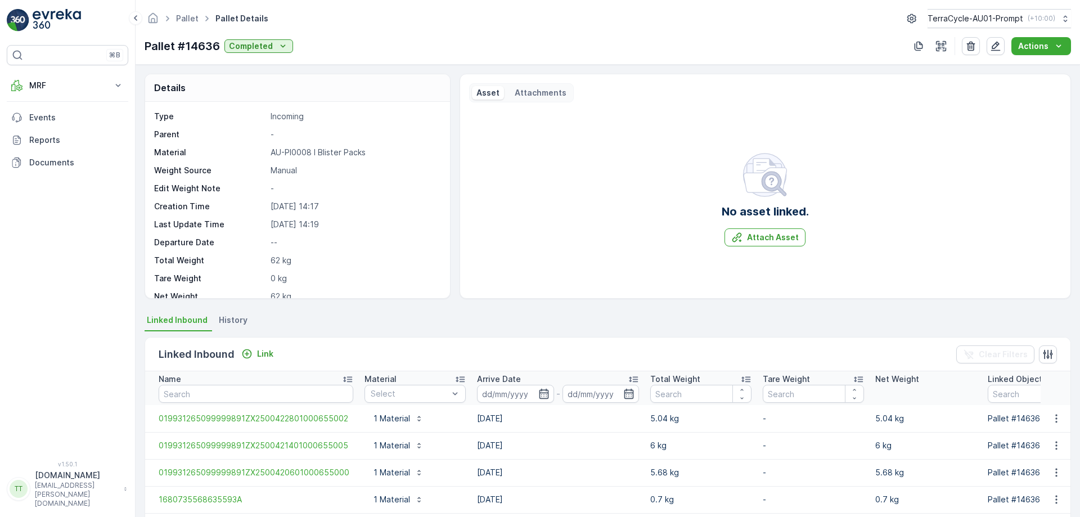
click at [277, 201] on p "19.04.2023 14:17" at bounding box center [355, 206] width 168 height 11
copy p "19.04.2023"
click at [278, 201] on p "[DATE] 13:52" at bounding box center [355, 206] width 168 height 11
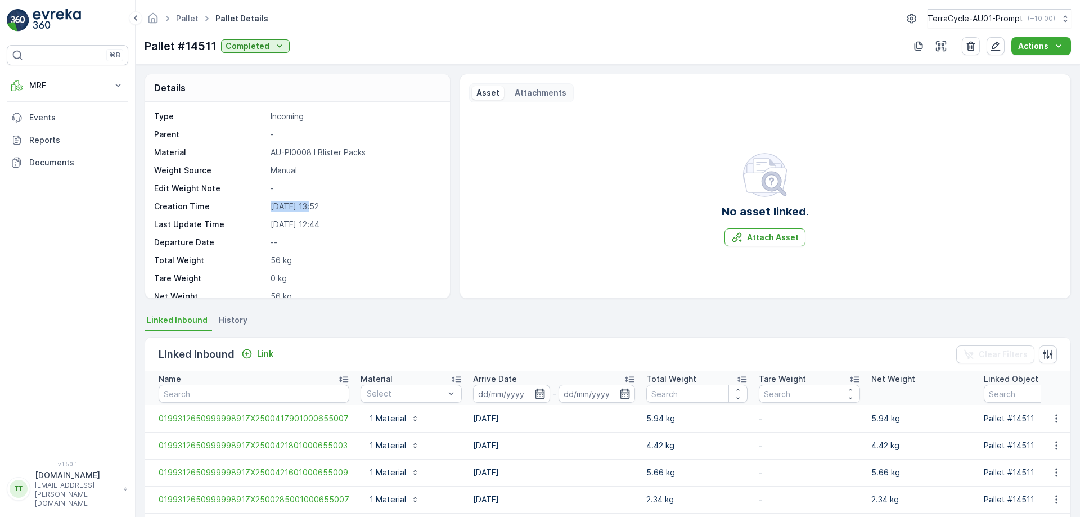
copy p "[DATE]"
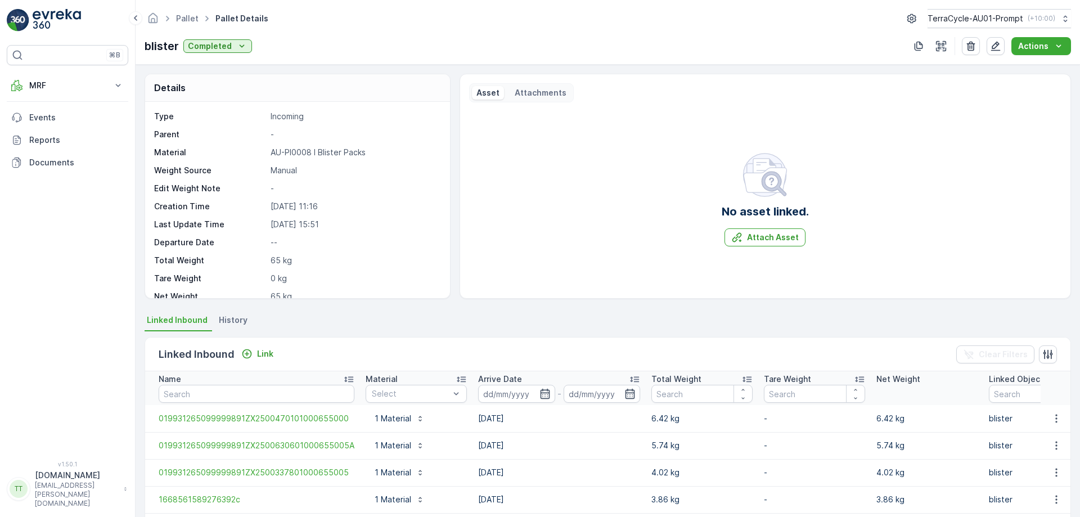
click at [284, 208] on p "03.04.2023 11:16" at bounding box center [355, 206] width 168 height 11
copy p "03.04.2023"
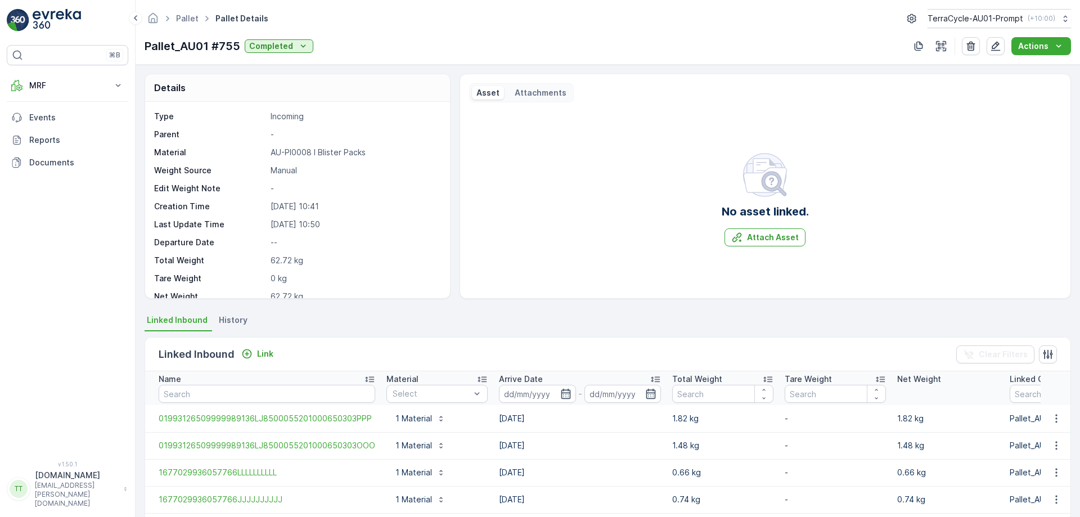
click at [275, 209] on p "[DATE] 10:41" at bounding box center [355, 206] width 168 height 11
copy p "19.06.2025"
click at [290, 204] on p "[DATE] 13:06" at bounding box center [355, 206] width 168 height 11
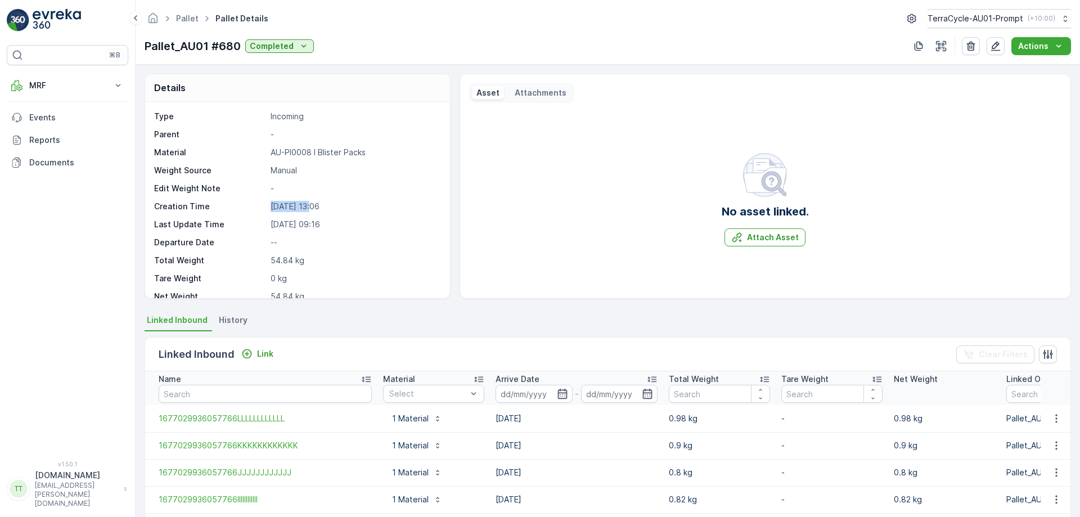
copy p "[DATE]"
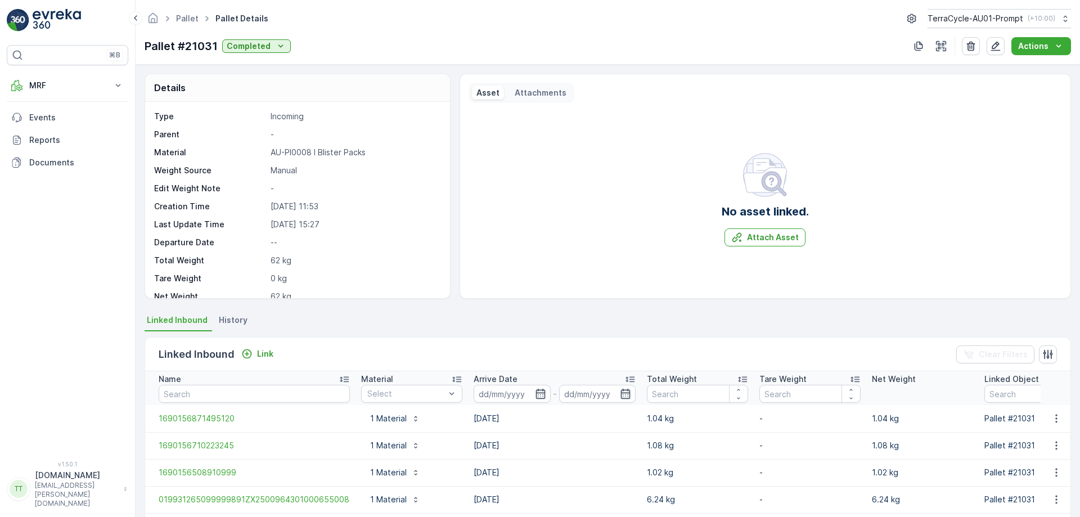
click at [280, 211] on p "[DATE] 11:53" at bounding box center [355, 206] width 168 height 11
copy p "[DATE]"
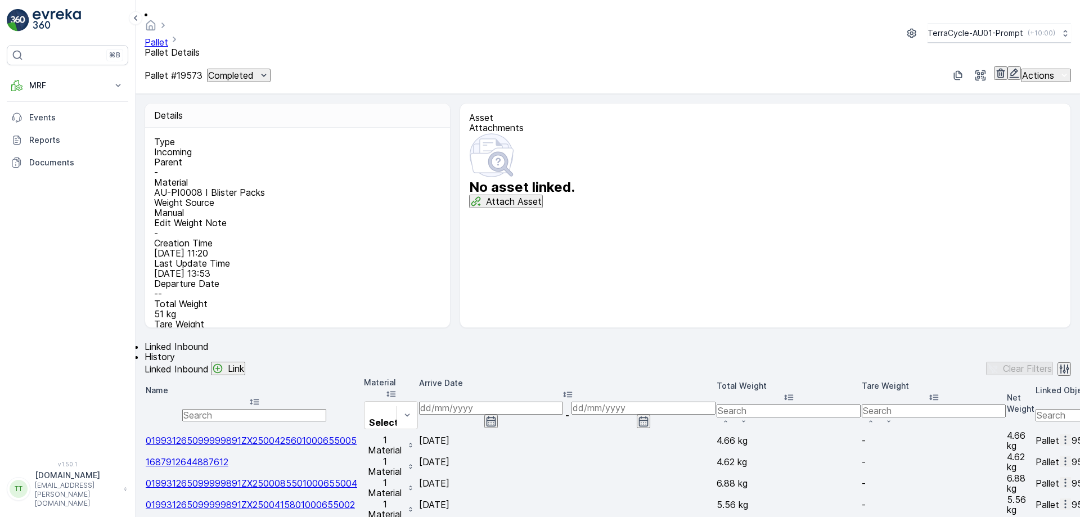
click at [290, 248] on p "[DATE] 11:20" at bounding box center [296, 253] width 284 height 10
copy p "[DATE]"
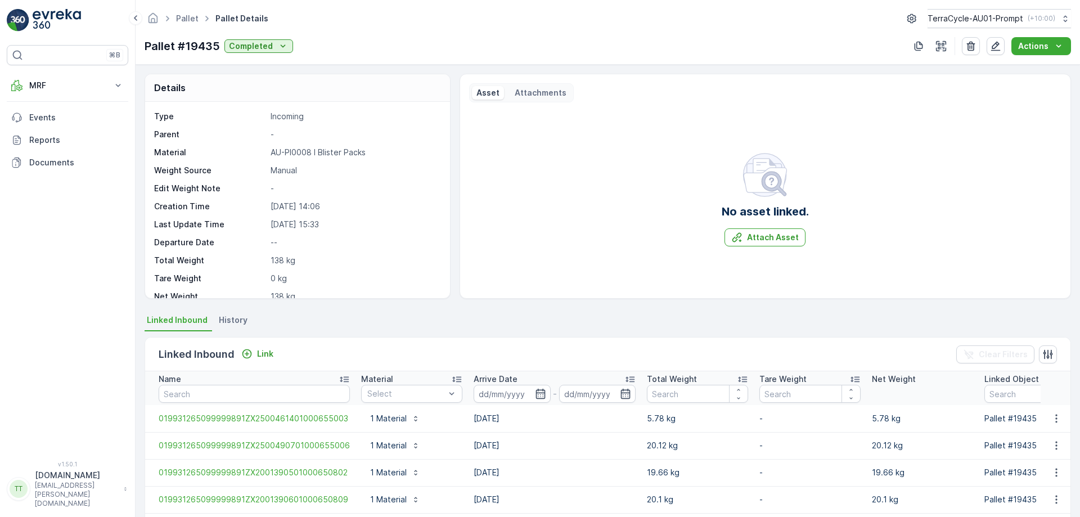
click at [276, 205] on p "27.06.2023 14:06" at bounding box center [355, 206] width 168 height 11
copy p "[DATE]"
click at [291, 202] on p "[DATE] 14:23" at bounding box center [355, 206] width 168 height 11
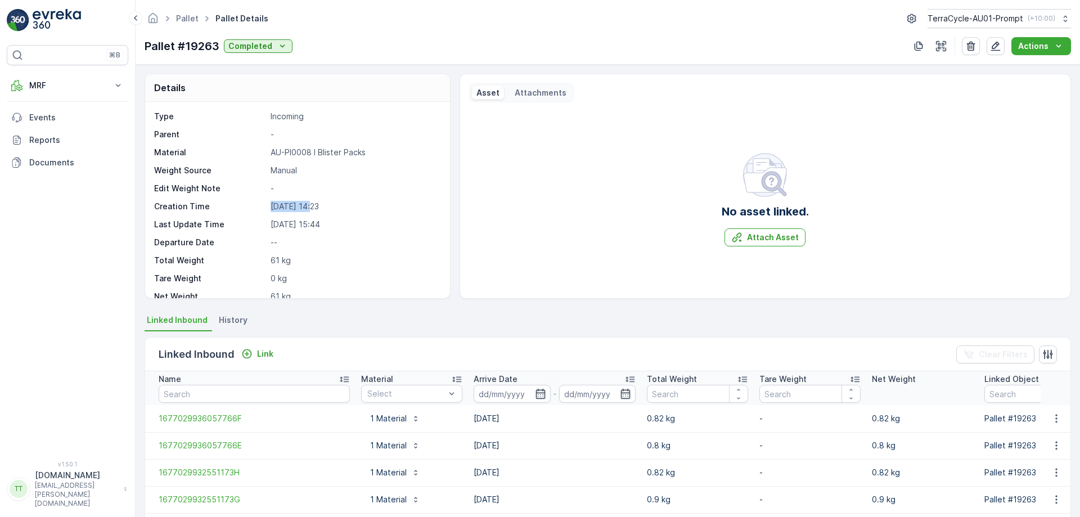
click at [291, 202] on p "[DATE] 14:23" at bounding box center [355, 206] width 168 height 11
copy p "[DATE]"
click at [276, 205] on p "20.06.2023 10:41" at bounding box center [355, 206] width 168 height 11
copy p "[DATE]"
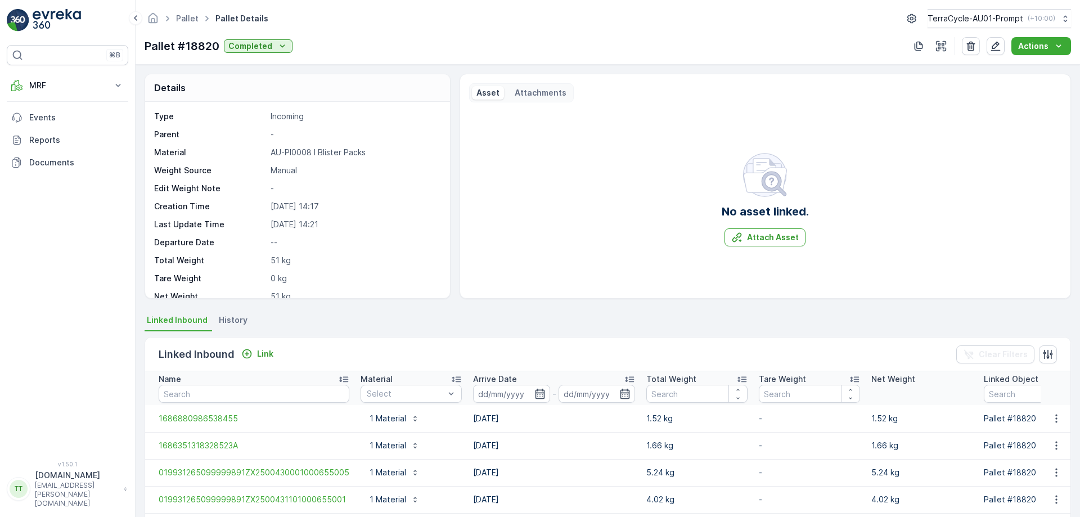
click at [282, 208] on p "16.06.2023 14:17" at bounding box center [355, 206] width 168 height 11
copy p "16.06.2023"
click at [289, 207] on p "24.05.2023 11:02" at bounding box center [355, 206] width 168 height 11
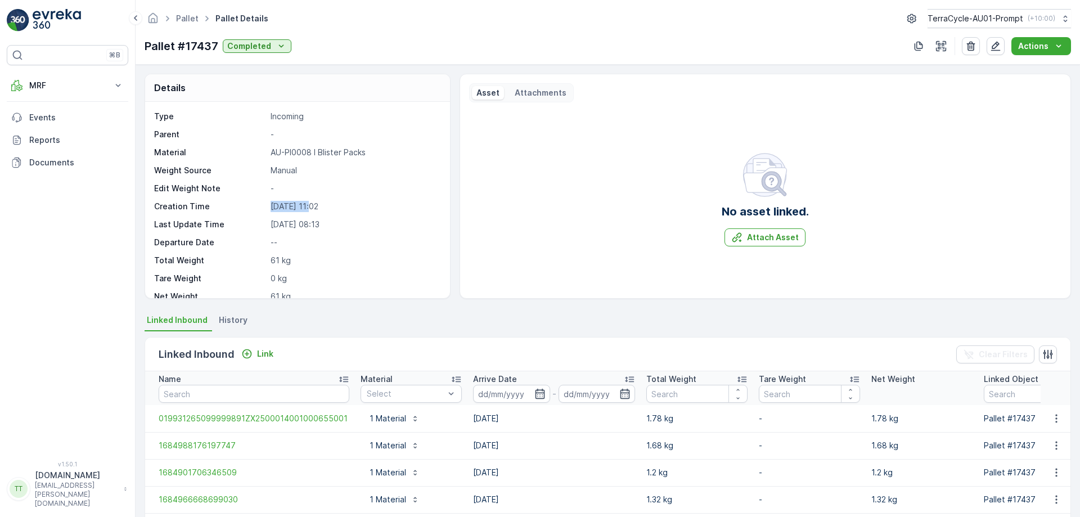
copy p "24.05.2023"
click at [288, 212] on div "Type Incoming Parent - Material AU-PI0008 I Blister Packs Weight Source Manual …" at bounding box center [296, 242] width 284 height 263
copy p "[DATE]"
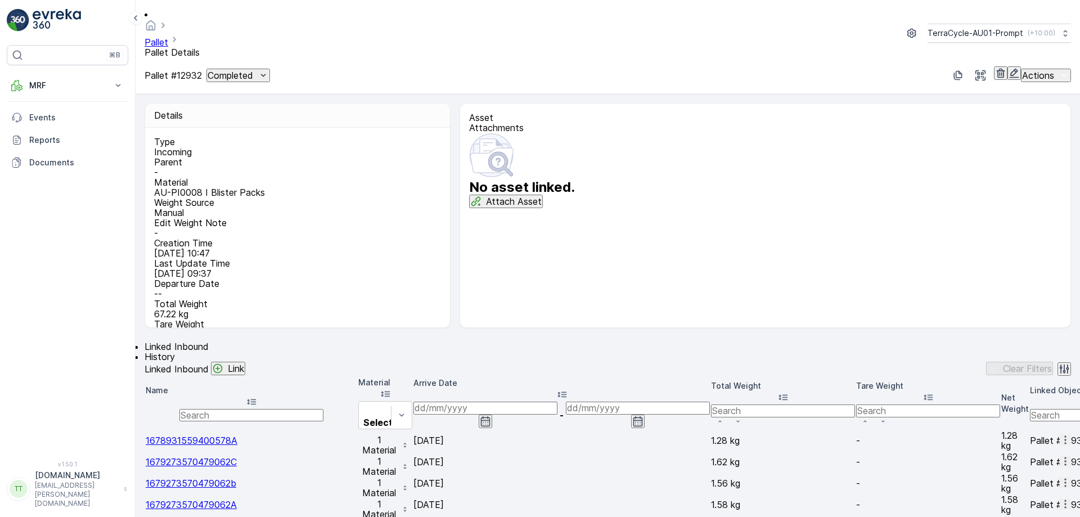
click at [286, 248] on p "23.03.2023 10:47" at bounding box center [296, 253] width 284 height 10
copy p "23.03.2023"
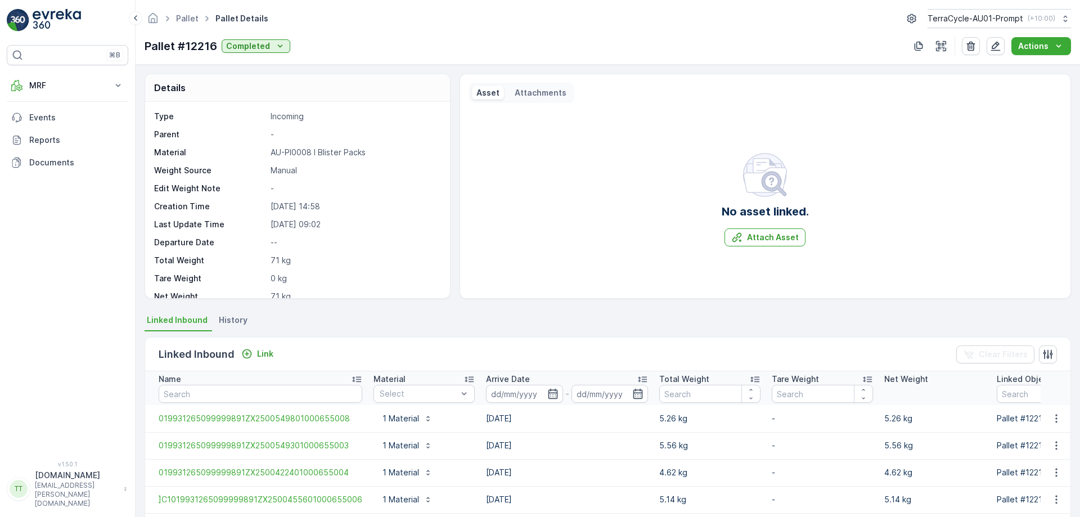
click at [294, 208] on p "[DATE] 14:58" at bounding box center [355, 206] width 168 height 11
copy p "[DATE]"
click at [294, 208] on p "15.03.2023 14:58" at bounding box center [355, 206] width 168 height 11
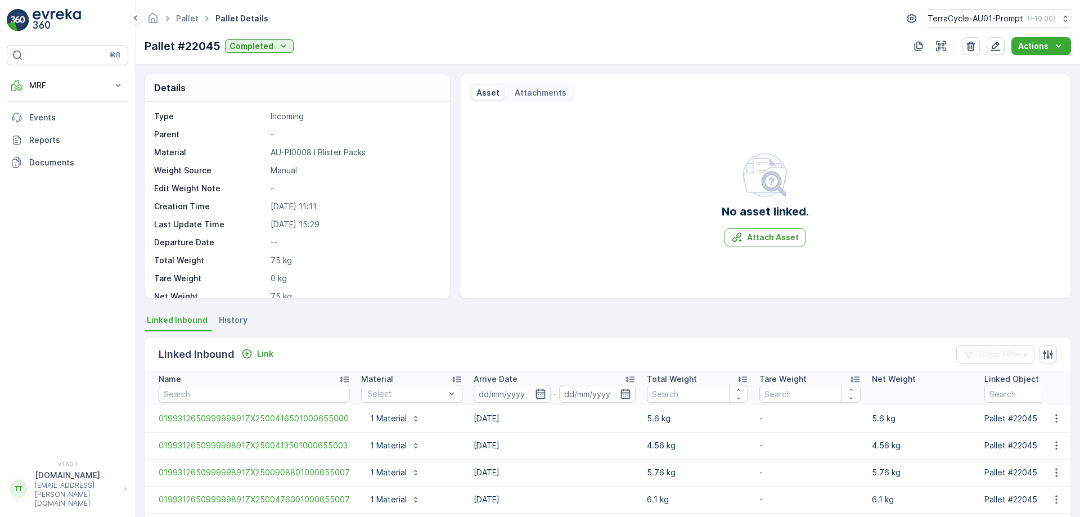
click at [283, 208] on p "07.09.2023 11:11" at bounding box center [355, 206] width 168 height 11
copy p "07.09.2023"
click at [292, 205] on p "[DATE] 14:05" at bounding box center [355, 206] width 168 height 11
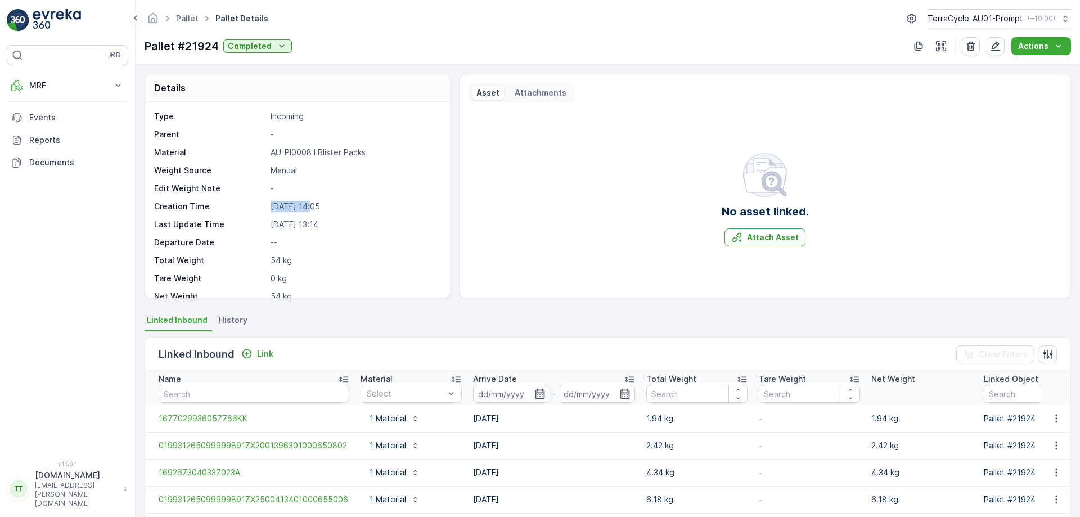
copy p "[DATE]"
click at [292, 204] on p "29.08.2023 11:36" at bounding box center [355, 206] width 168 height 11
copy p "29.08.2023"
click at [279, 208] on p "10.08.2023 09:21" at bounding box center [355, 206] width 168 height 11
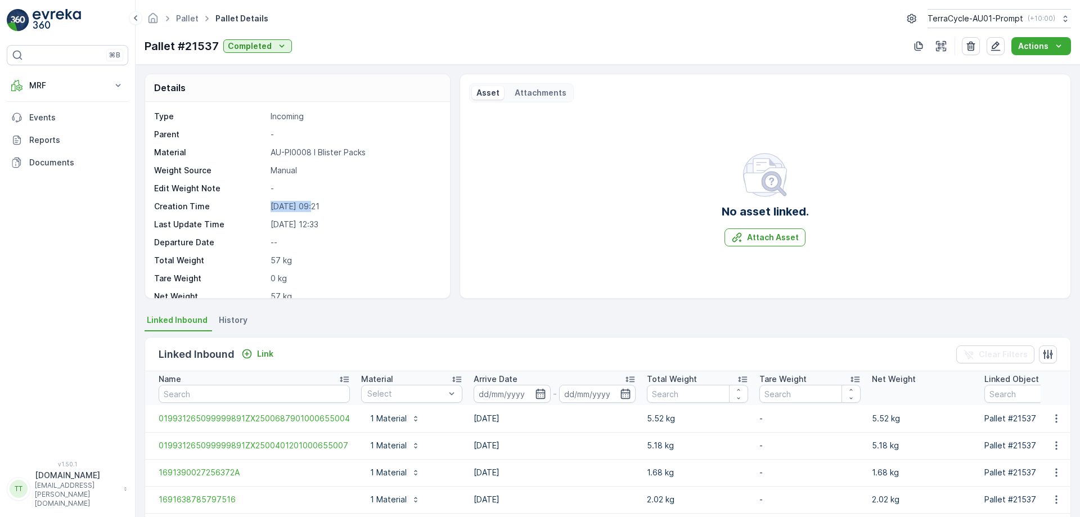
click at [279, 208] on p "10.08.2023 09:21" at bounding box center [355, 206] width 168 height 11
copy p "10.08.2023"
click at [285, 202] on p "[DATE] 11:26" at bounding box center [355, 206] width 168 height 11
copy p "[DATE]"
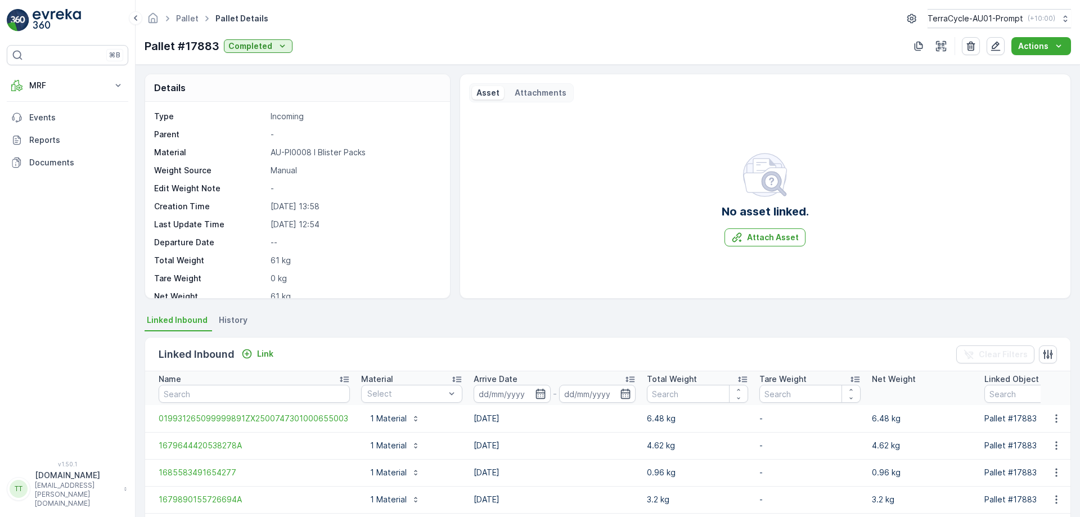
click at [274, 208] on p "[DATE] 13:58" at bounding box center [355, 206] width 168 height 11
copy p "[DATE]"
click at [274, 208] on p "[DATE] 13:58" at bounding box center [355, 206] width 168 height 11
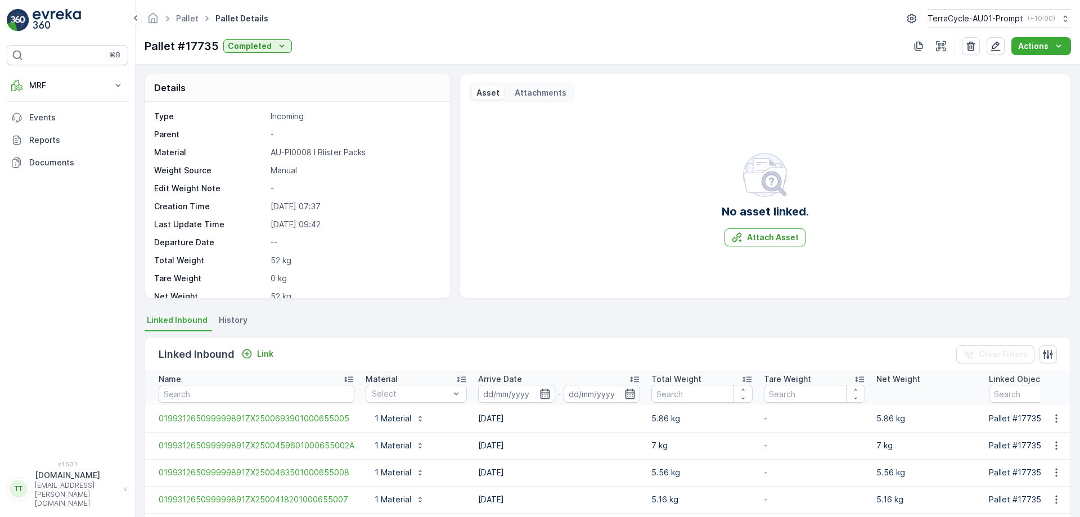
click at [290, 203] on p "30.05.2023 07:37" at bounding box center [355, 206] width 168 height 11
copy p "30.05.2023"
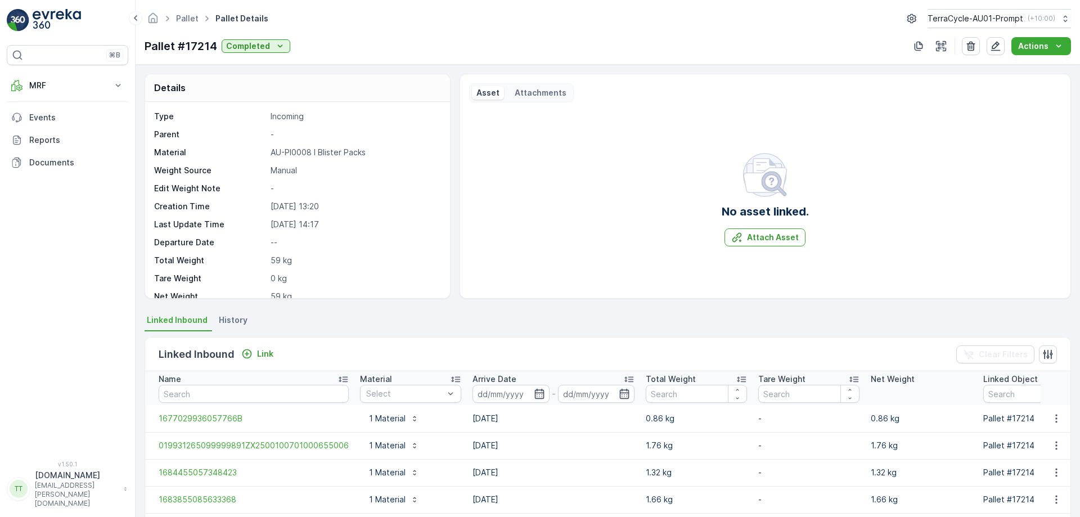
click at [282, 208] on p "[DATE] 13:20" at bounding box center [355, 206] width 168 height 11
copy p "19.05.2023"
click at [273, 212] on div "Type Incoming Parent - Material AU-PI0008 I Blister Packs Weight Source Manual …" at bounding box center [296, 242] width 284 height 263
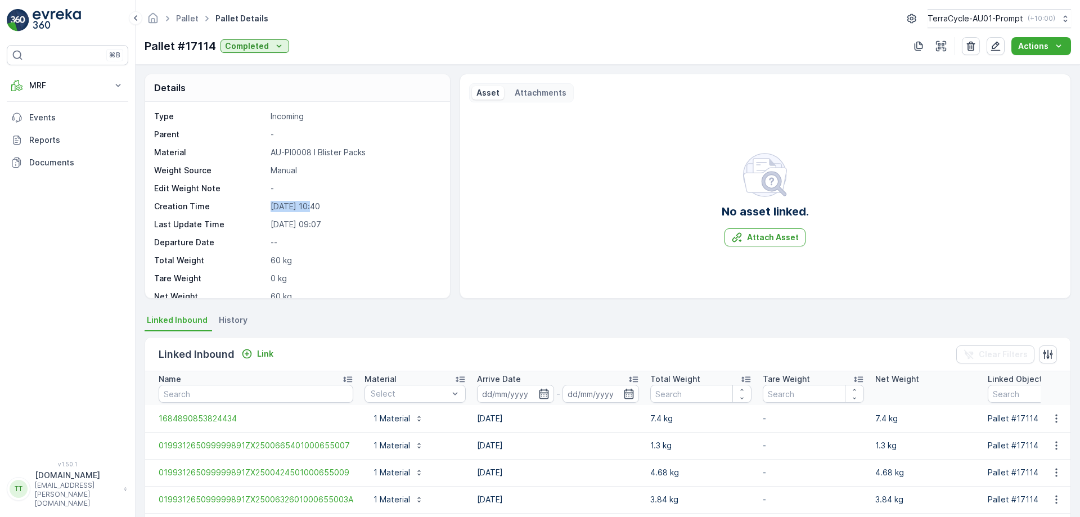
copy p "18.05.2023"
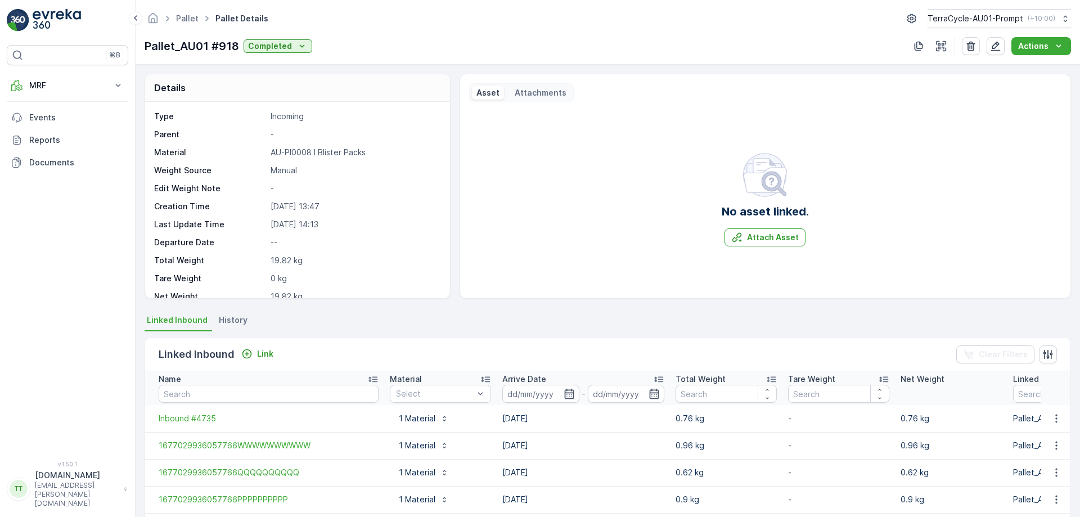
click at [278, 202] on p "[DATE] 13:47" at bounding box center [355, 206] width 168 height 11
click at [278, 202] on p "28.07.2025 13:47" at bounding box center [355, 206] width 168 height 11
copy p "28.07.2025"
click at [292, 202] on p "14.07.2025 10:18" at bounding box center [355, 206] width 168 height 11
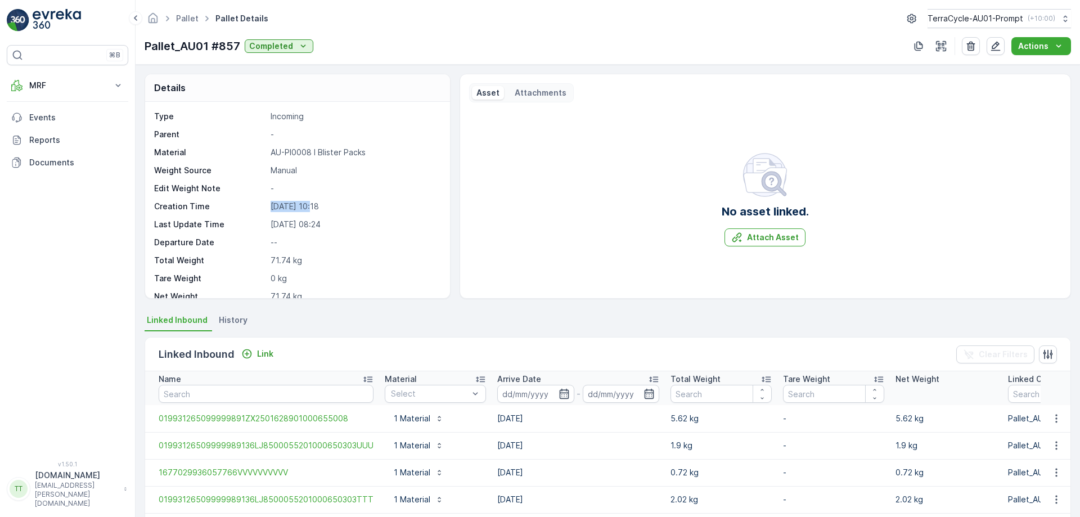
click at [292, 202] on p "14.07.2025 10:18" at bounding box center [355, 206] width 168 height 11
copy p "14.07.2025"
click at [287, 205] on p "[DATE] 13:04" at bounding box center [355, 206] width 168 height 11
copy p "[DATE]"
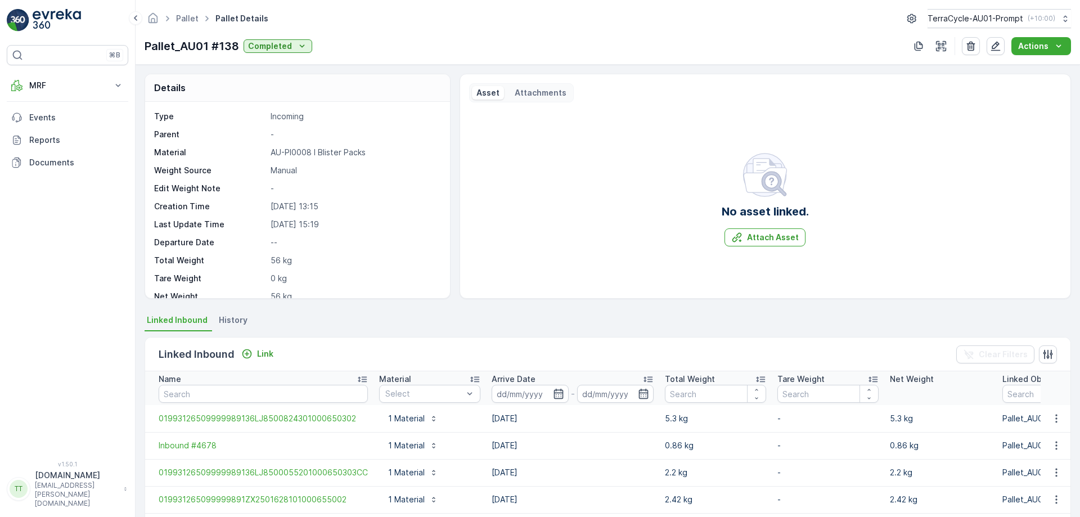
click at [282, 205] on p "10.01.2025 13:15" at bounding box center [355, 206] width 168 height 11
copy p "10.01.2025"
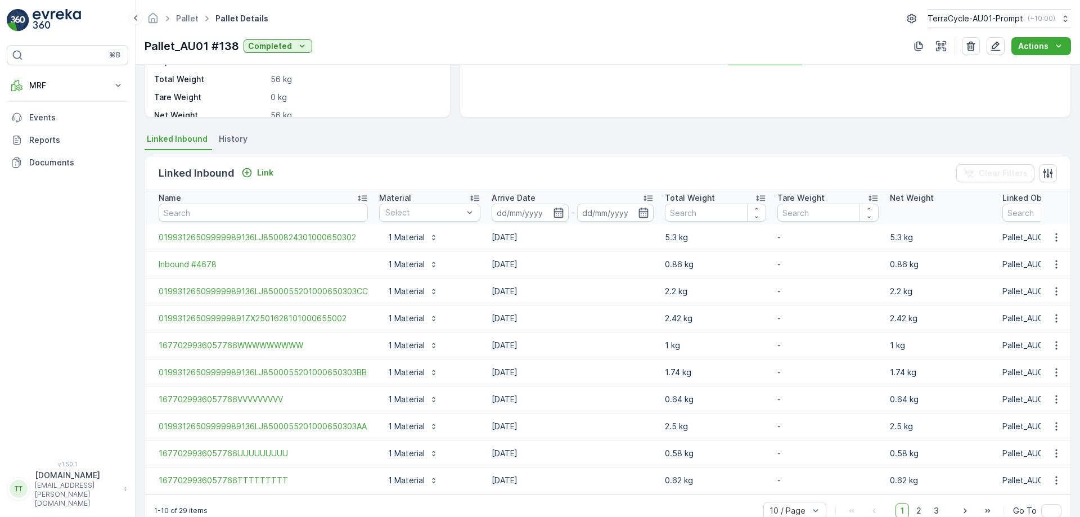
scroll to position [211, 0]
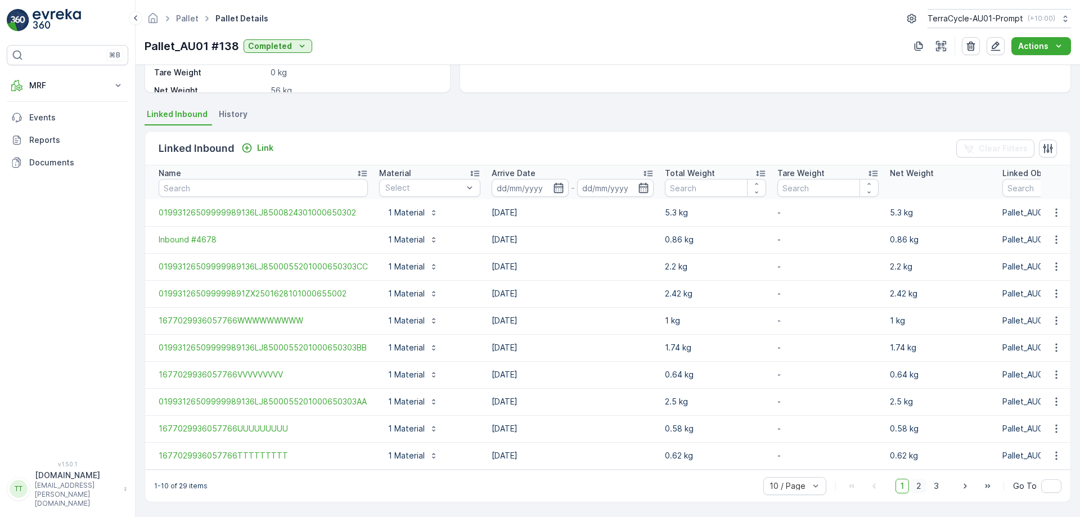
click at [920, 488] on span "2" at bounding box center [918, 486] width 15 height 15
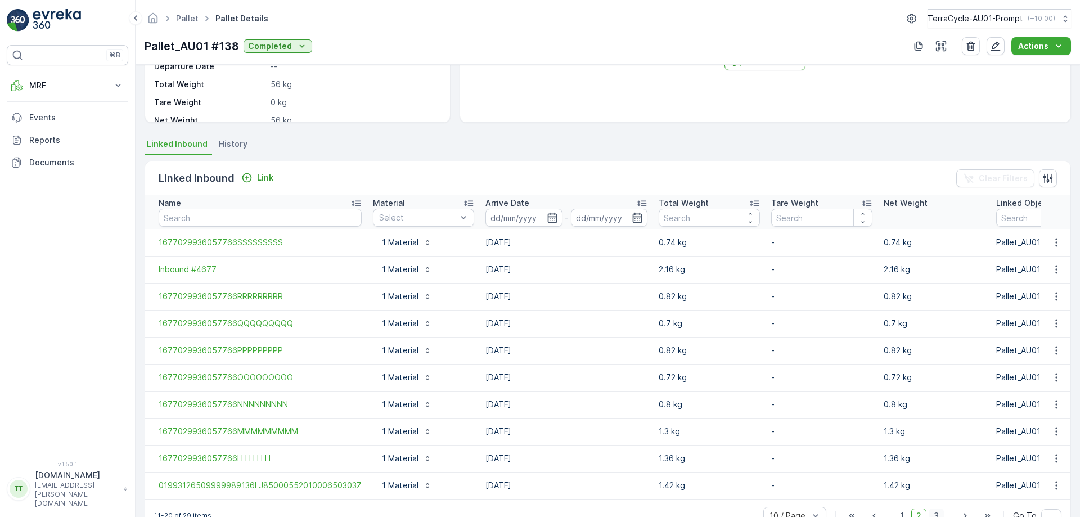
scroll to position [211, 0]
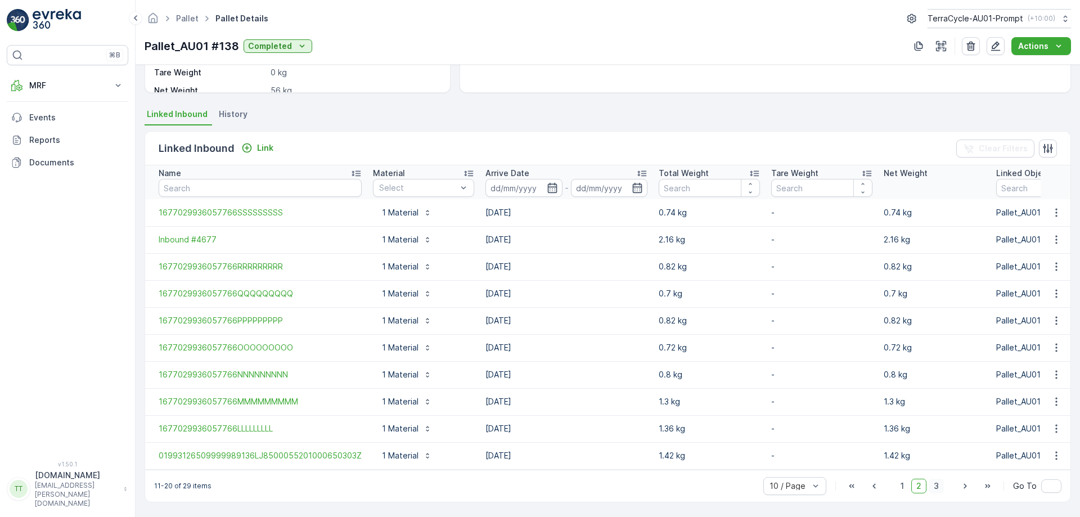
click at [940, 487] on span "3" at bounding box center [936, 486] width 15 height 15
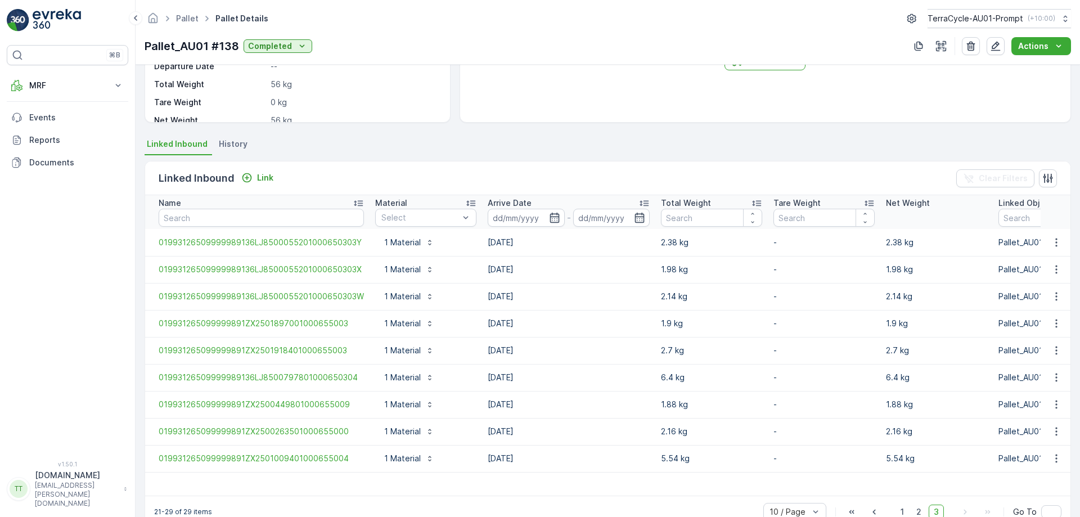
scroll to position [208, 0]
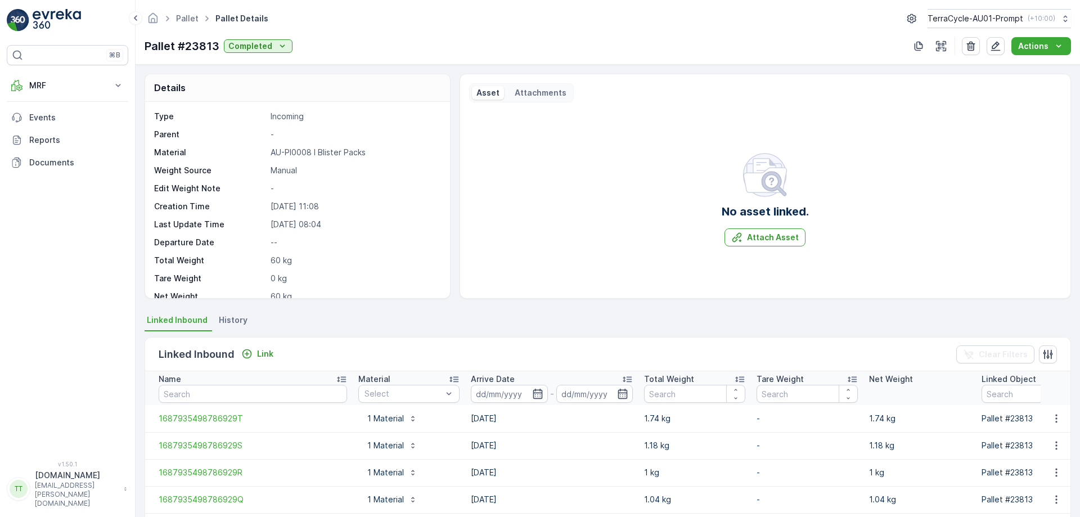
click at [285, 209] on p "[DATE] 11:08" at bounding box center [355, 206] width 168 height 11
copy p "[DATE]"
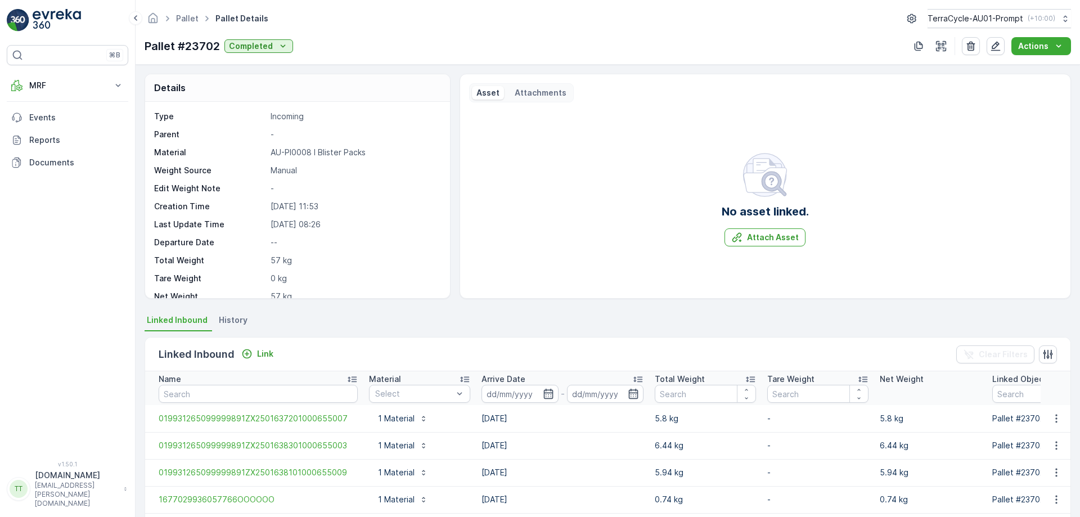
click at [283, 206] on p "[DATE] 11:53" at bounding box center [355, 206] width 168 height 11
copy p "[DATE]"
click at [285, 208] on p "28.06.2024 13:44" at bounding box center [355, 206] width 168 height 11
copy p "28.06.2024"
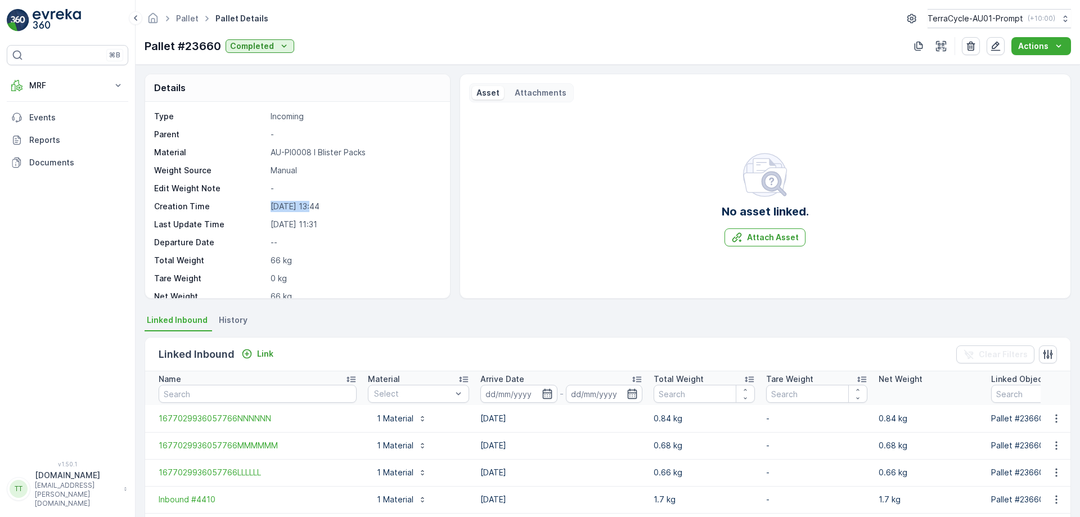
click at [285, 208] on p "28.06.2024 13:44" at bounding box center [355, 206] width 168 height 11
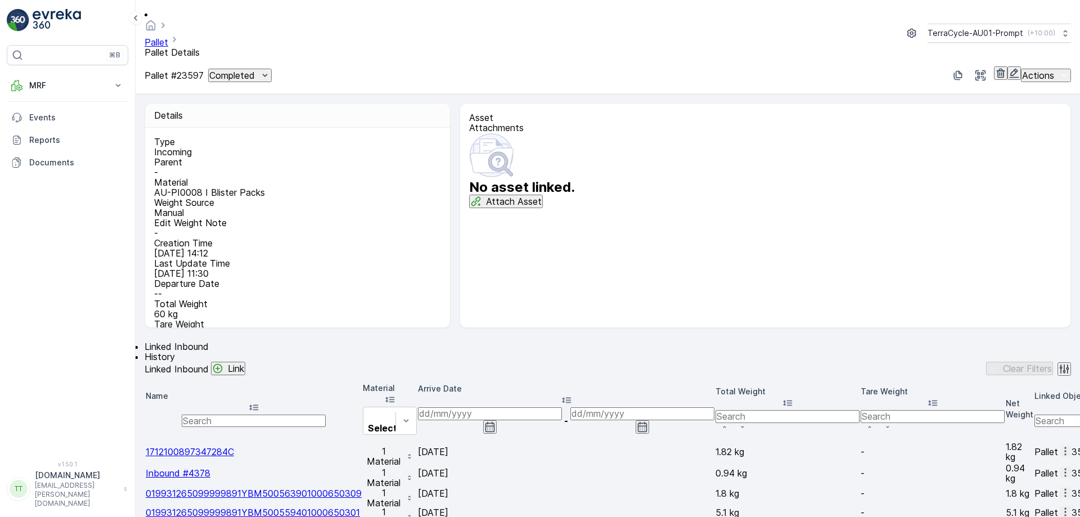
click at [276, 248] on p "[DATE] 14:12" at bounding box center [296, 253] width 284 height 10
copy p "[DATE]"
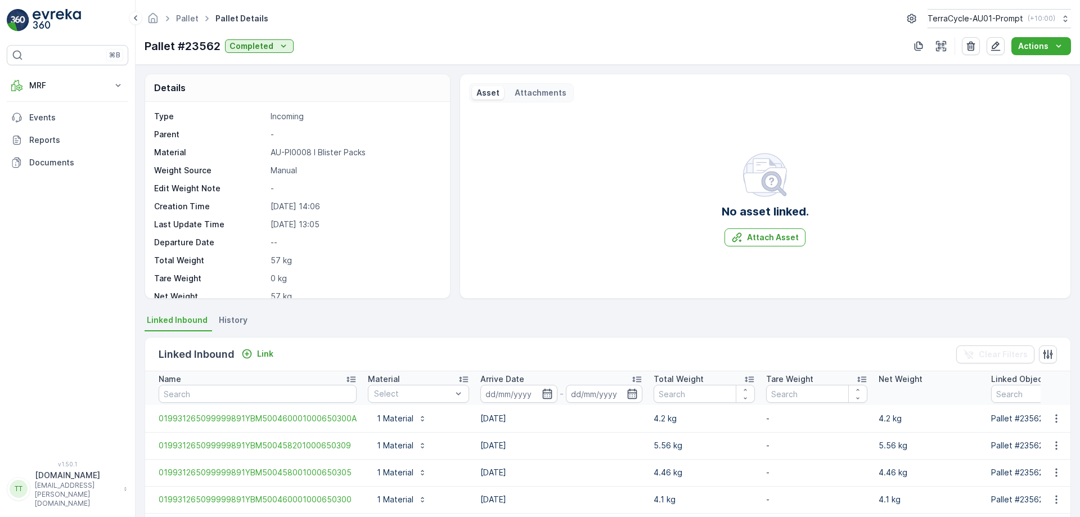
click at [276, 204] on p "[DATE] 14:06" at bounding box center [355, 206] width 168 height 11
copy p "[DATE]"
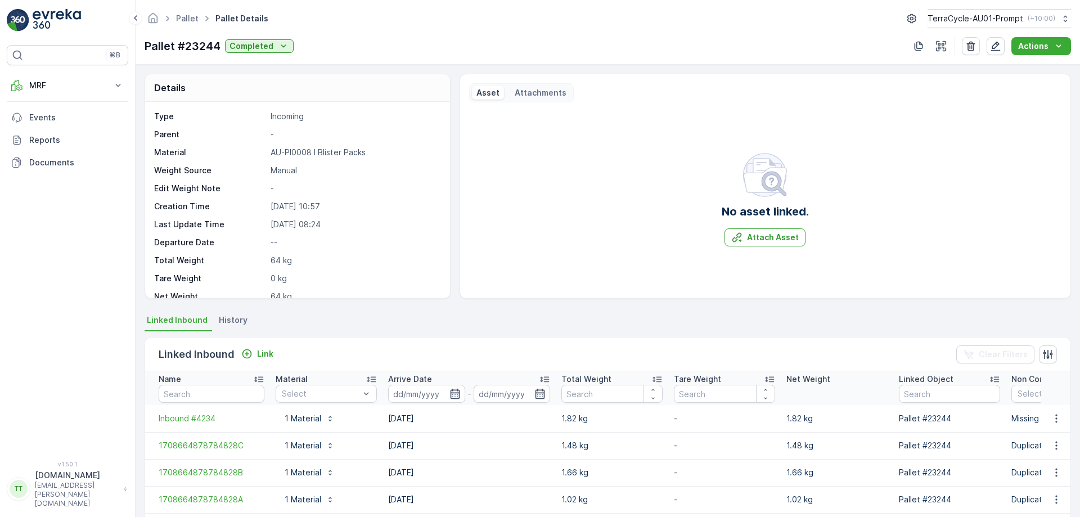
click at [285, 206] on p "[DATE] 10:57" at bounding box center [355, 206] width 168 height 11
click at [285, 206] on p "29.02.2024 10:57" at bounding box center [355, 206] width 168 height 11
copy p "29.02.2024"
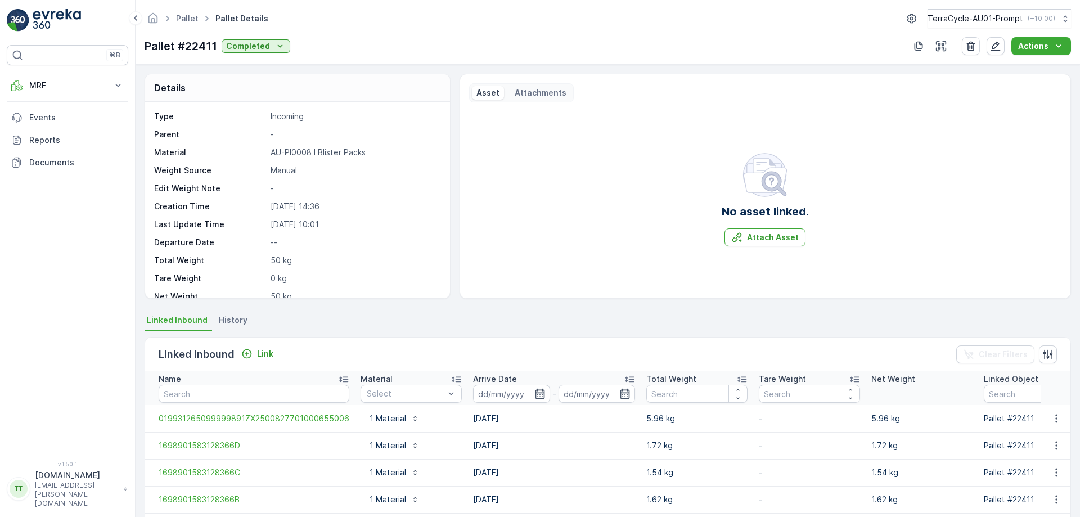
click at [300, 201] on p "08.11.2023 14:36" at bounding box center [355, 206] width 168 height 11
copy p "08.11.2023"
click at [293, 206] on p "[DATE] 12:22" at bounding box center [355, 206] width 168 height 11
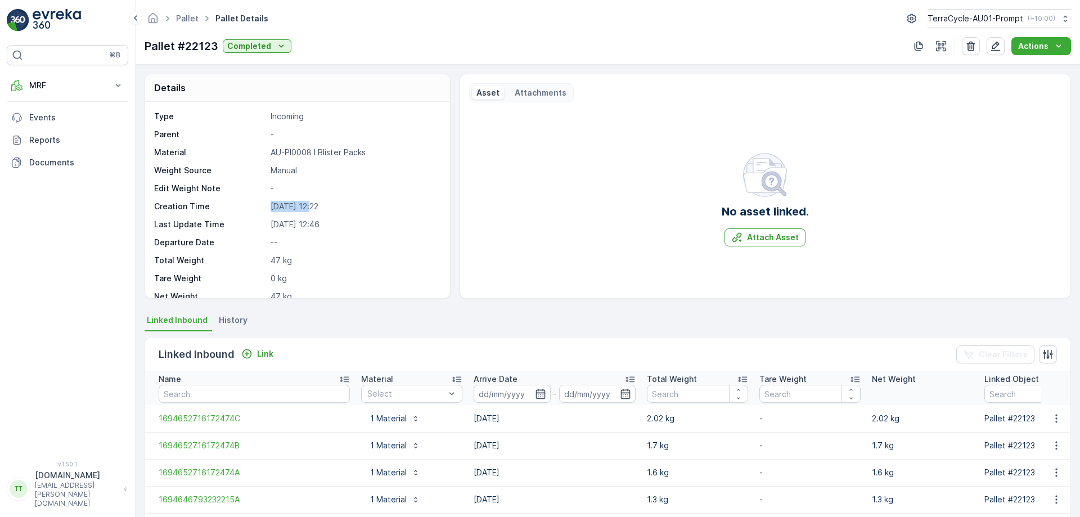
copy p "[DATE]"
click at [282, 205] on p "15.05.2023 14:50" at bounding box center [355, 206] width 168 height 11
copy p "15.05.2023"
click at [631, 39] on div "Pallet #16718 Completed Actions" at bounding box center [608, 46] width 926 height 18
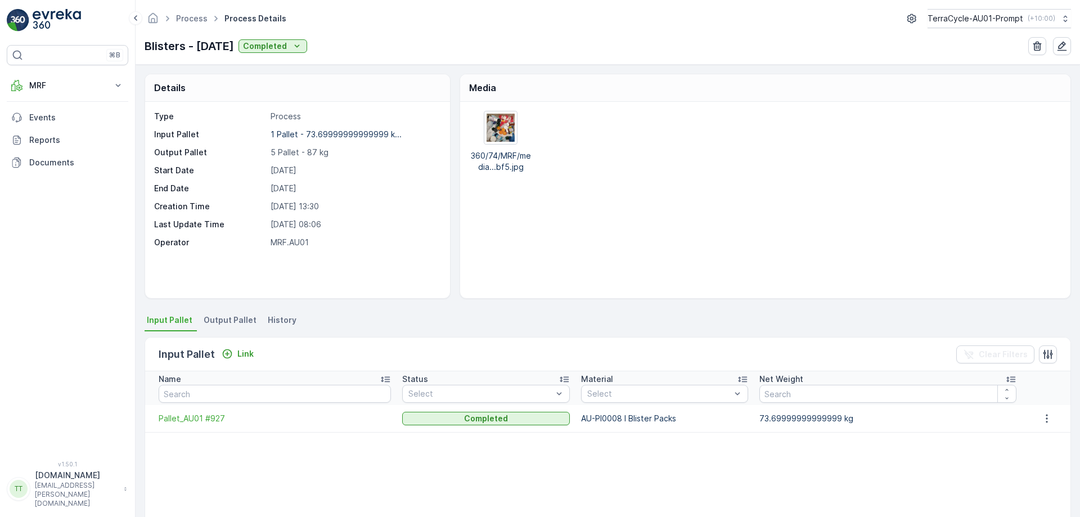
click at [171, 41] on p "Blisters - [DATE]" at bounding box center [189, 46] width 89 height 17
click at [171, 41] on p "Blisters - 13.8.25" at bounding box center [189, 46] width 89 height 17
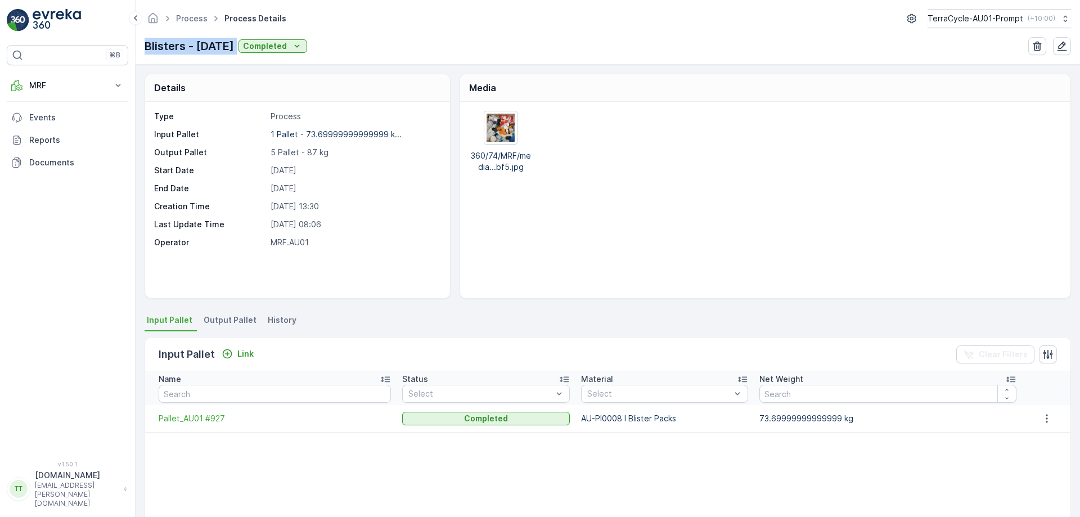
copy p "Blisters - 13.8.25"
drag, startPoint x: 148, startPoint y: 423, endPoint x: 224, endPoint y: 424, distance: 75.9
click at [224, 424] on td "Pallet_AU01 #927" at bounding box center [270, 418] width 251 height 27
copy span "Pallet_AU01 #927"
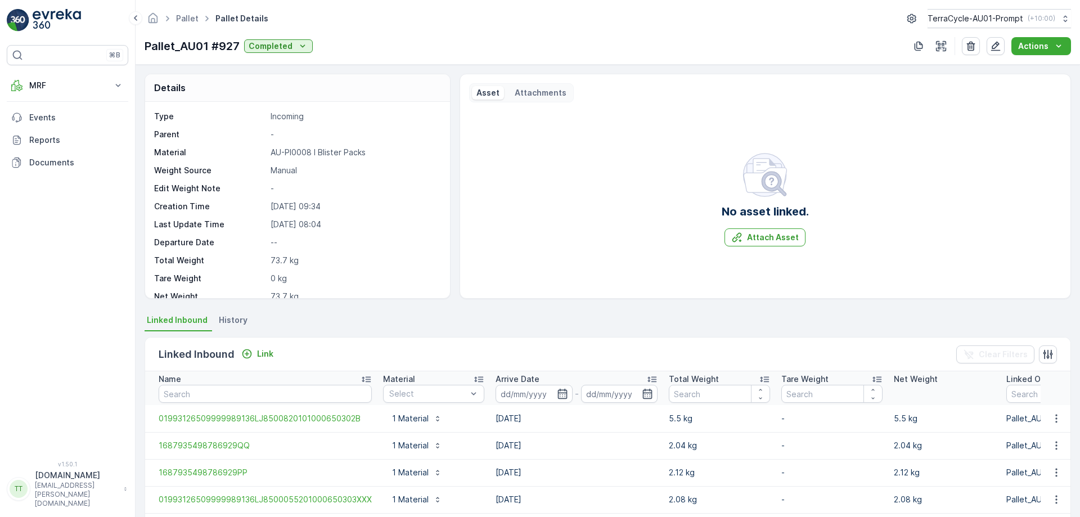
click at [278, 210] on p "[DATE] 09:34" at bounding box center [355, 206] width 168 height 11
copy p "[DATE]"
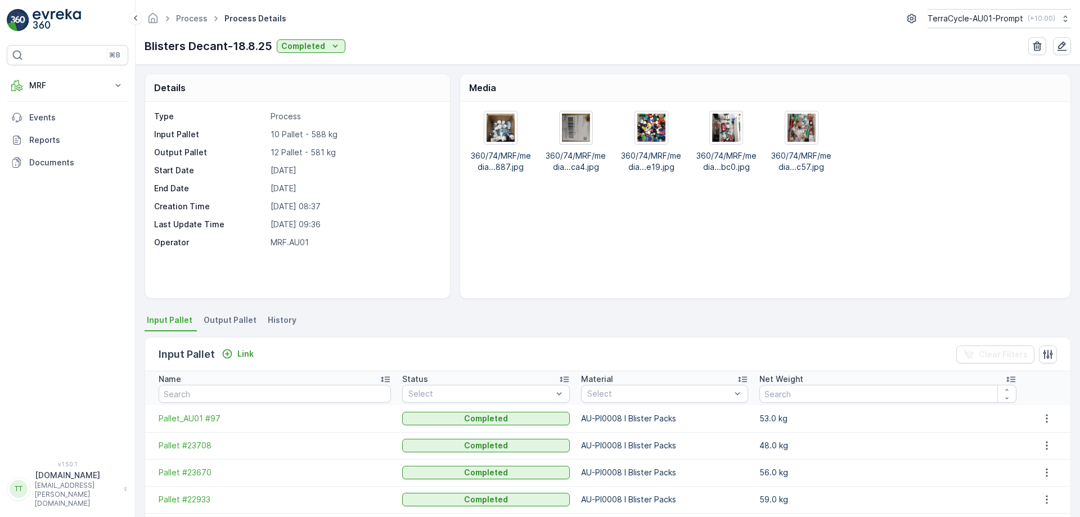
click p "Blisters Decant-18.8.25"
copy p "Blisters Decant-18.8.25"
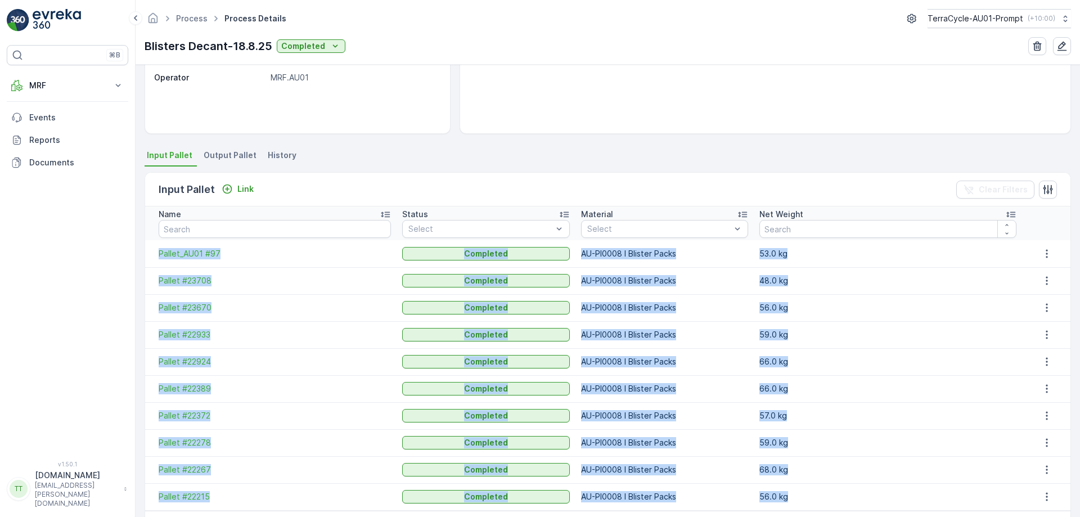
scroll to position [206, 0]
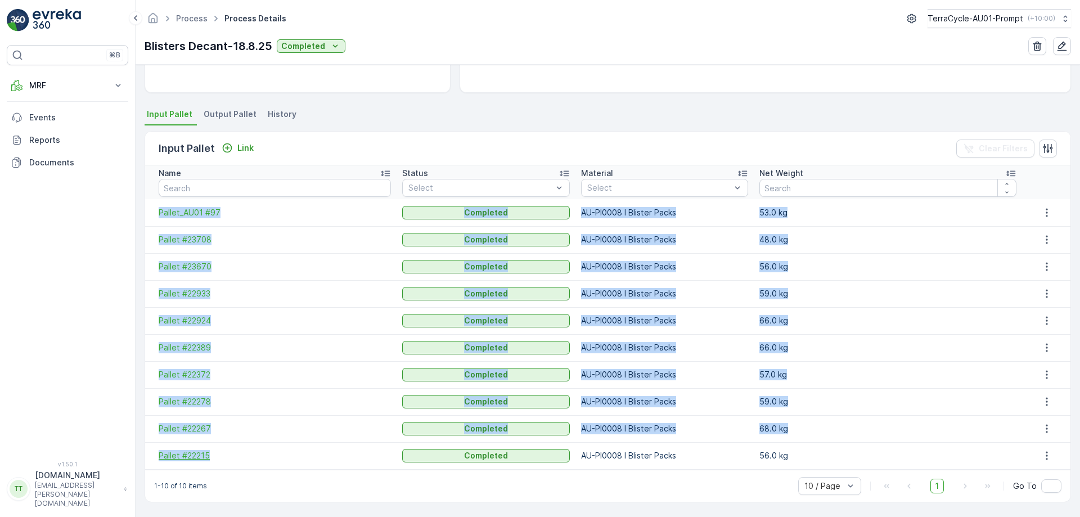
drag, startPoint x: 153, startPoint y: 325, endPoint x: 278, endPoint y: 451, distance: 177.8
click tbody "Pallet_AU01 #97 Completed AU-PI0008 I Blister Packs 53.0 kg Pallet #23708 Compl…"
copy tbody "Pallet_AU01 #97 Completed AU-PI0008 I Blister Packs 53.0 kg Pallet #23708 Compl…"
click td "Pallet_AU01 #97"
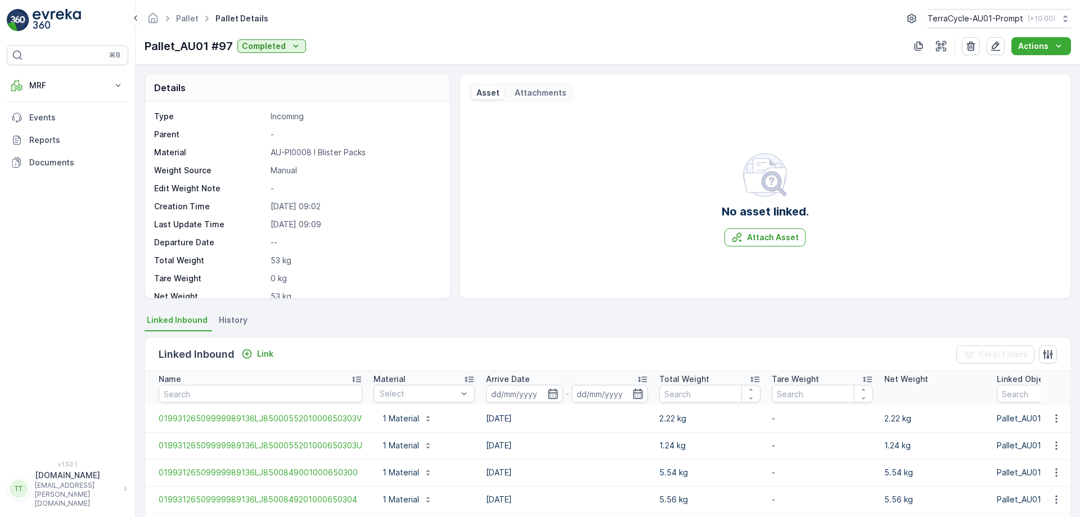
click at [293, 209] on p "[DATE] 09:02" at bounding box center [355, 206] width 168 height 11
copy p "[DATE]"
click at [284, 201] on p "04.07.2024 13:55" at bounding box center [355, 206] width 168 height 11
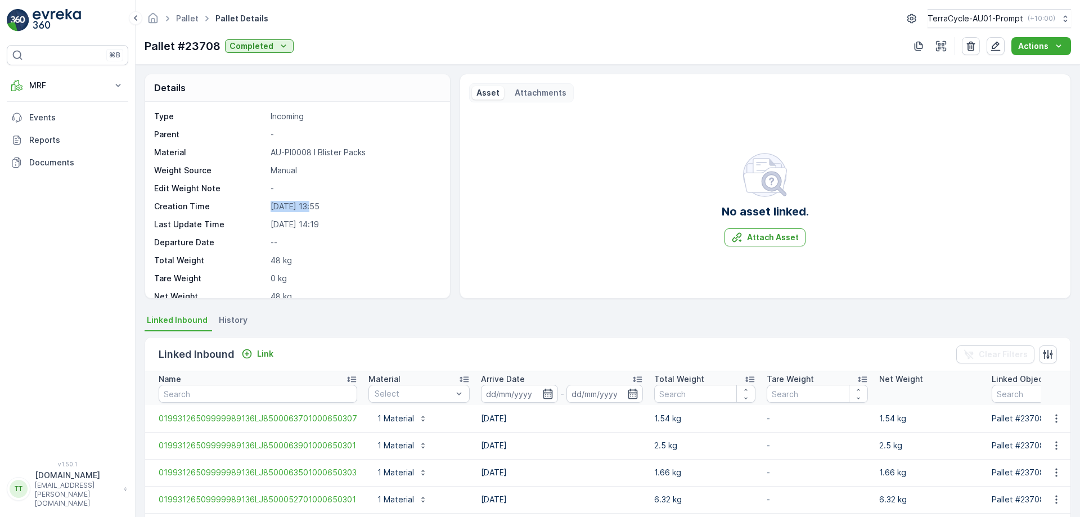
copy p "04.07.2024"
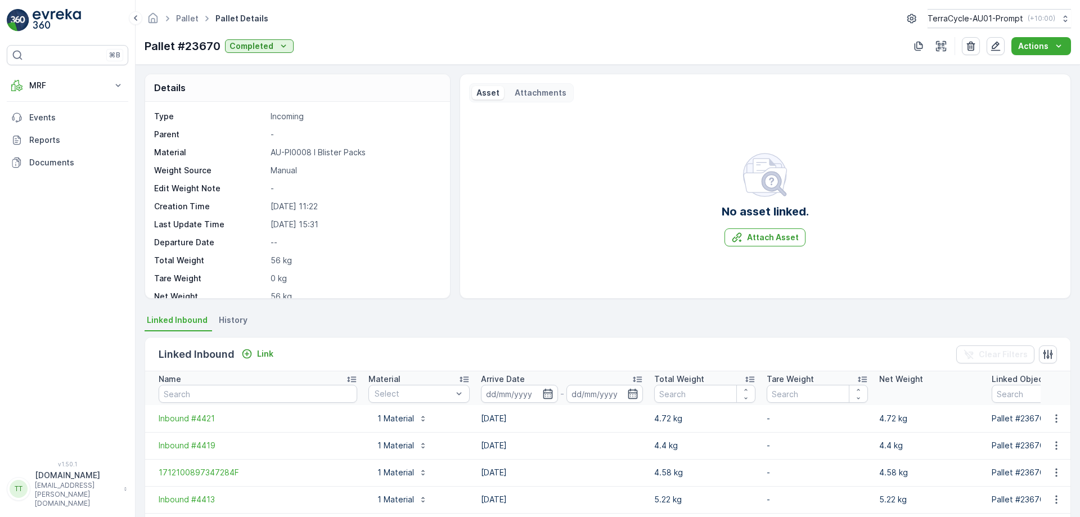
click at [298, 208] on p "[DATE] 11:22" at bounding box center [355, 206] width 168 height 11
click at [298, 208] on p "02.07.2024 11:22" at bounding box center [355, 206] width 168 height 11
copy p "02.07.2024"
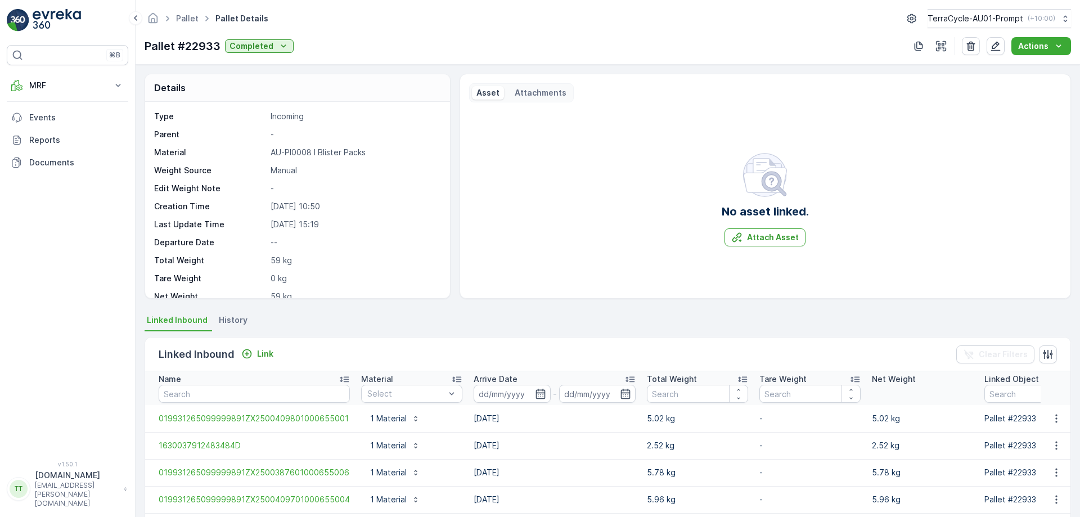
click at [282, 200] on div "Type Incoming Parent - Material AU-PI0008 I Blister Packs Weight Source Manual …" at bounding box center [296, 242] width 284 height 263
copy p "[DATE]"
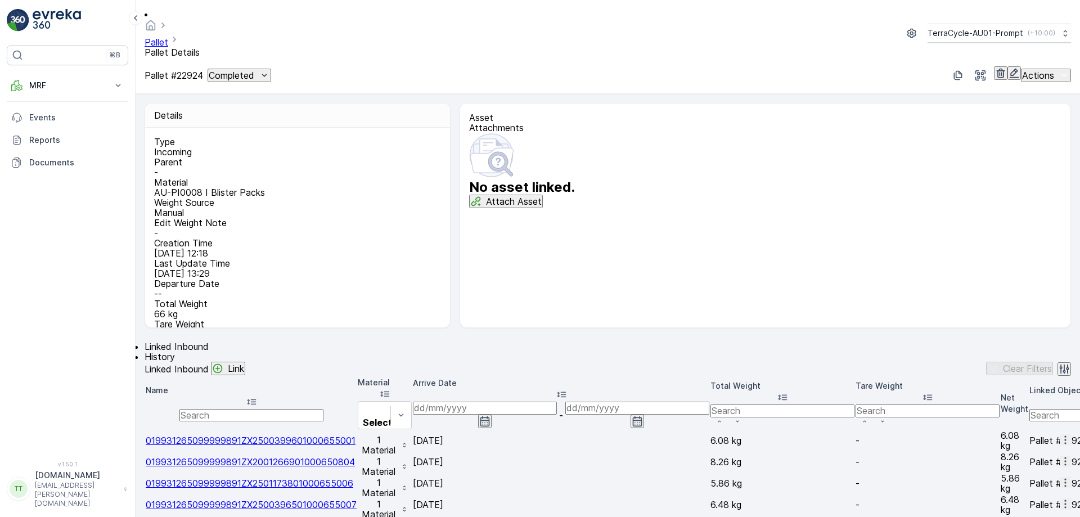
click at [290, 248] on p "[DATE] 12:18" at bounding box center [296, 253] width 284 height 10
copy p "[DATE]"
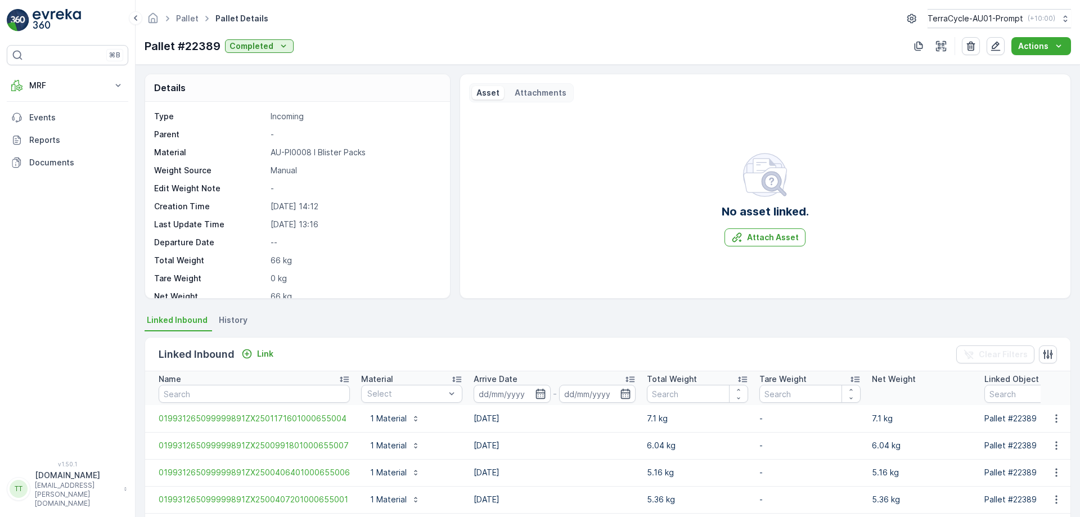
click at [288, 203] on p "[DATE] 14:12" at bounding box center [355, 206] width 168 height 11
copy p "[DATE]"
click at [288, 210] on p "25.10.2023 12:20" at bounding box center [355, 206] width 168 height 11
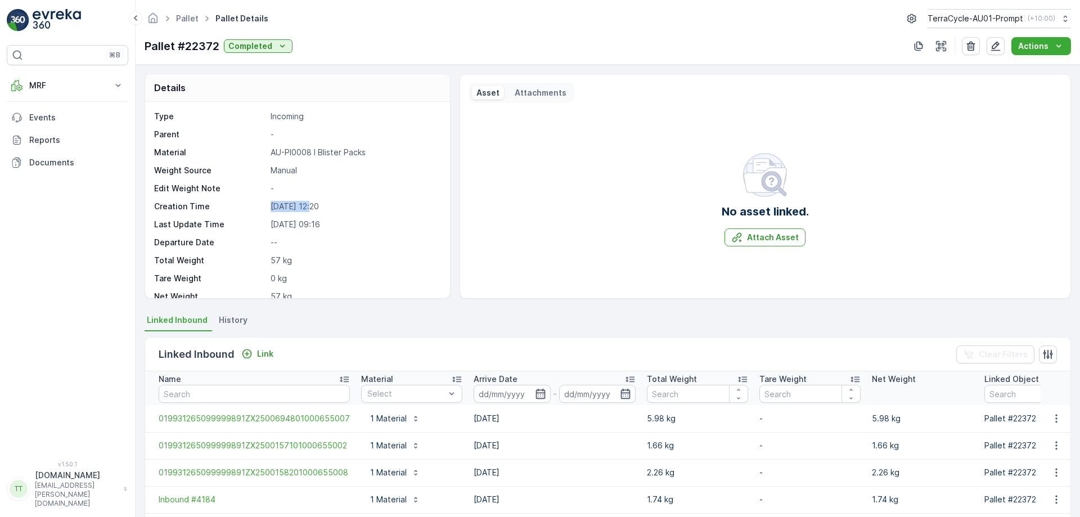
copy p "25.10.2023"
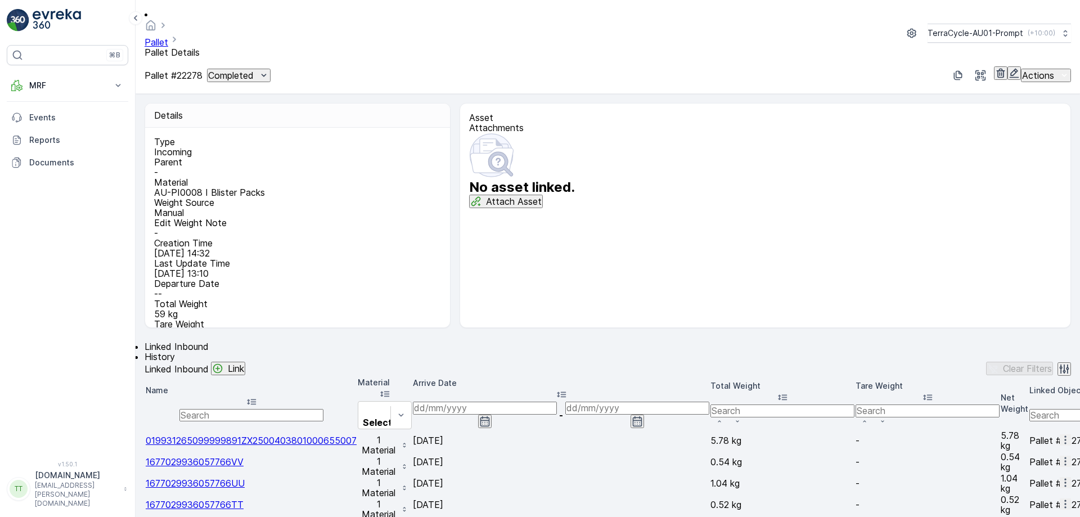
click at [288, 248] on p "03.10.2023 14:32" at bounding box center [296, 253] width 284 height 10
copy p "03.10.2023"
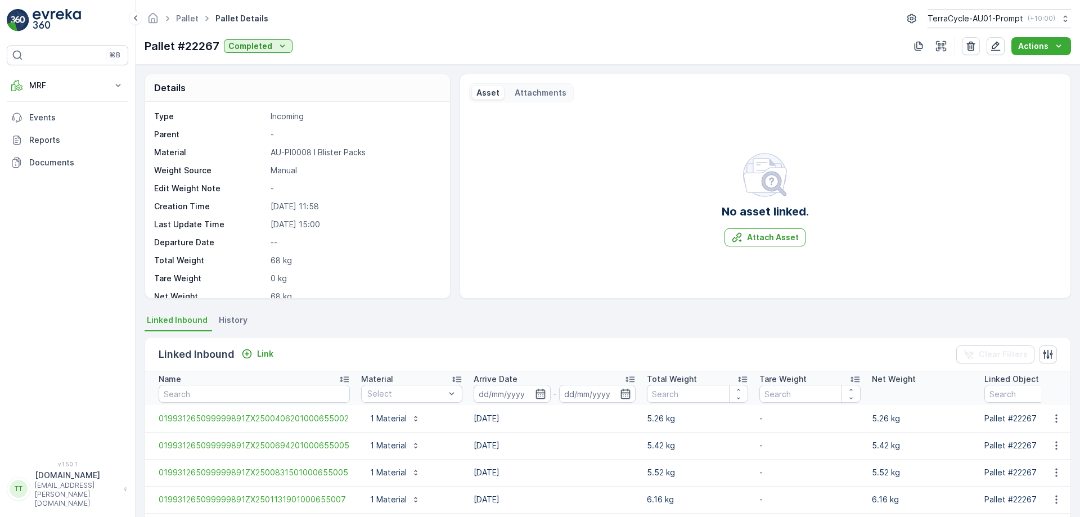
click at [287, 208] on p "[DATE] 11:58" at bounding box center [355, 206] width 168 height 11
copy p "[DATE]"
click at [295, 203] on p "[DATE] 13:42" at bounding box center [355, 206] width 168 height 11
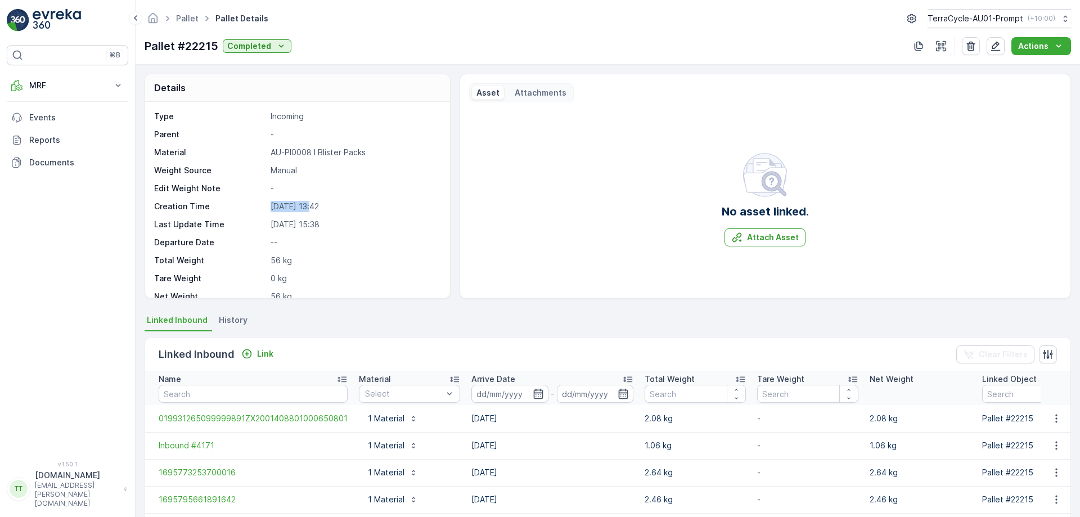
copy p "[DATE]"
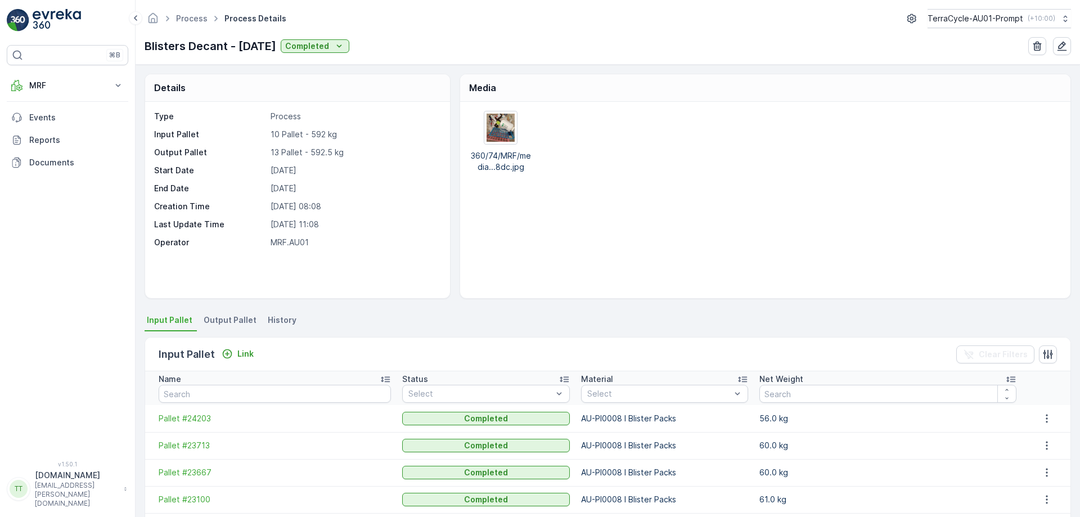
click at [214, 42] on p "Blisters Decant - 22.08.25" at bounding box center [211, 46] width 132 height 17
copy p "Blisters Decant - 22.08.25"
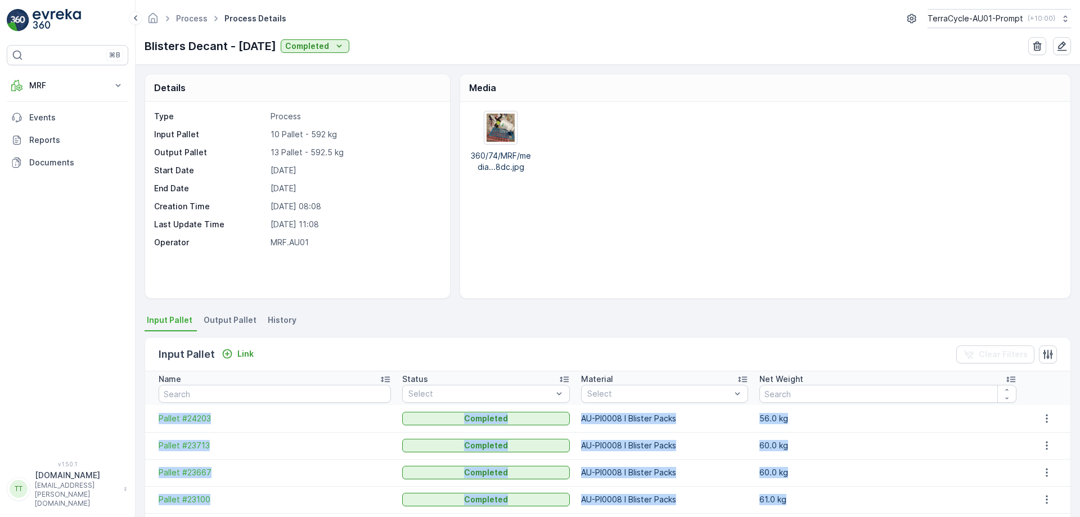
scroll to position [206, 0]
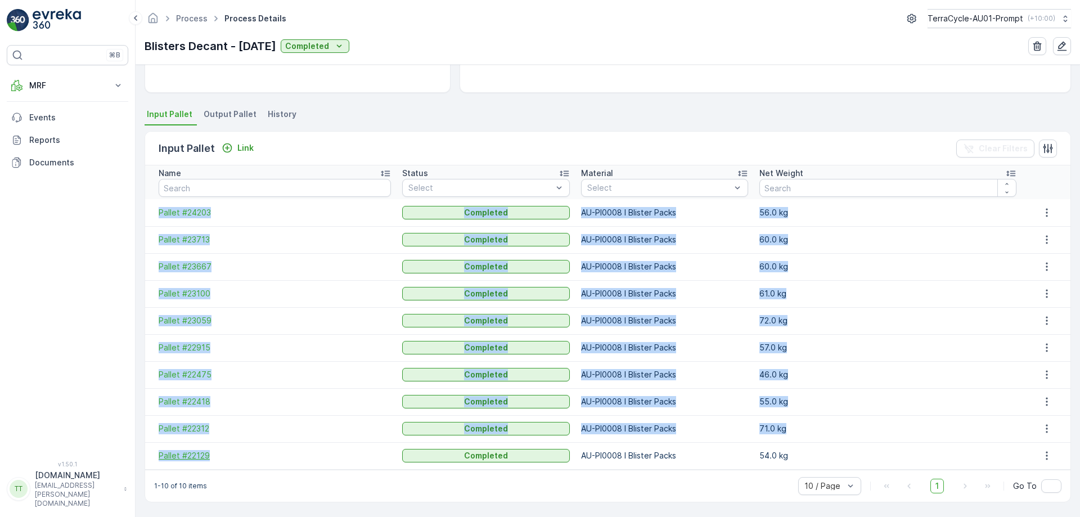
drag, startPoint x: 150, startPoint y: 419, endPoint x: 244, endPoint y: 455, distance: 101.1
click at [244, 455] on tbody "Pallet #24203 Completed AU-PI0008 I Blister Packs 56.0 kg Pallet #23713 Complet…" at bounding box center [607, 334] width 925 height 270
copy tbody "Pallet #24203 Completed AU-PI0008 I Blister Packs 56.0 kg Pallet #23713 Complet…"
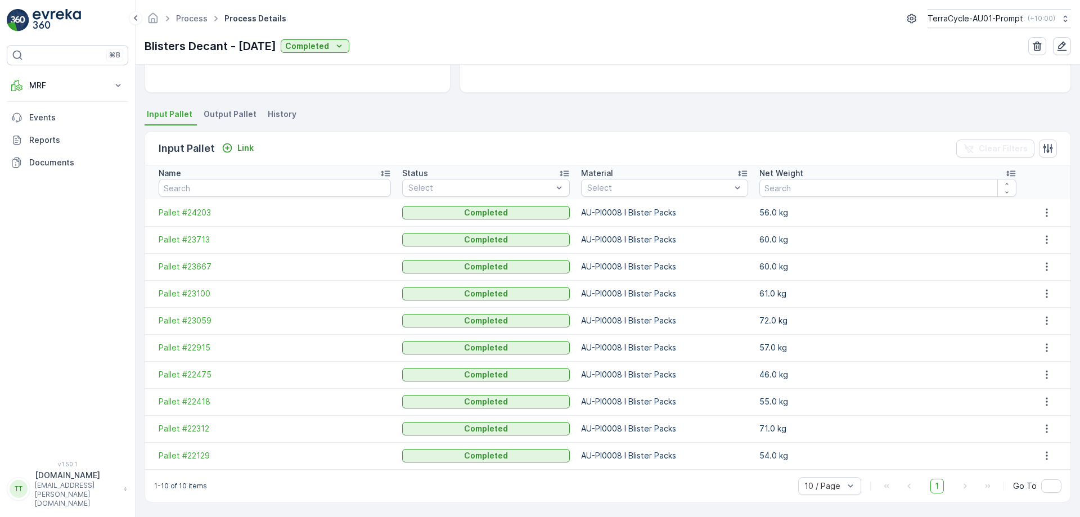
click at [405, 118] on ul "Input Pallet Output Pallet History" at bounding box center [608, 115] width 926 height 19
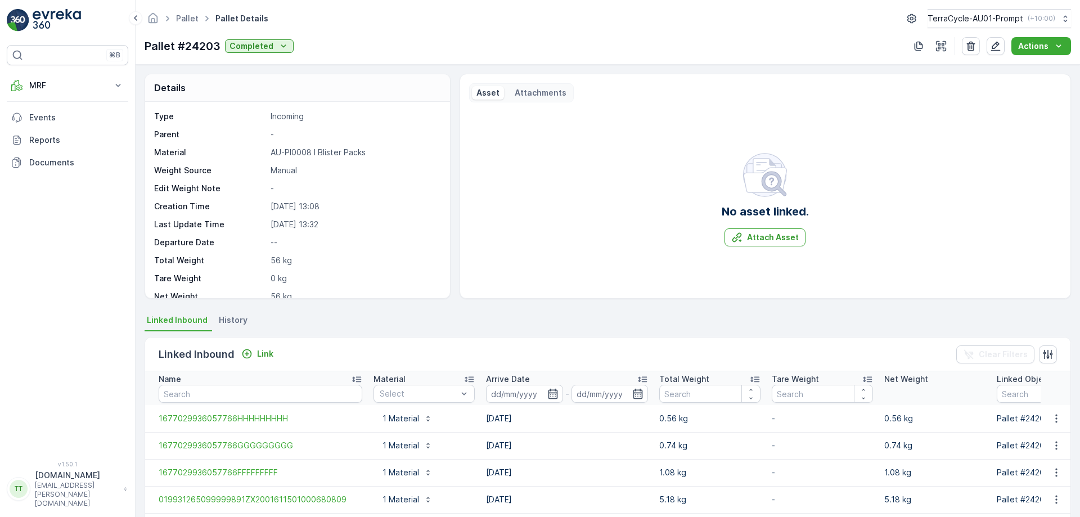
click at [283, 202] on p "[DATE] 13:08" at bounding box center [355, 206] width 168 height 11
copy p "[DATE]"
click at [281, 202] on p "[DATE] 14:11" at bounding box center [355, 206] width 168 height 11
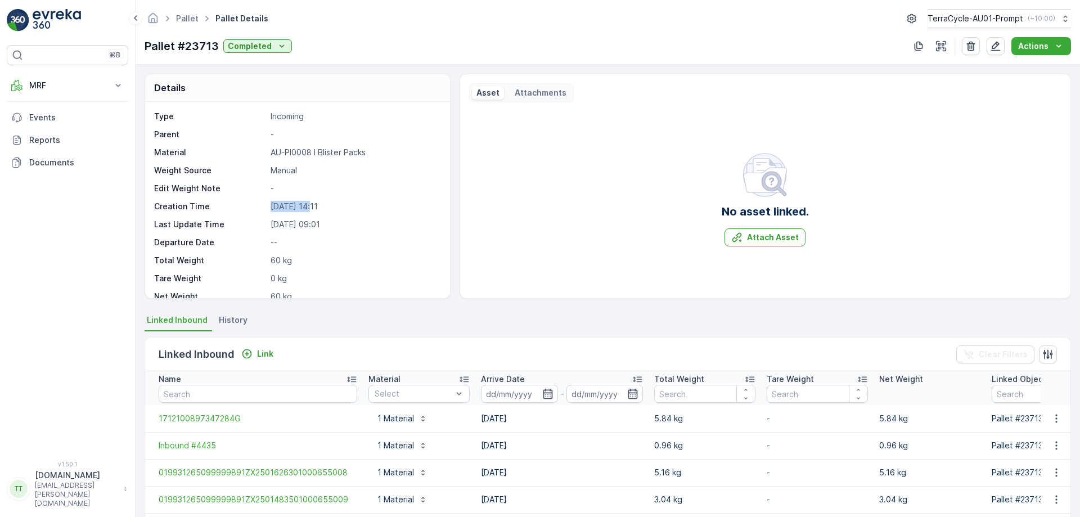
copy p "[DATE]"
click at [305, 205] on p "01.07.2024 14:49" at bounding box center [355, 206] width 168 height 11
copy p "01.07.2024"
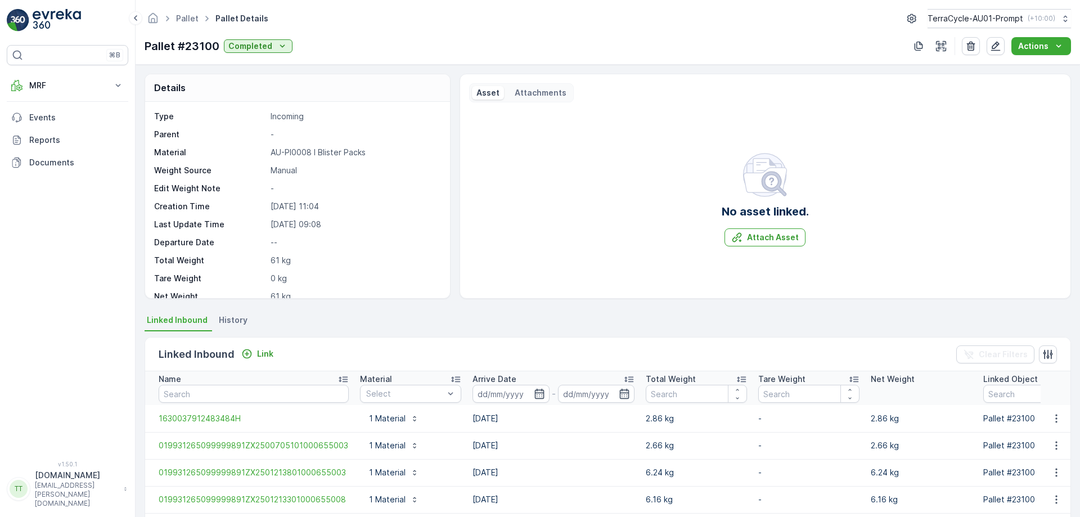
click at [283, 205] on p "[DATE] 11:04" at bounding box center [355, 206] width 168 height 11
copy p "[DATE]"
click at [275, 208] on p "09.01.2024 09:27" at bounding box center [355, 206] width 168 height 11
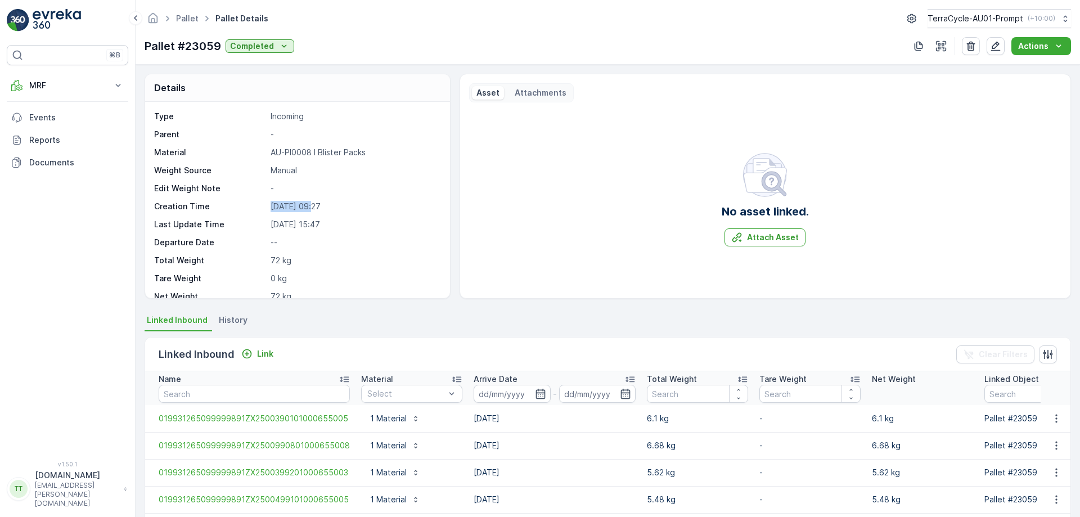
copy p "09.01.2024"
click at [279, 201] on p "[DATE] 10:42" at bounding box center [355, 206] width 168 height 11
copy p "[DATE]"
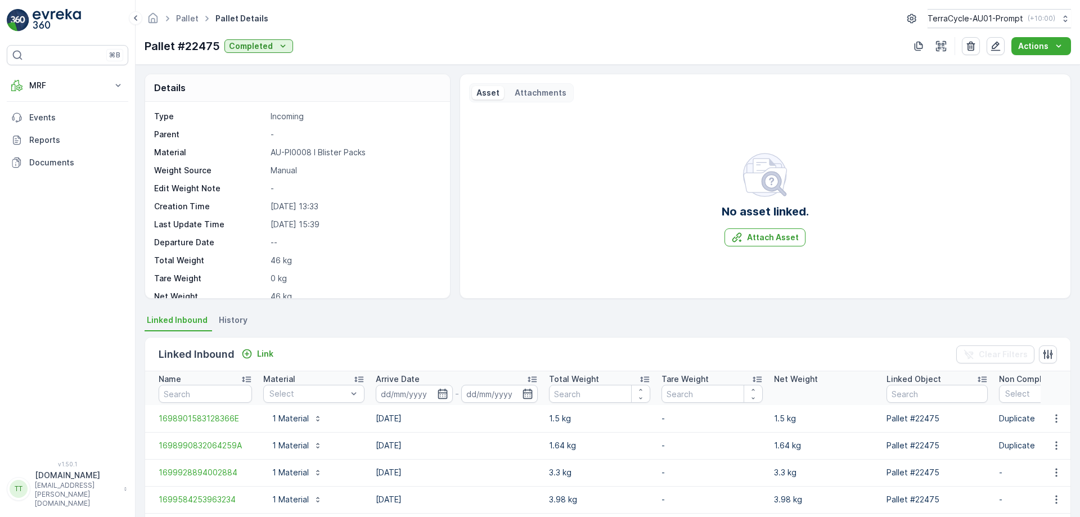
click at [283, 210] on p "[DATE] 13:33" at bounding box center [355, 206] width 168 height 11
copy p "[DATE]"
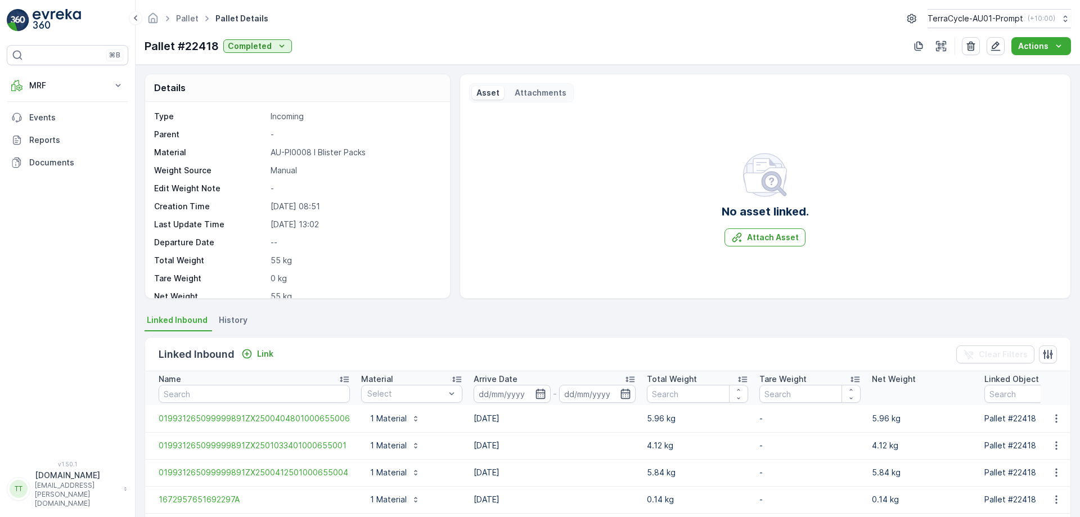
click at [293, 205] on p "[DATE] 08:51" at bounding box center [355, 206] width 168 height 11
copy p "[DATE]"
click at [283, 204] on p "05.10.2023 15:32" at bounding box center [355, 206] width 168 height 11
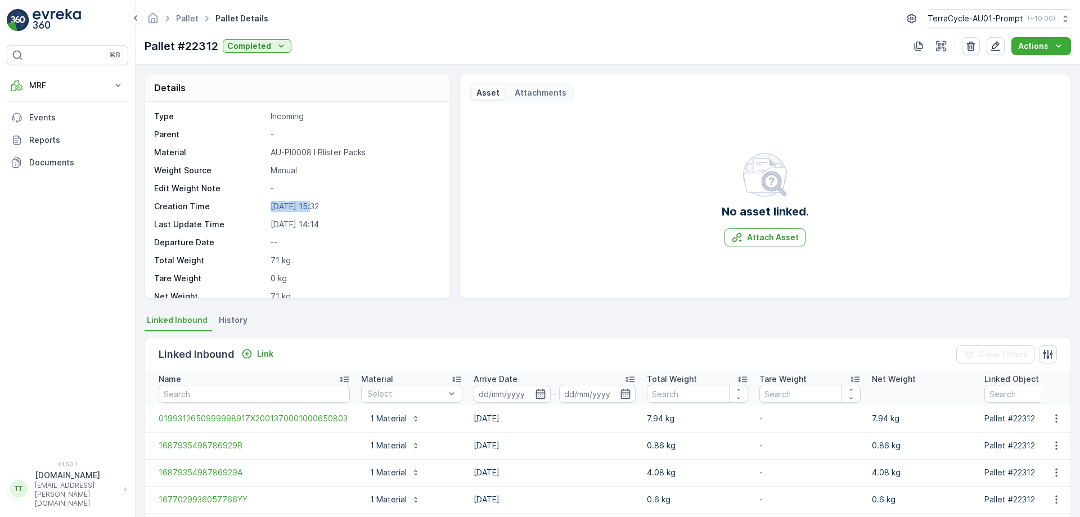
copy p "05.10.2023"
click at [279, 208] on p "[DATE] 12:09" at bounding box center [355, 206] width 168 height 11
copy p "[DATE]"
click at [279, 208] on p "[DATE] 12:09" at bounding box center [355, 206] width 168 height 11
